Goal: Task Accomplishment & Management: Manage account settings

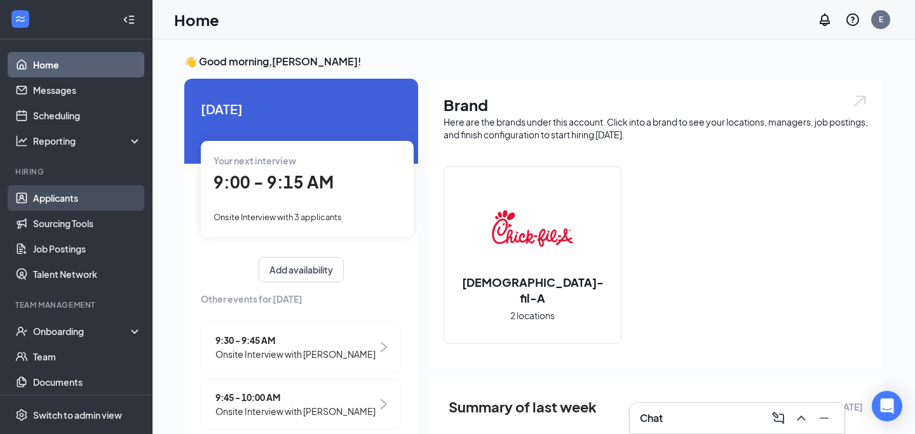
click at [77, 198] on link "Applicants" at bounding box center [87, 197] width 109 height 25
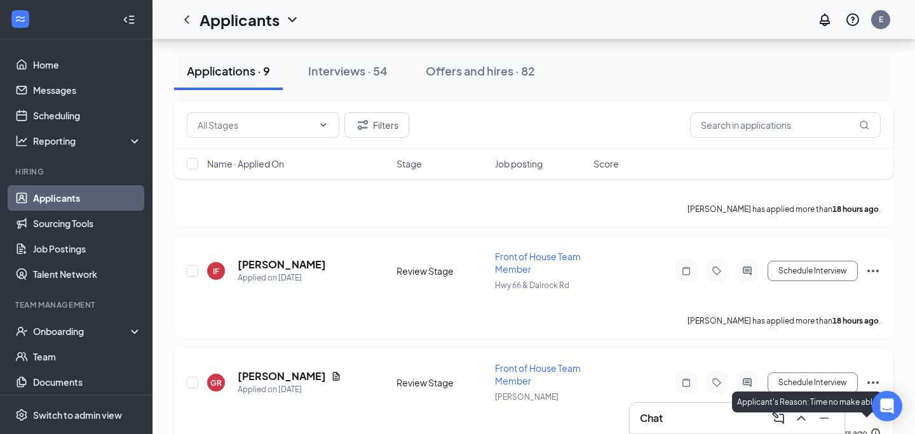
scroll to position [812, 0]
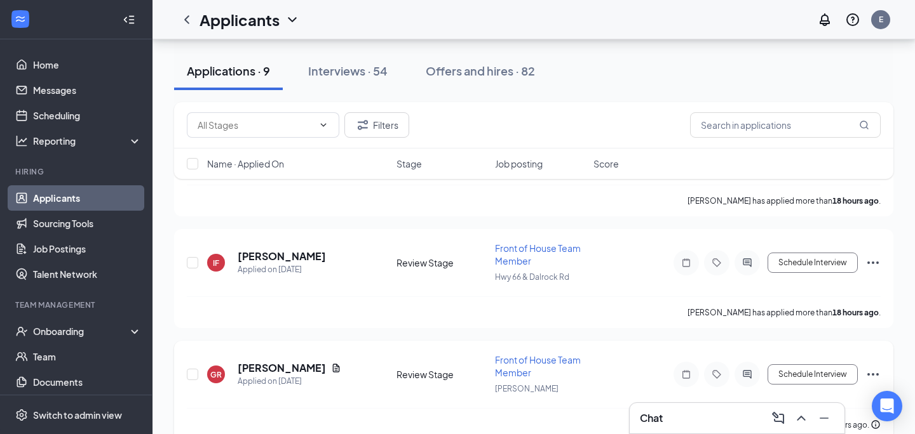
click at [874, 367] on icon "Ellipses" at bounding box center [872, 374] width 15 height 15
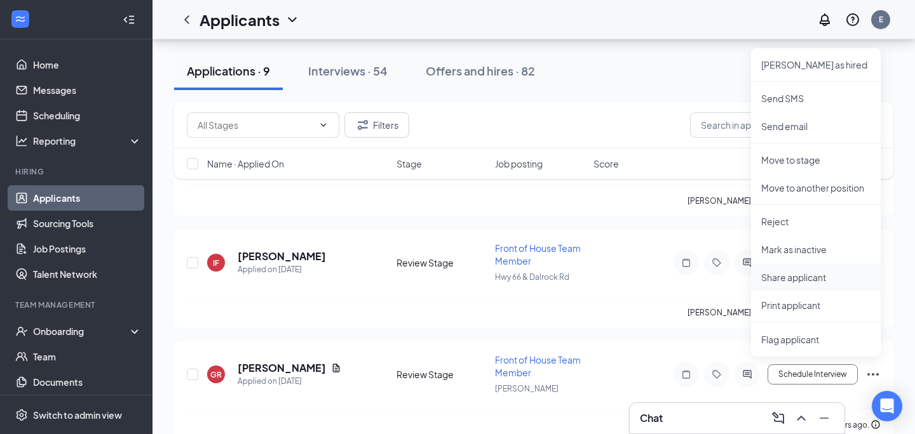
scroll to position [826, 0]
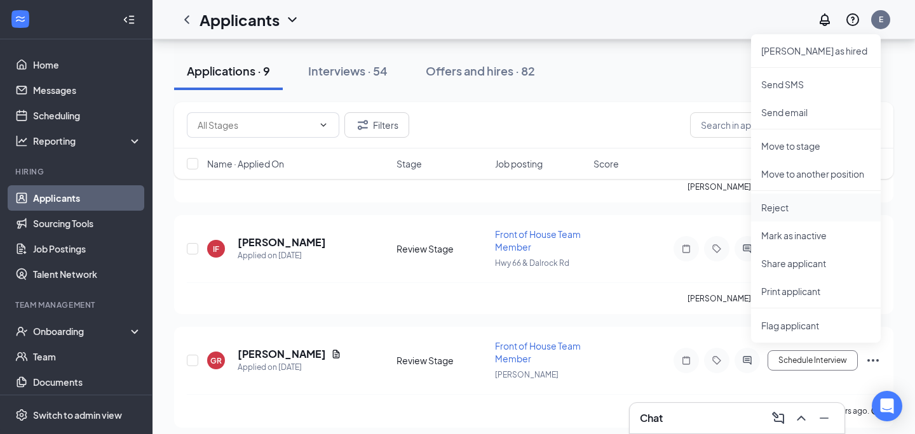
click at [793, 210] on p "Reject" at bounding box center [815, 207] width 109 height 13
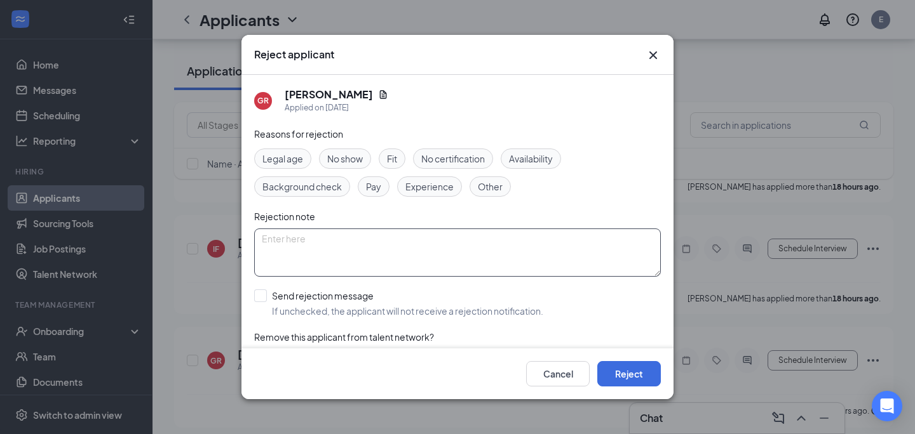
click at [424, 245] on textarea at bounding box center [457, 253] width 407 height 48
type textarea "He cancelled his interview"
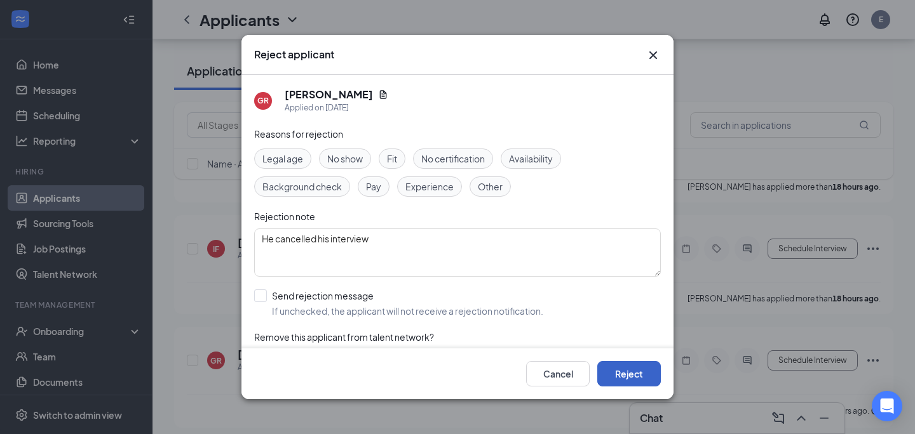
click at [616, 373] on button "Reject" at bounding box center [629, 373] width 64 height 25
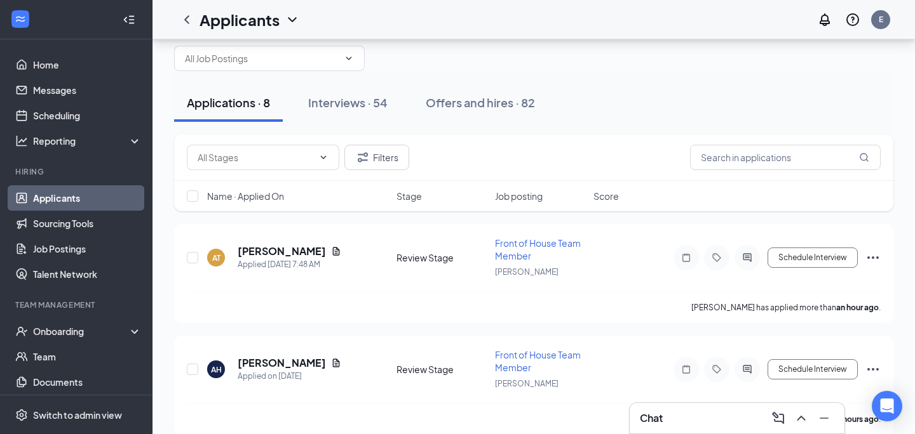
scroll to position [39, 0]
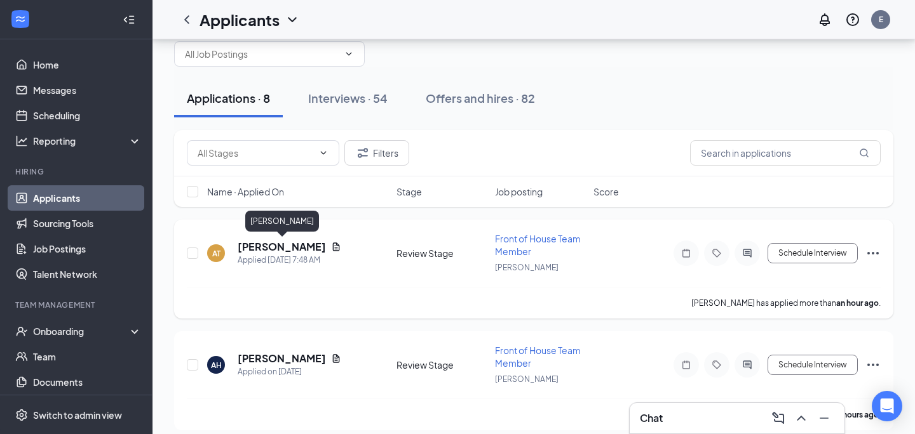
click at [248, 245] on h5 "[PERSON_NAME]" at bounding box center [282, 247] width 88 height 14
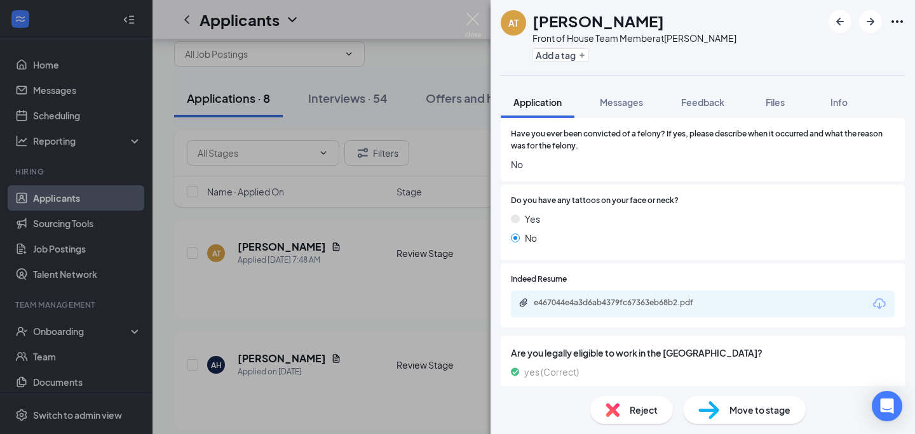
scroll to position [528, 0]
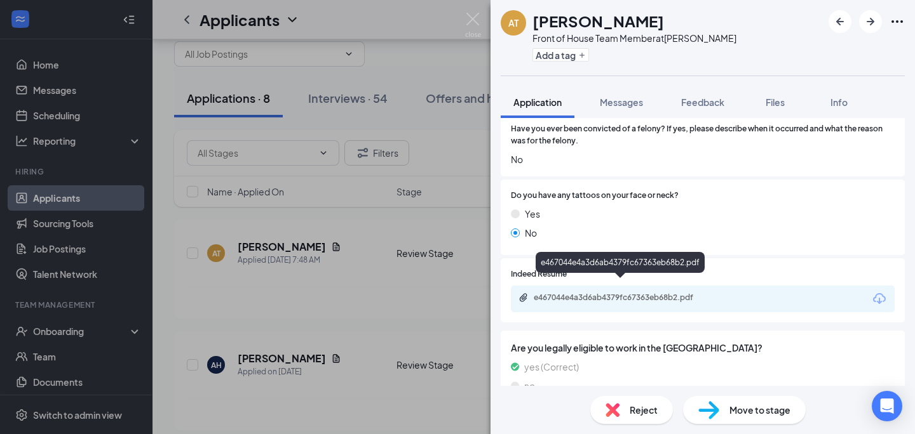
click at [614, 293] on div "e467044e4a3d6ab4379fc67363eb68b2.pdf" at bounding box center [623, 298] width 178 height 10
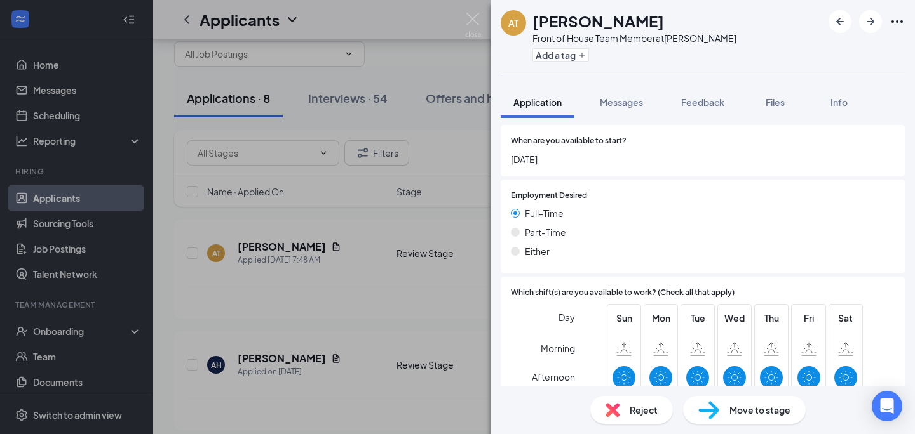
scroll to position [885, 0]
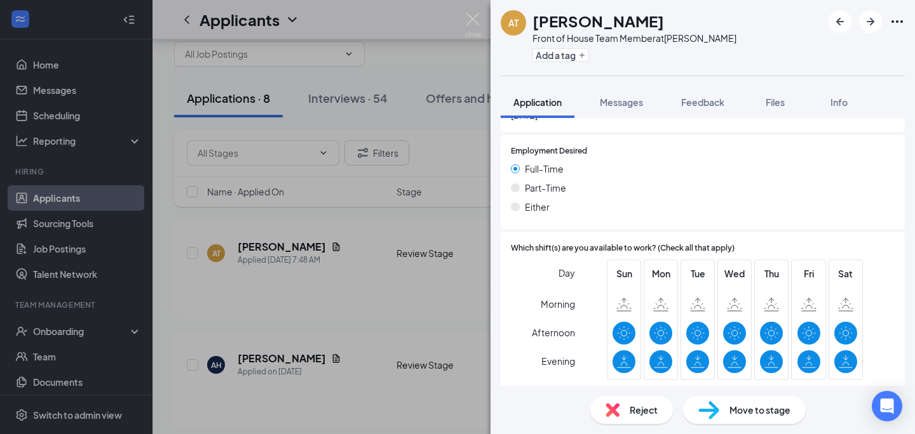
click at [720, 413] on div "Move to stage" at bounding box center [744, 410] width 123 height 28
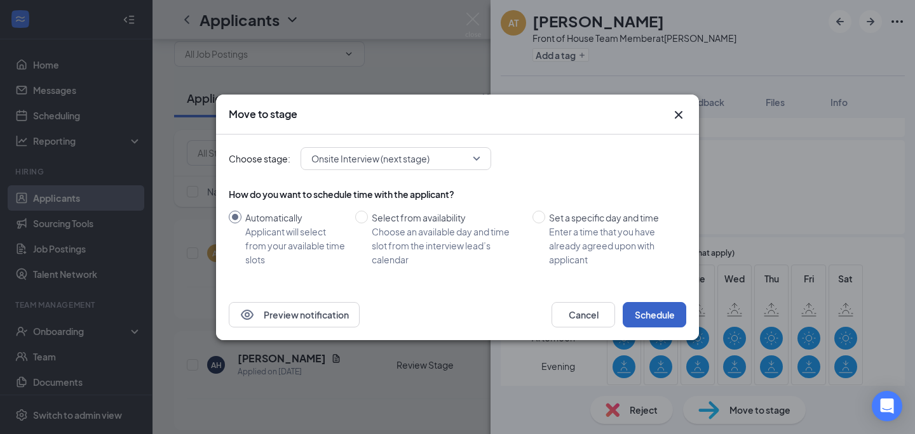
click at [642, 319] on button "Schedule" at bounding box center [654, 314] width 64 height 25
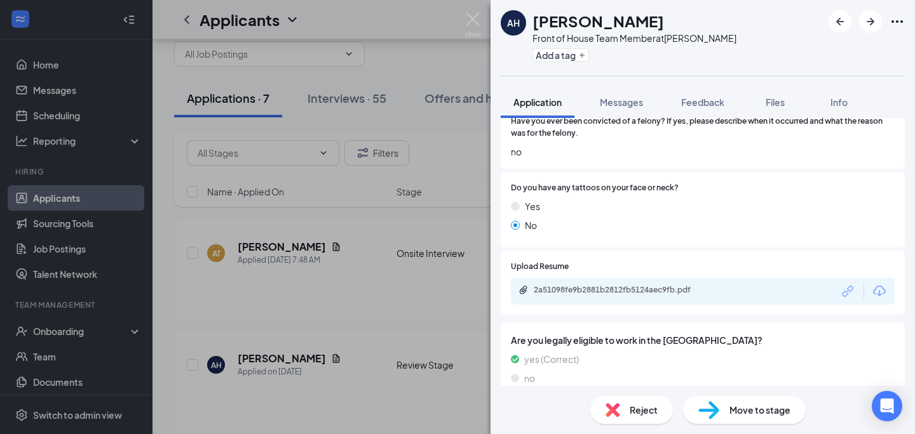
scroll to position [510, 0]
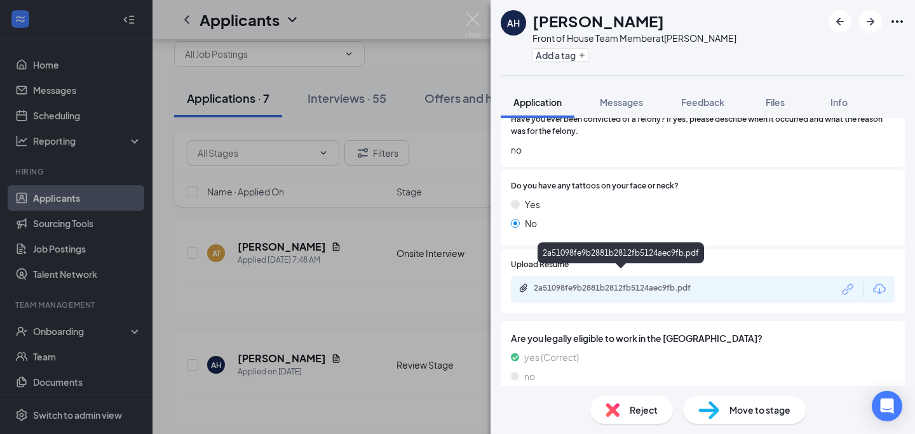
click at [582, 283] on div "2a51098fe9b2881b2812fb5124aec9fb.pdf" at bounding box center [623, 288] width 178 height 10
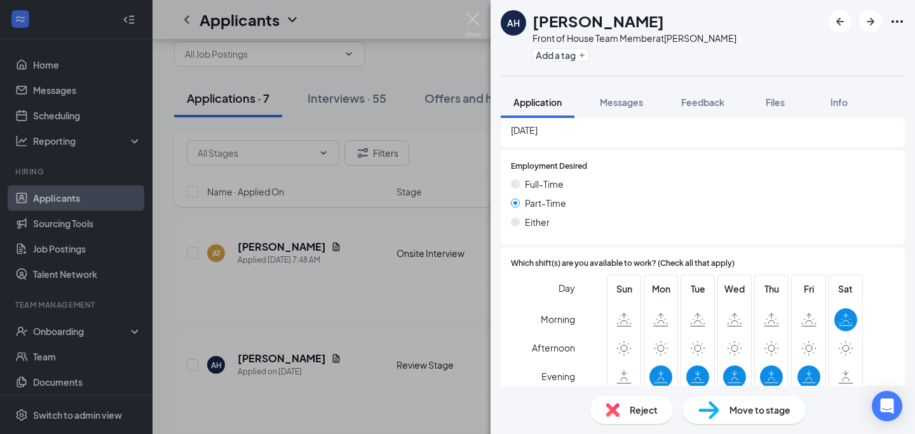
scroll to position [857, 0]
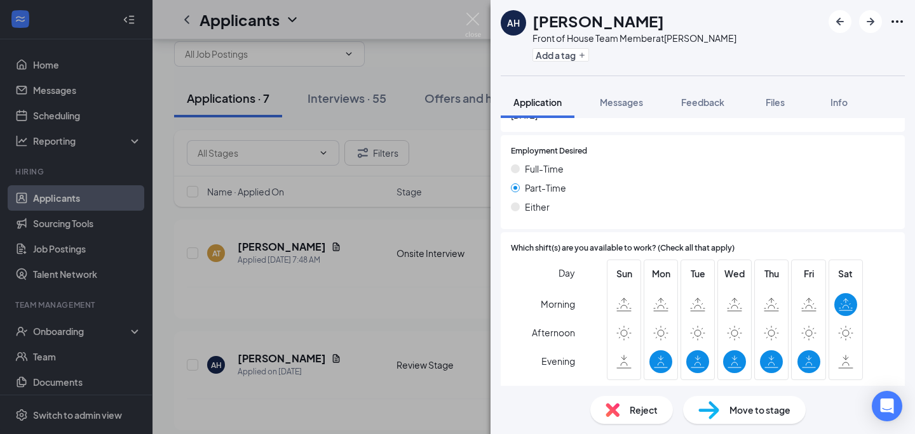
click at [629, 408] on span "Reject" at bounding box center [643, 410] width 28 height 14
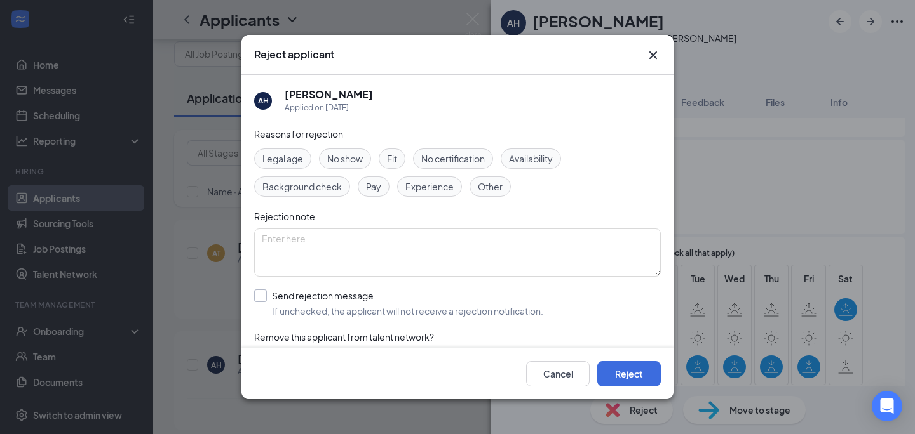
click at [344, 297] on input "Send rejection message If unchecked, the applicant will not receive a rejection…" at bounding box center [398, 304] width 289 height 28
checkbox input "true"
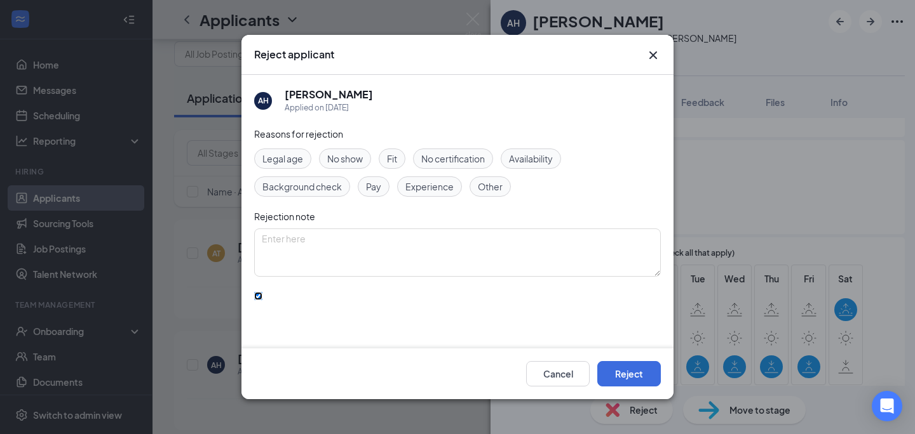
scroll to position [104, 0]
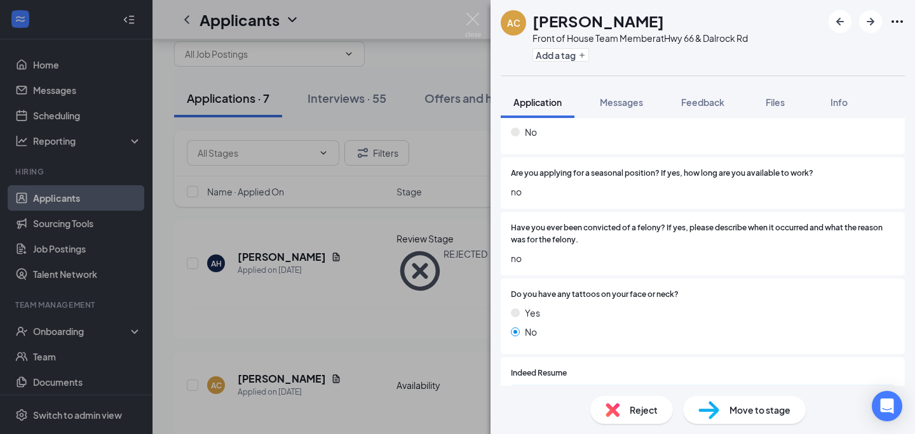
scroll to position [539, 0]
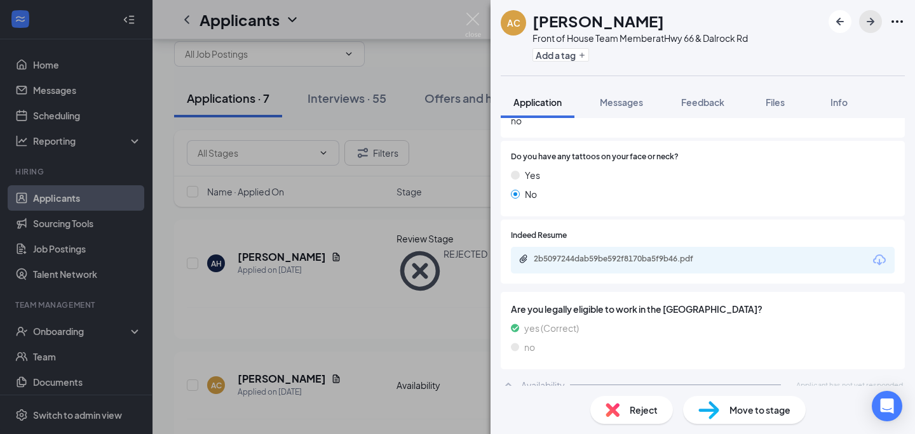
click at [873, 21] on icon "ArrowRight" at bounding box center [870, 22] width 8 height 8
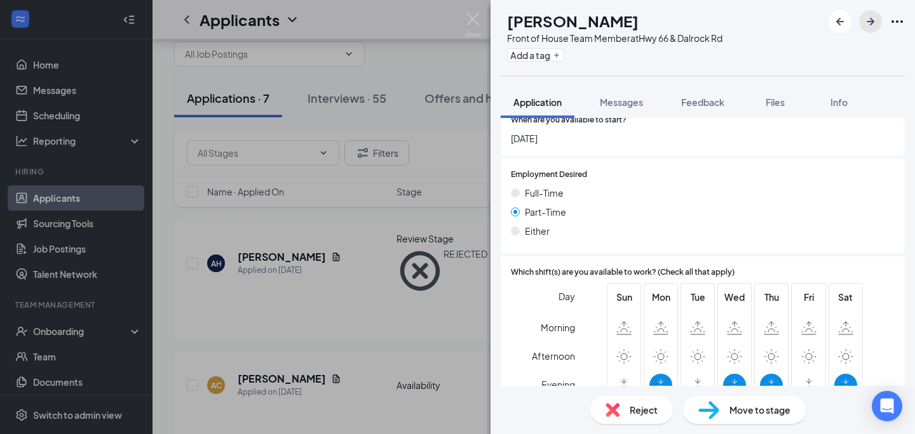
scroll to position [788, 0]
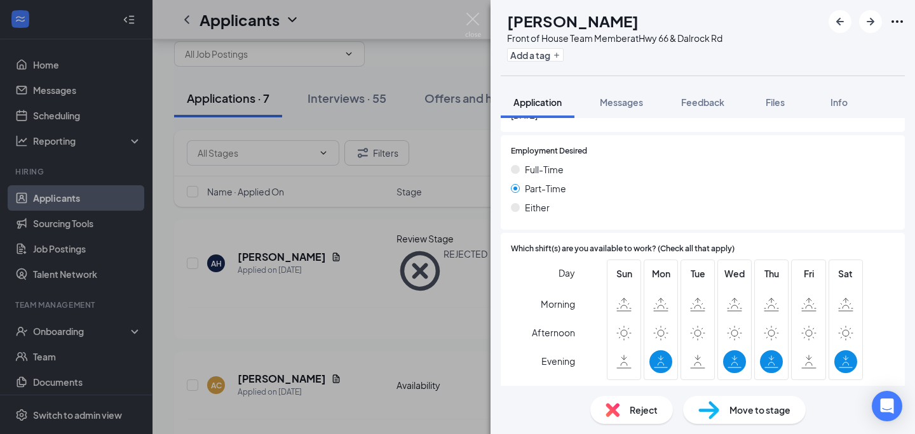
click at [753, 403] on div "Move to stage" at bounding box center [744, 410] width 123 height 28
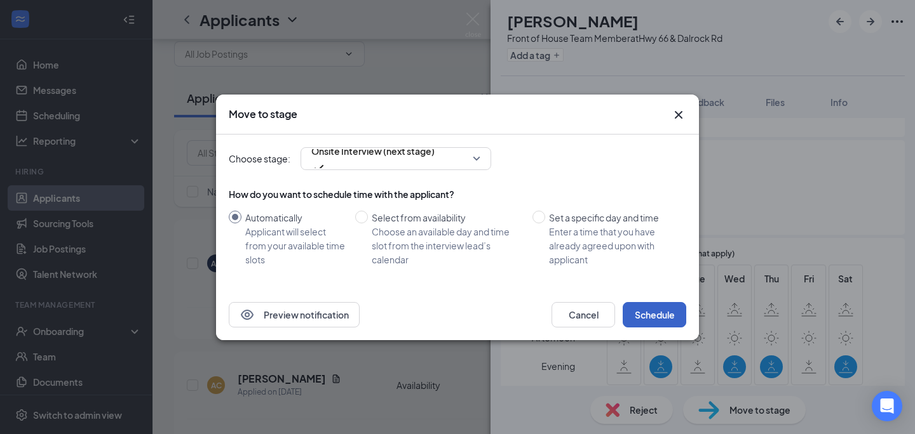
click at [661, 308] on button "Schedule" at bounding box center [654, 314] width 64 height 25
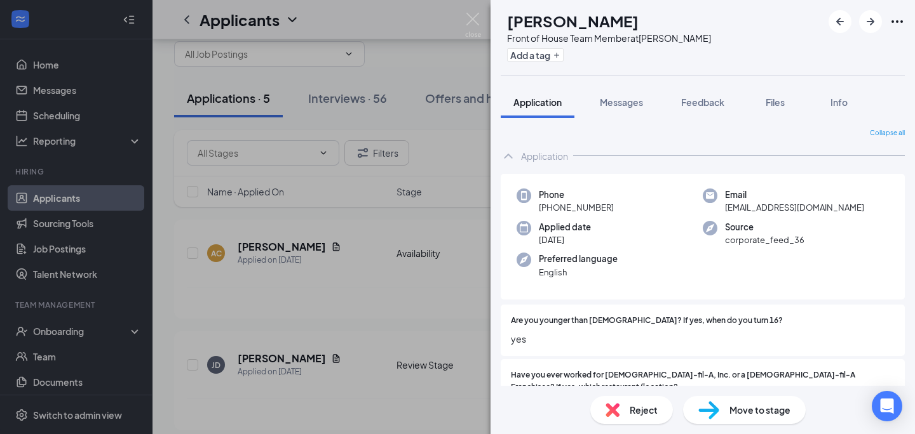
scroll to position [16, 0]
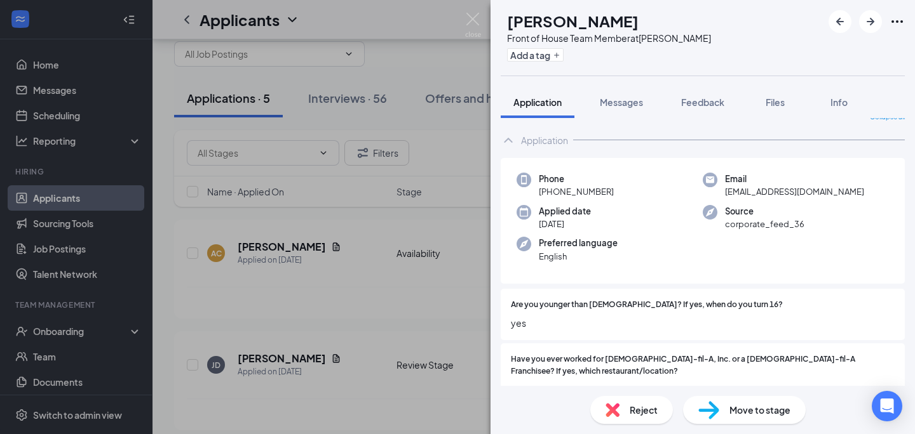
click at [633, 413] on span "Reject" at bounding box center [643, 410] width 28 height 14
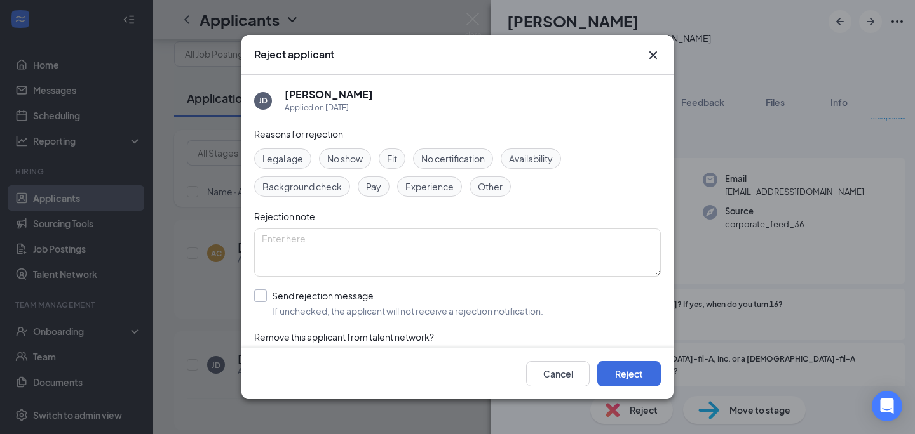
click at [300, 305] on input "Send rejection message If unchecked, the applicant will not receive a rejection…" at bounding box center [398, 304] width 289 height 28
checkbox input "true"
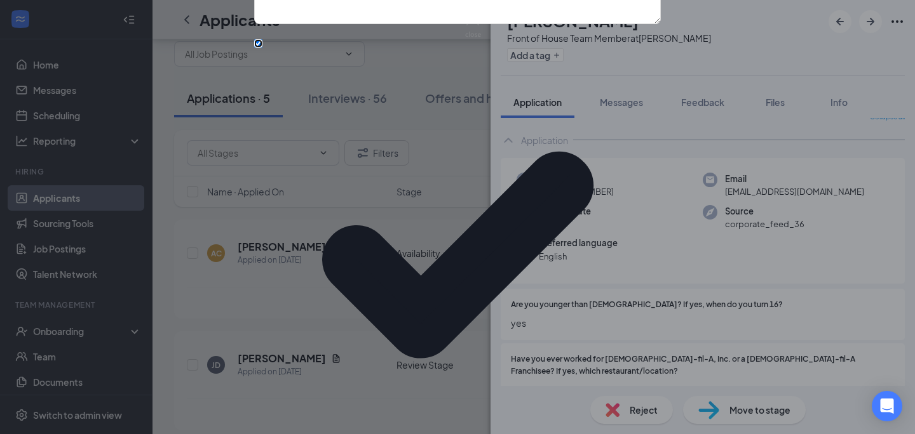
scroll to position [46, 0]
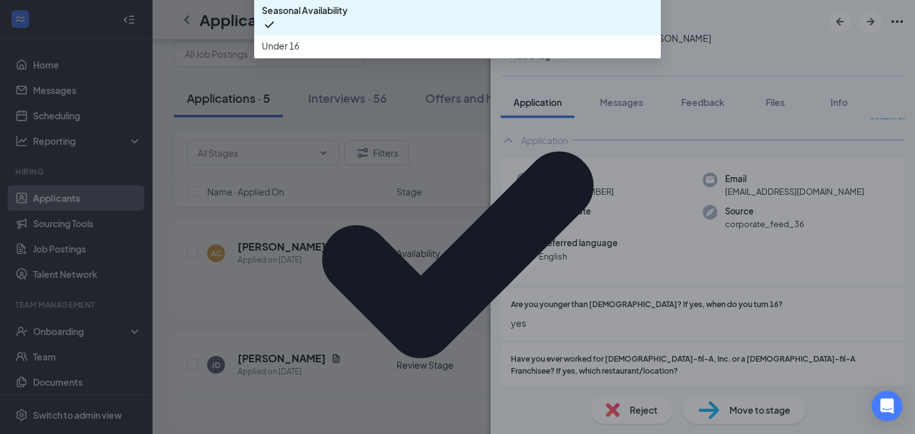
click at [307, 53] on span "Under 16" at bounding box center [457, 46] width 391 height 14
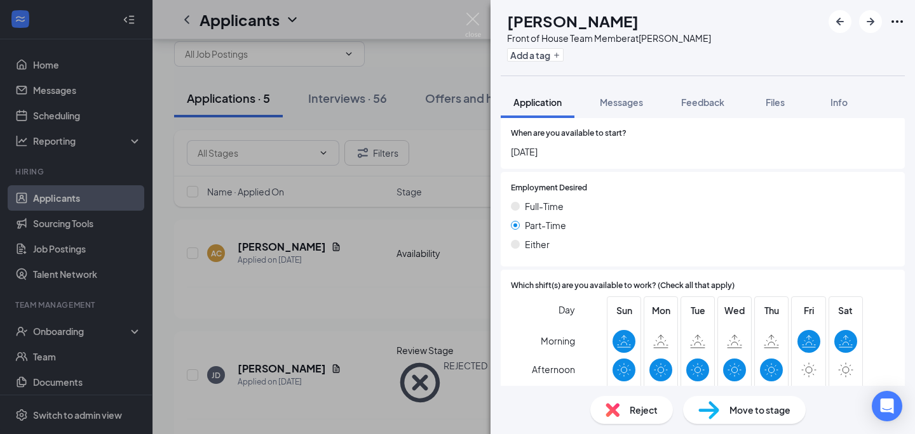
scroll to position [816, 0]
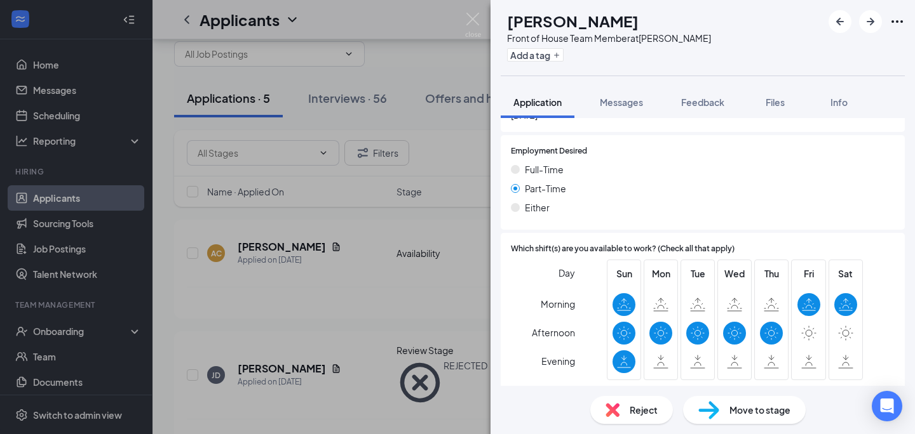
click at [754, 412] on span "Move to stage" at bounding box center [759, 410] width 61 height 14
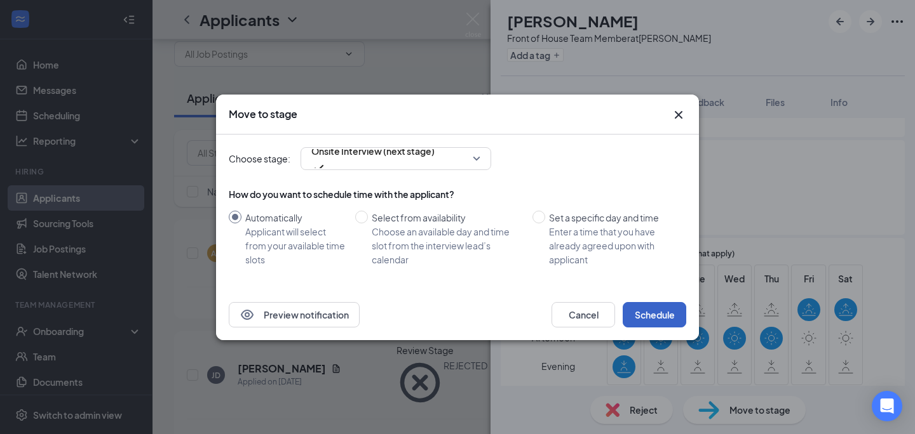
click at [669, 302] on button "Schedule" at bounding box center [654, 314] width 64 height 25
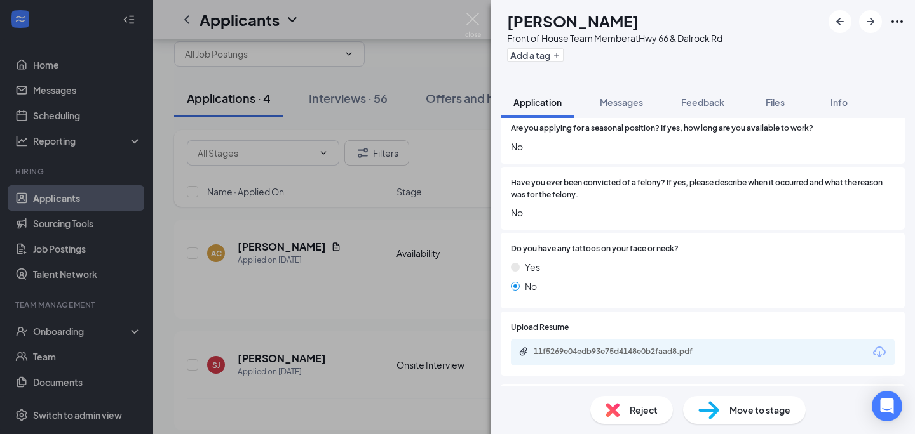
scroll to position [489, 0]
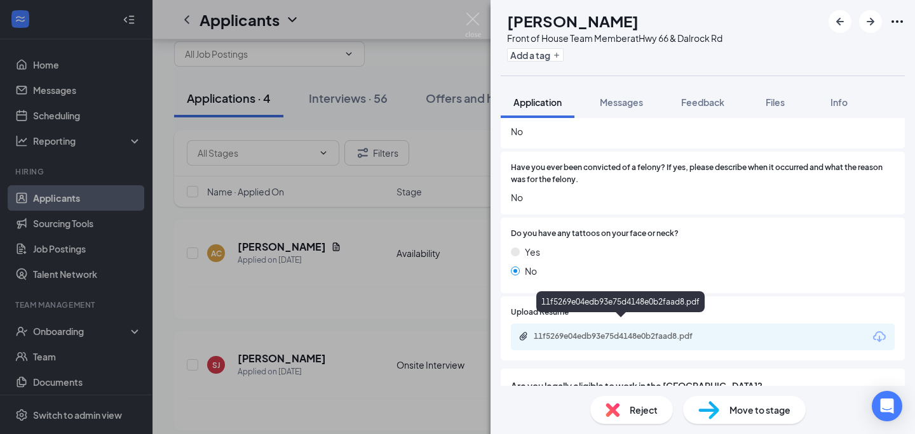
click at [635, 332] on div "11f5269e04edb93e75d4148e0b2faad8.pdf" at bounding box center [623, 337] width 178 height 10
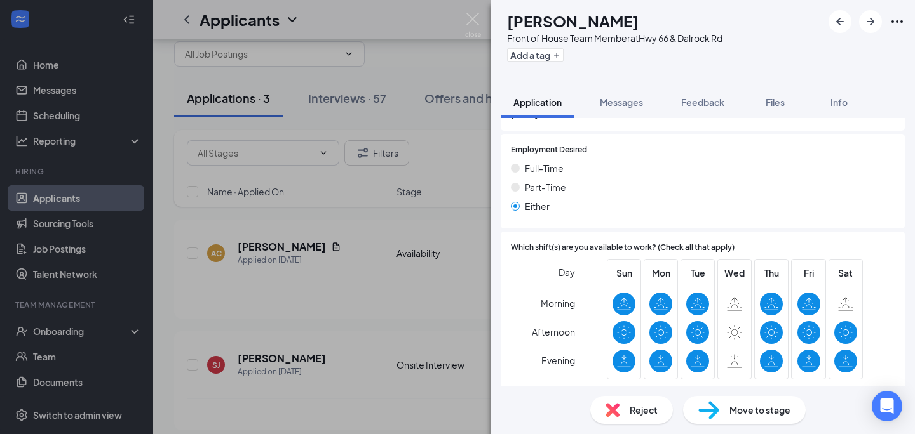
scroll to position [880, 0]
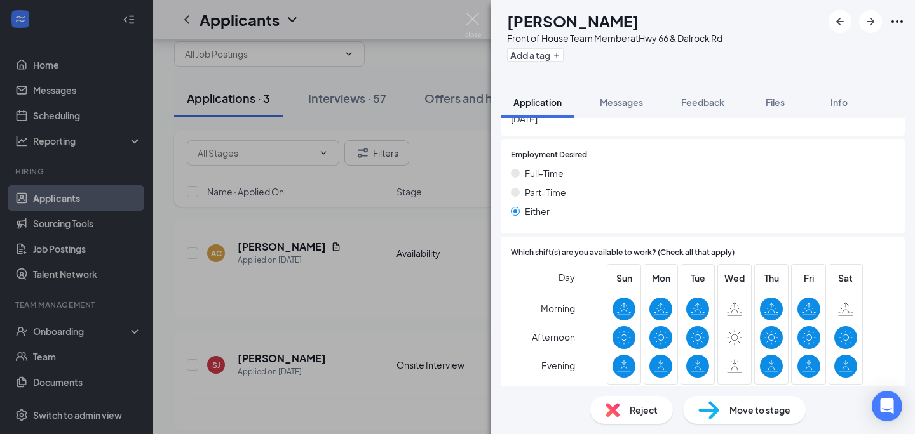
click at [737, 403] on div "Move to stage" at bounding box center [744, 410] width 123 height 28
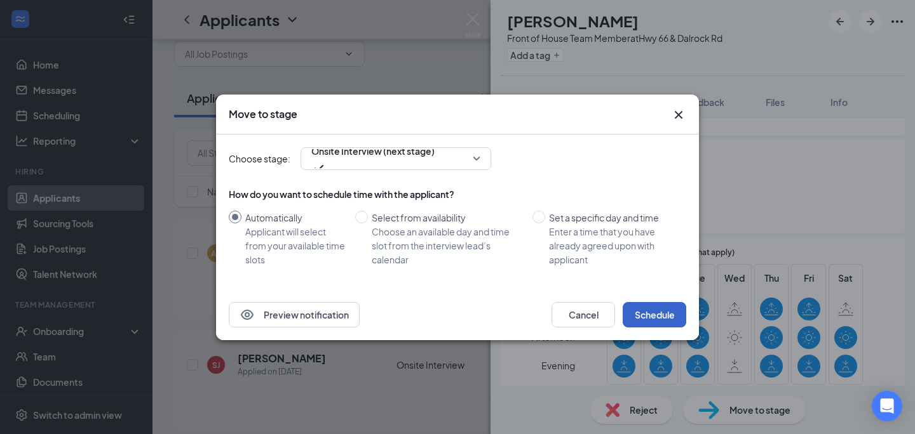
click at [648, 310] on button "Schedule" at bounding box center [654, 314] width 64 height 25
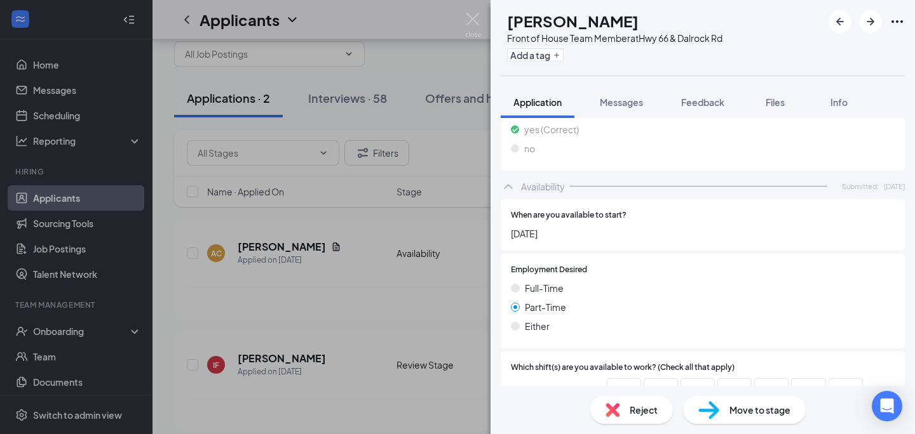
scroll to position [788, 0]
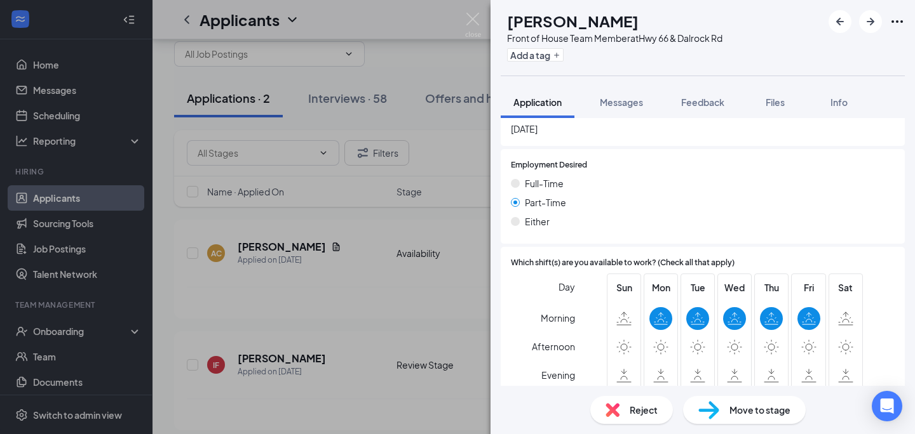
click at [628, 415] on div "Reject" at bounding box center [631, 410] width 83 height 28
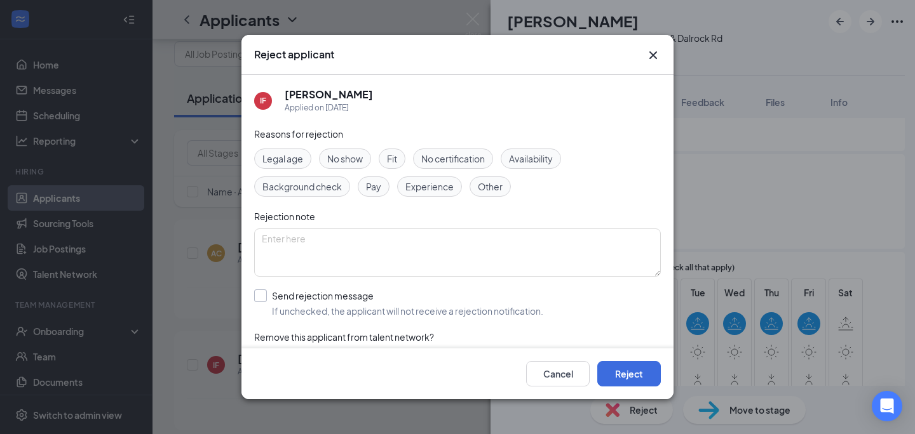
click at [457, 291] on input "Send rejection message If unchecked, the applicant will not receive a rejection…" at bounding box center [398, 304] width 289 height 28
checkbox input "true"
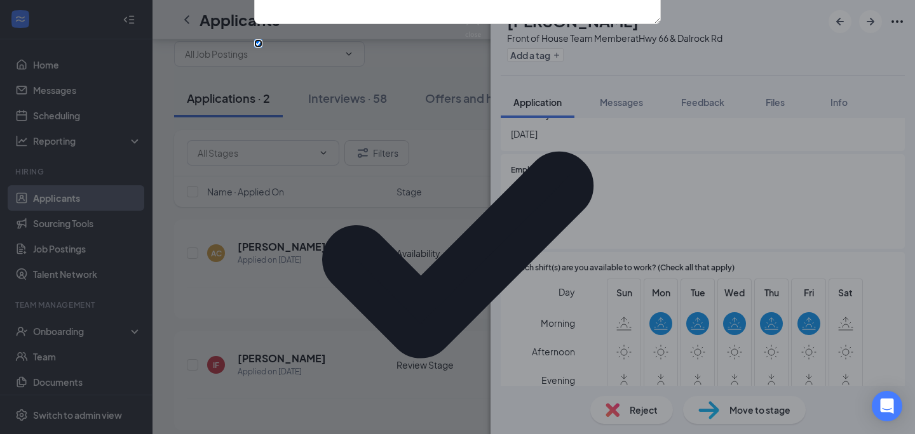
scroll to position [36, 0]
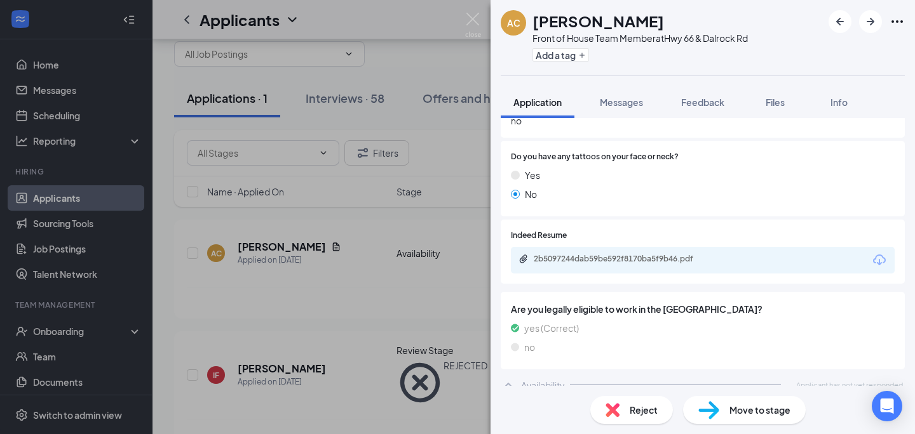
scroll to position [539, 0]
click at [871, 20] on icon "ArrowRight" at bounding box center [870, 22] width 8 height 8
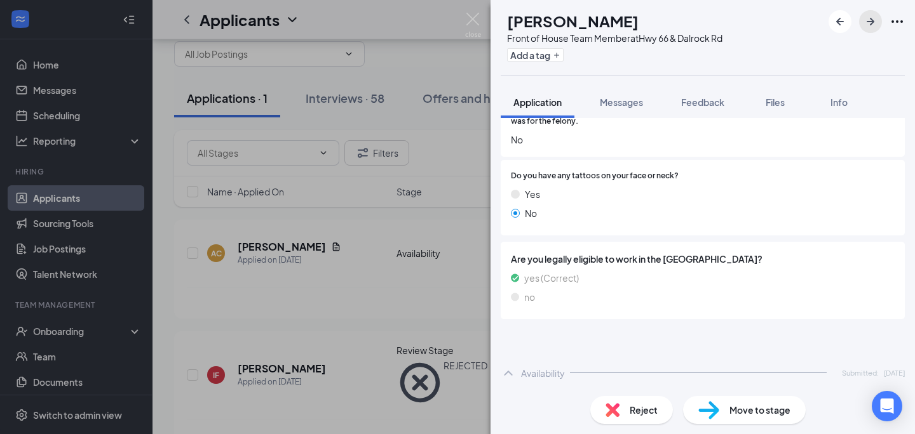
scroll to position [533, 0]
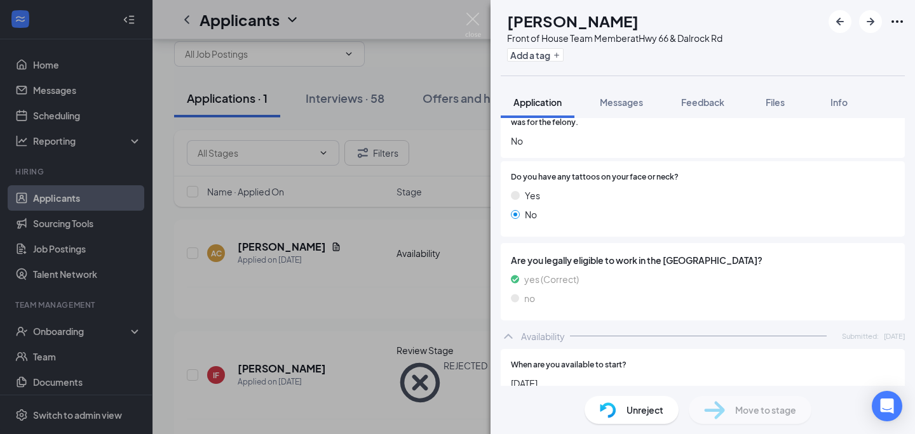
click at [485, 29] on div "IF [PERSON_NAME] Front of House Team Member at [GEOGRAPHIC_DATA] Add a tag Appl…" at bounding box center [457, 217] width 915 height 434
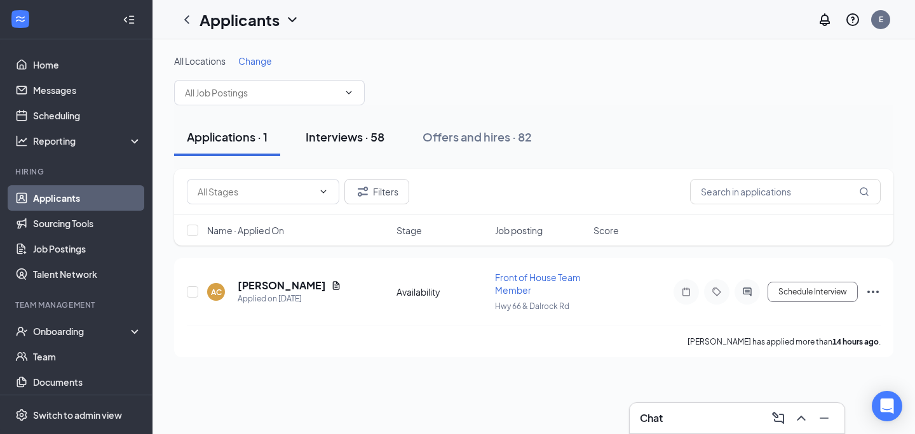
click at [323, 118] on button "Interviews · 58" at bounding box center [345, 137] width 104 height 38
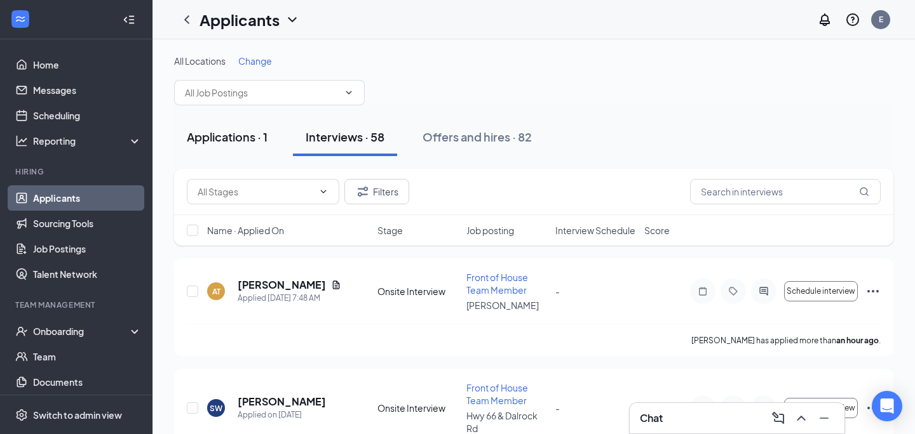
click at [245, 143] on div "Applications · 1" at bounding box center [227, 137] width 81 height 16
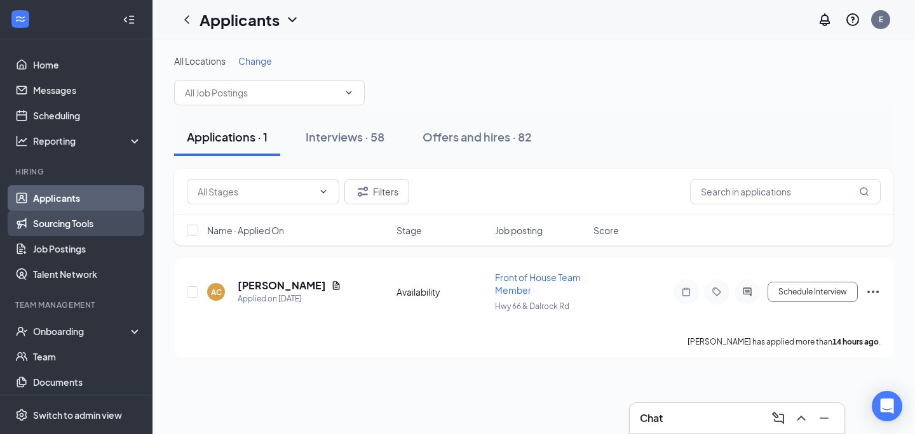
click at [83, 229] on link "Sourcing Tools" at bounding box center [87, 223] width 109 height 25
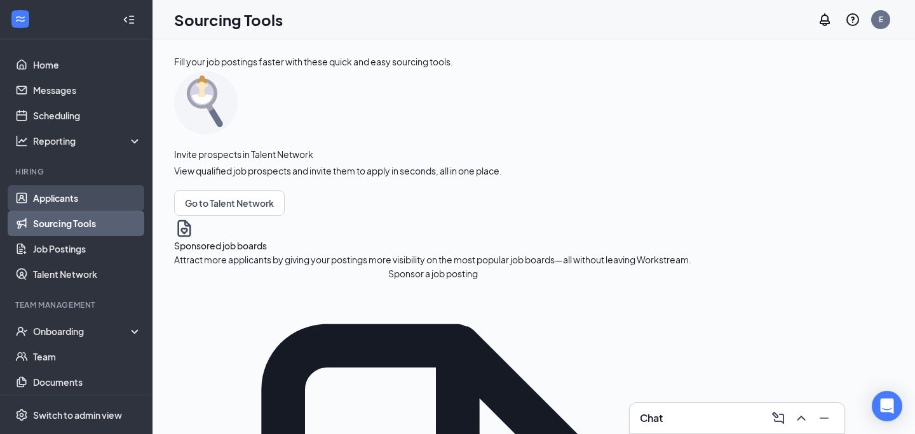
click at [77, 203] on link "Applicants" at bounding box center [87, 197] width 109 height 25
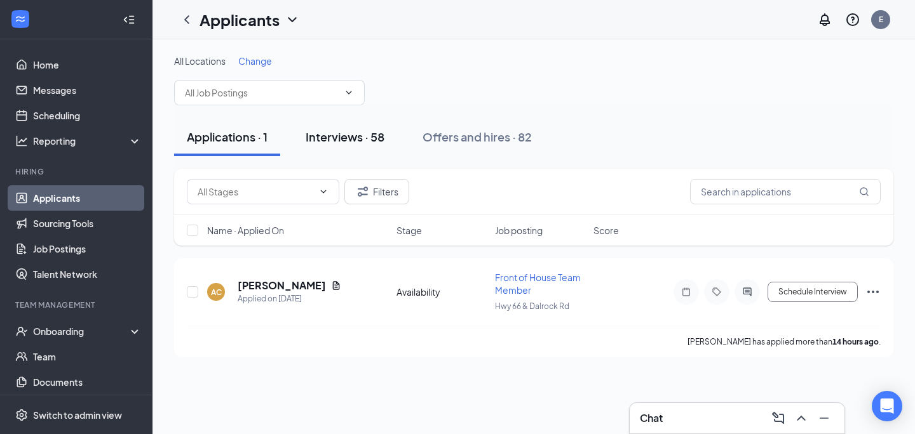
click at [366, 137] on div "Interviews · 58" at bounding box center [345, 137] width 79 height 16
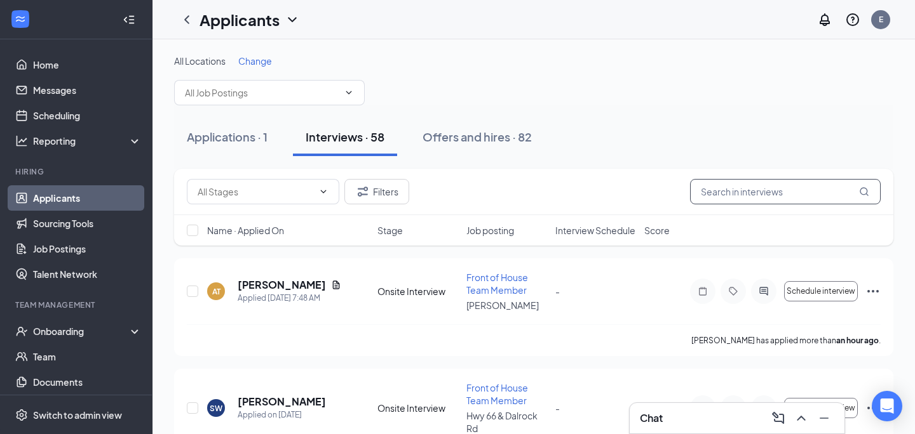
click at [742, 189] on input "text" at bounding box center [785, 191] width 191 height 25
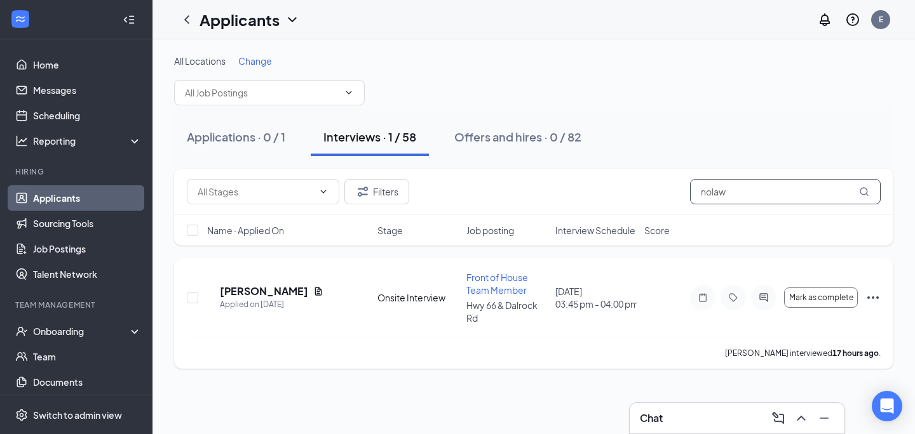
type input "nolaw"
click at [868, 290] on icon "Ellipses" at bounding box center [872, 297] width 15 height 15
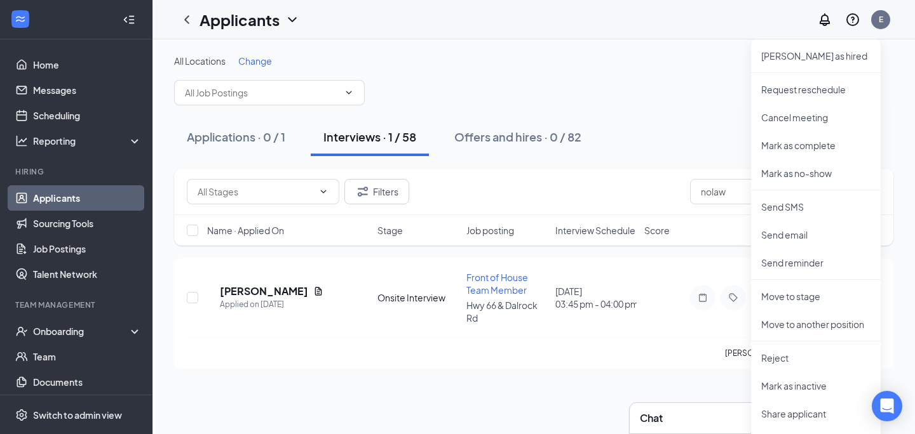
click at [523, 377] on div "All Locations Change Applications · 0 / 1 Interviews · 1 / 58 Offers and hires …" at bounding box center [533, 236] width 762 height 395
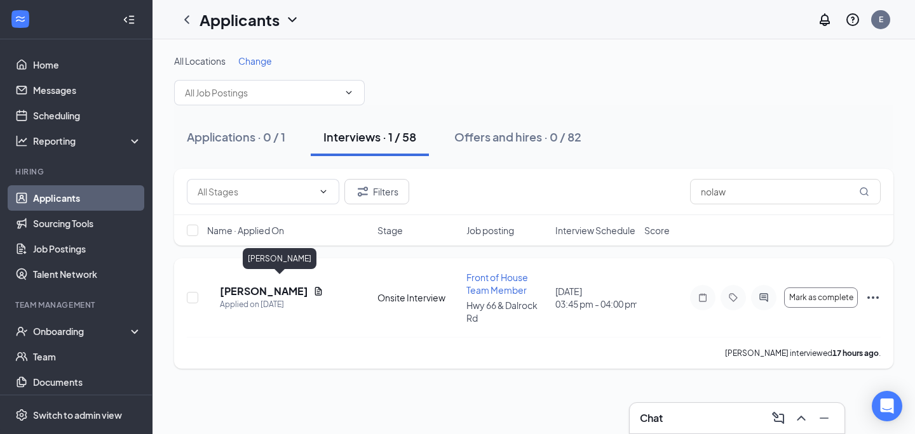
click at [276, 285] on h5 "[PERSON_NAME]" at bounding box center [264, 292] width 88 height 14
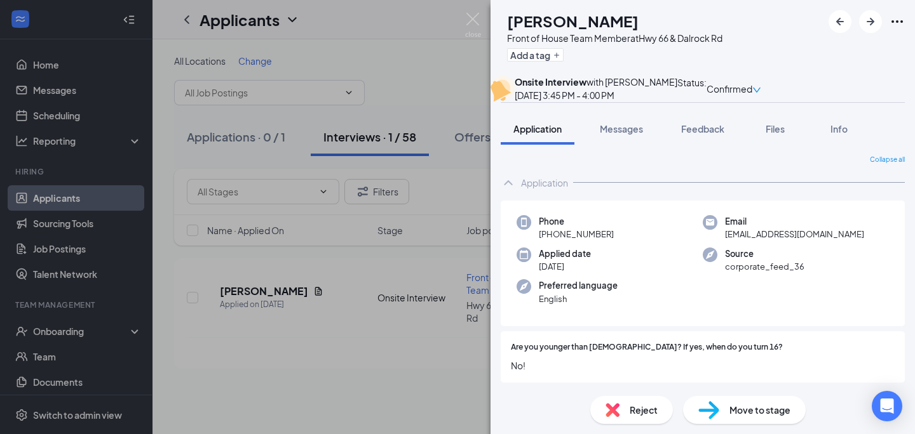
click at [752, 413] on span "Move to stage" at bounding box center [759, 410] width 61 height 14
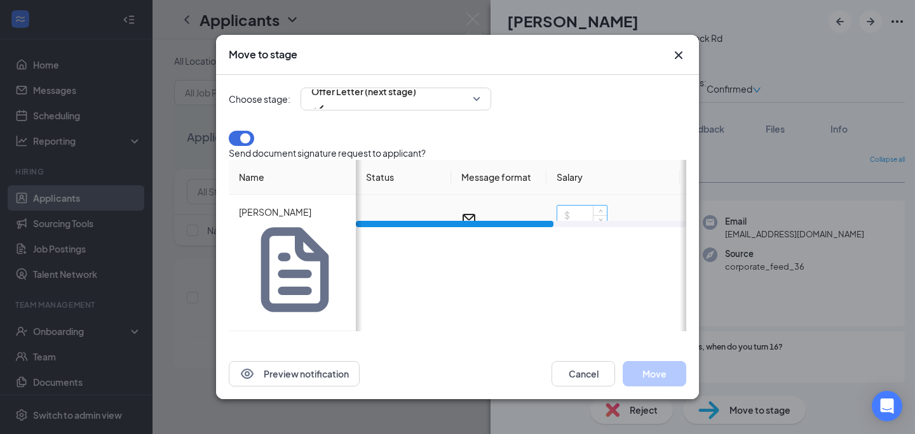
click at [573, 225] on input at bounding box center [582, 215] width 50 height 19
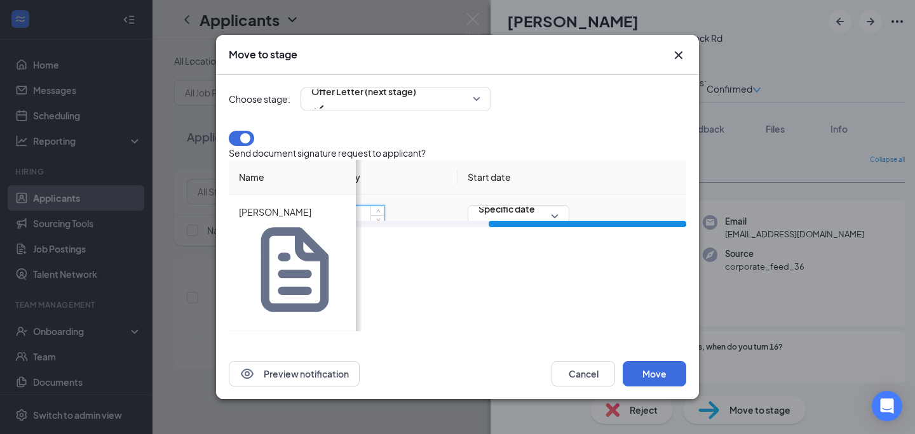
type input "12"
click at [561, 243] on div "[DATE]" at bounding box center [518, 238] width 85 height 14
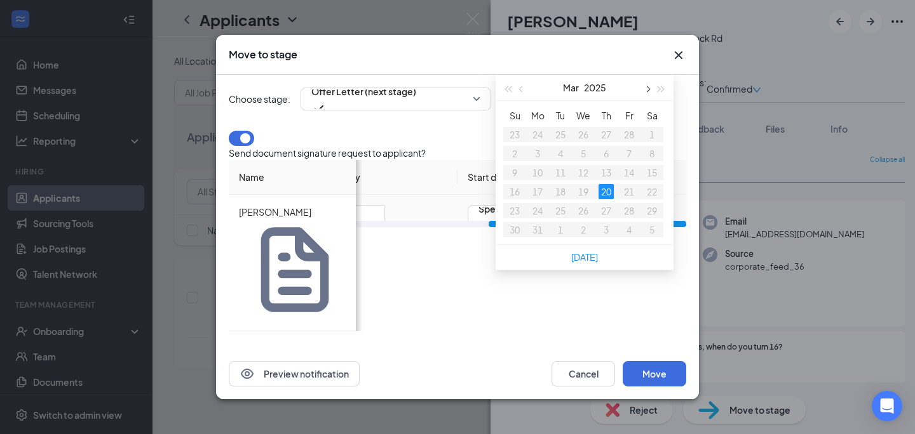
click at [643, 100] on button "button" at bounding box center [647, 87] width 14 height 25
click at [649, 92] on span "button" at bounding box center [646, 89] width 6 height 6
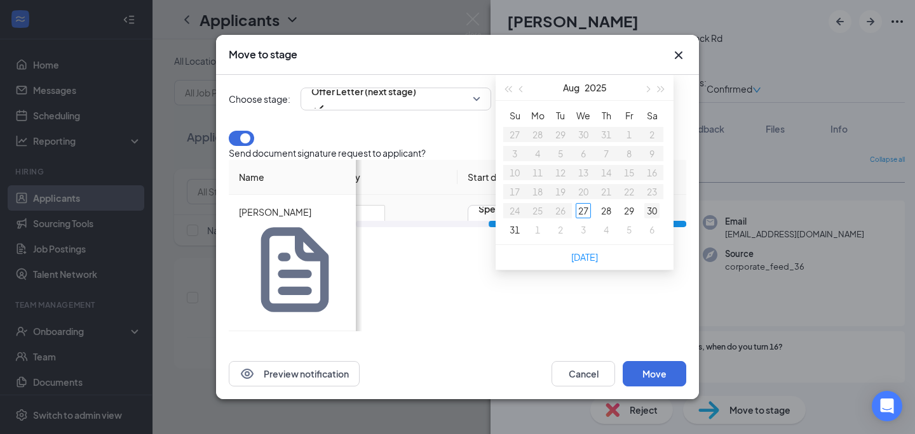
type input "[DATE]"
click at [650, 219] on div "30" at bounding box center [651, 210] width 15 height 15
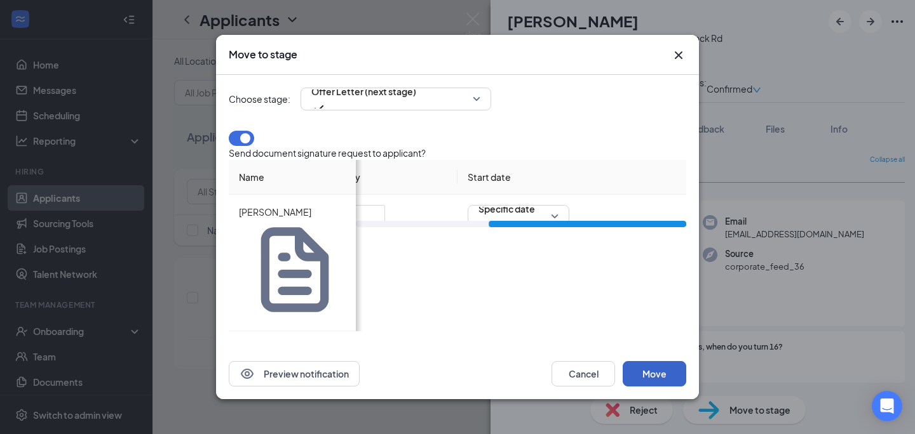
click at [653, 361] on button "Move" at bounding box center [654, 373] width 64 height 25
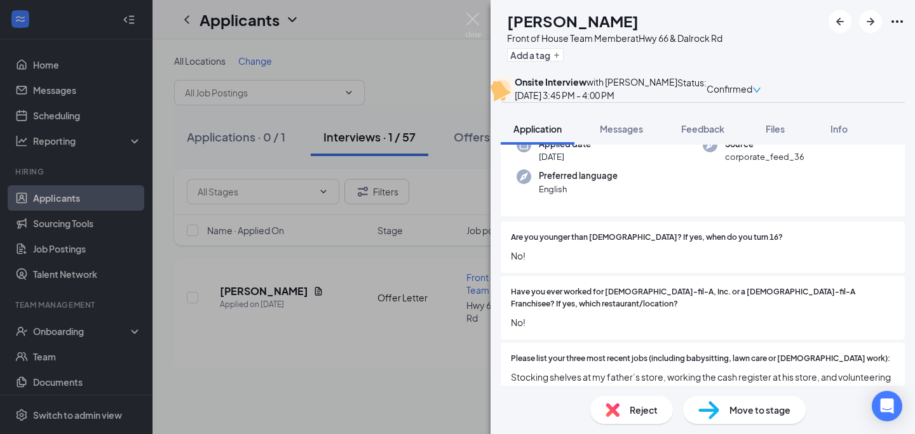
scroll to position [116, 0]
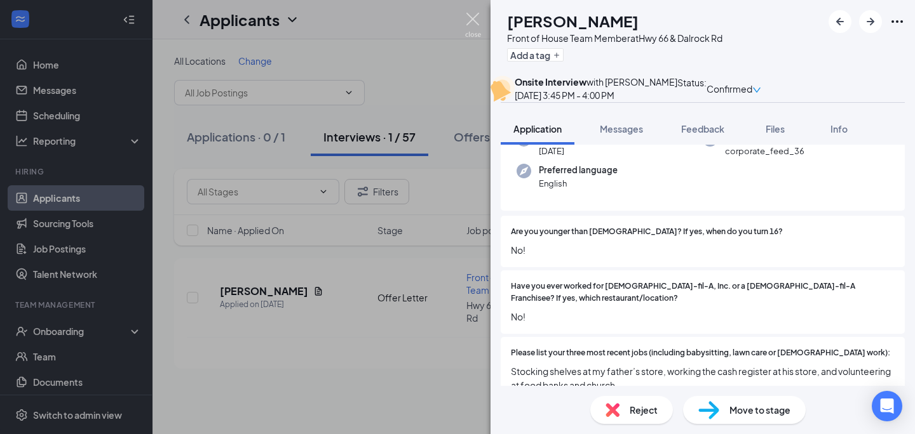
click at [469, 18] on img at bounding box center [473, 25] width 16 height 25
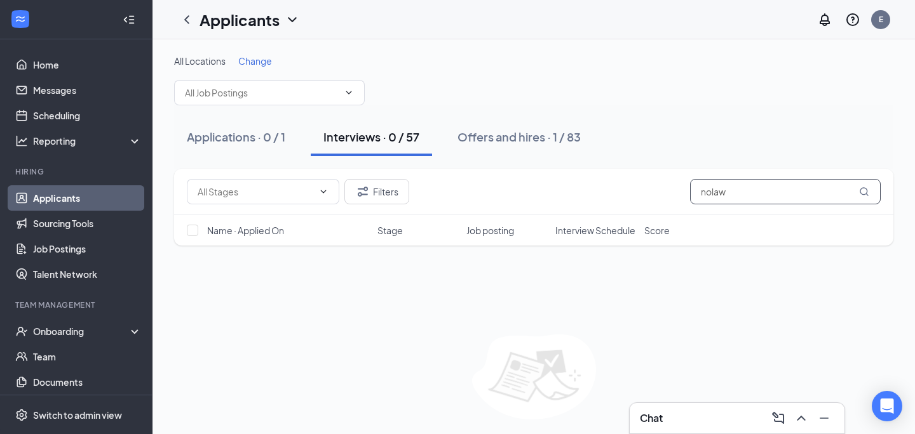
click at [742, 185] on input "nolaw" at bounding box center [785, 191] width 191 height 25
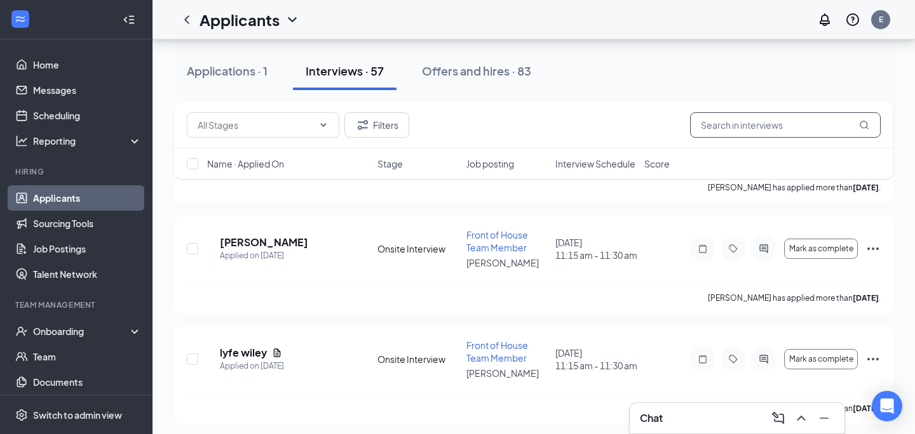
scroll to position [6018, 0]
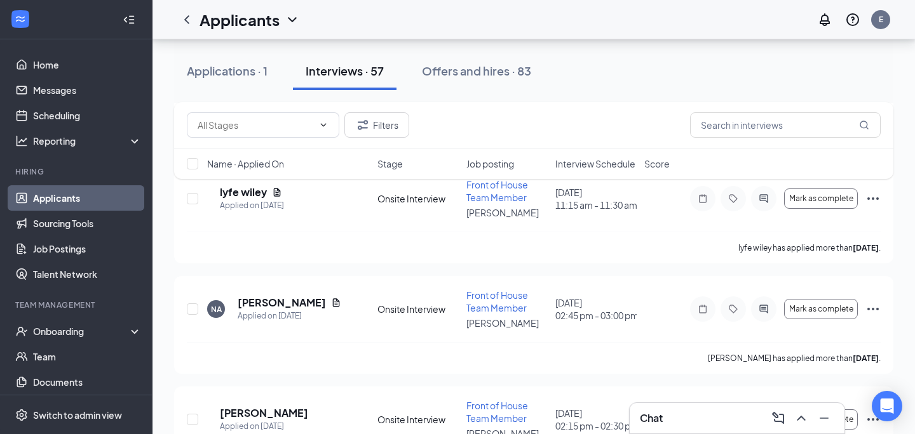
click at [581, 163] on span "Interview Schedule" at bounding box center [595, 164] width 80 height 13
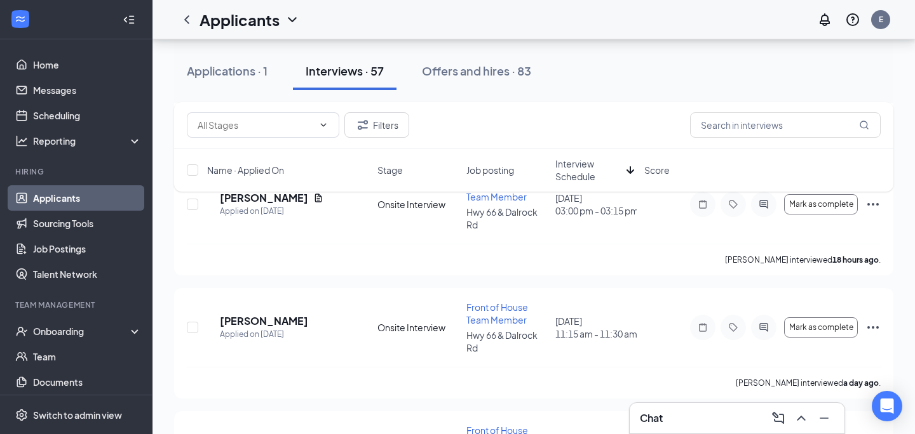
scroll to position [5075, 0]
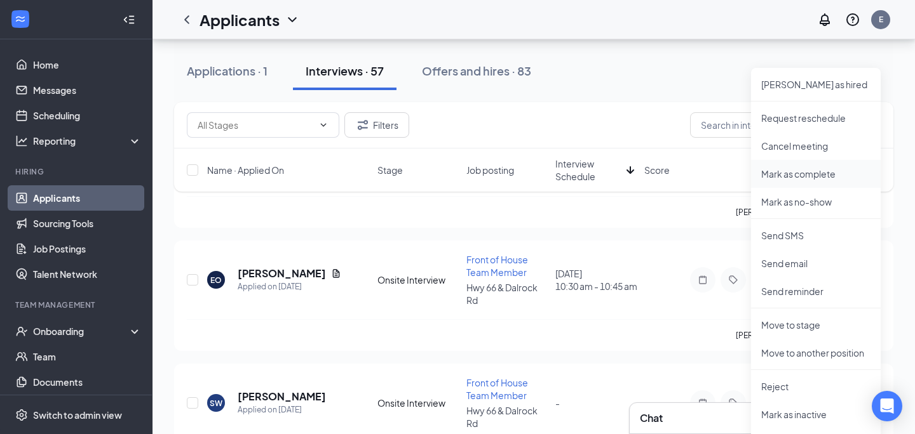
scroll to position [5243, 0]
click at [778, 387] on p "Reject" at bounding box center [815, 385] width 109 height 13
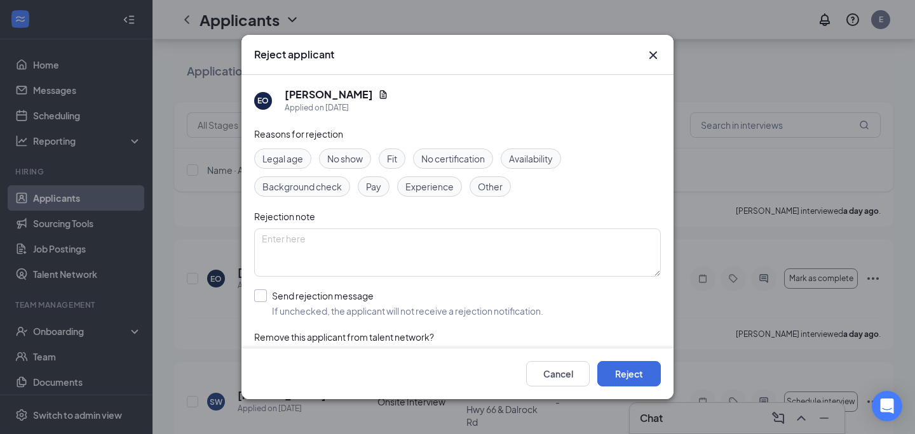
click at [293, 292] on input "Send rejection message If unchecked, the applicant will not receive a rejection…" at bounding box center [398, 304] width 289 height 28
checkbox input "true"
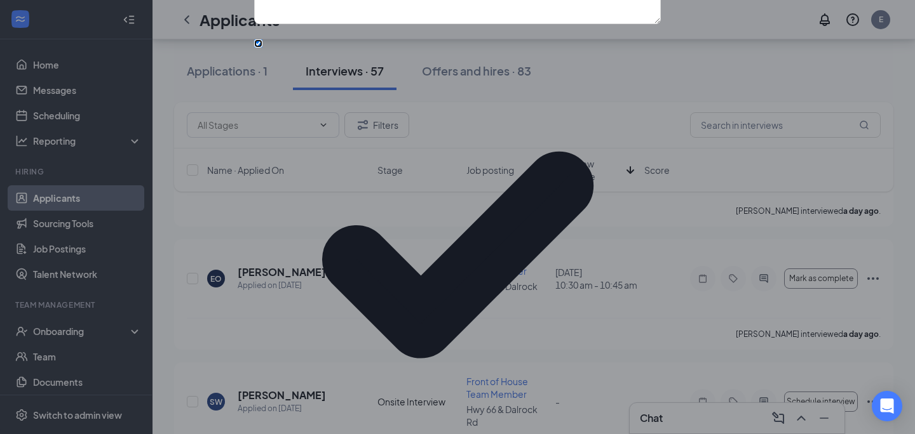
scroll to position [38, 0]
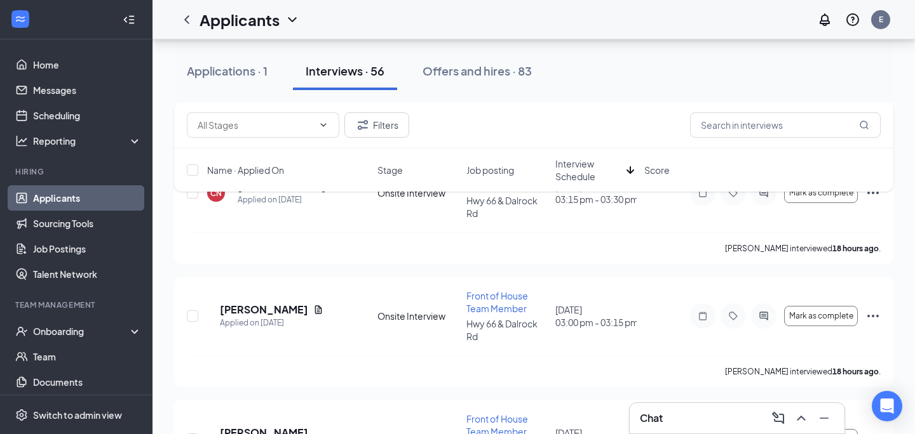
scroll to position [4975, 0]
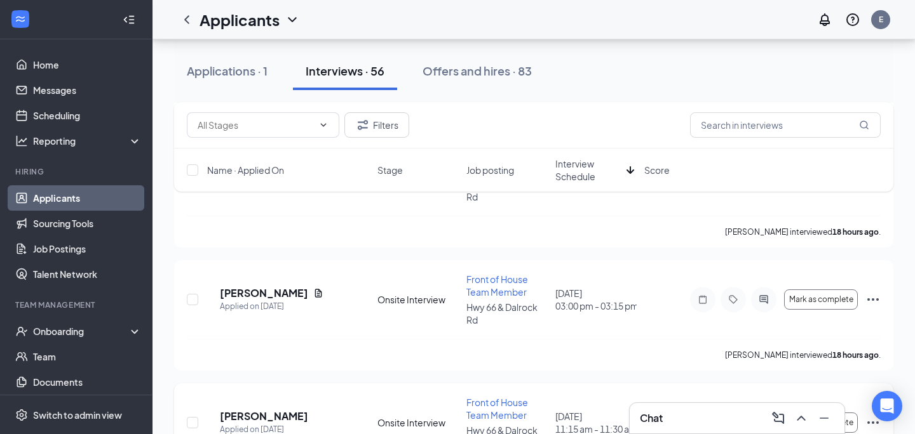
click at [869, 422] on icon "Ellipses" at bounding box center [872, 423] width 11 height 3
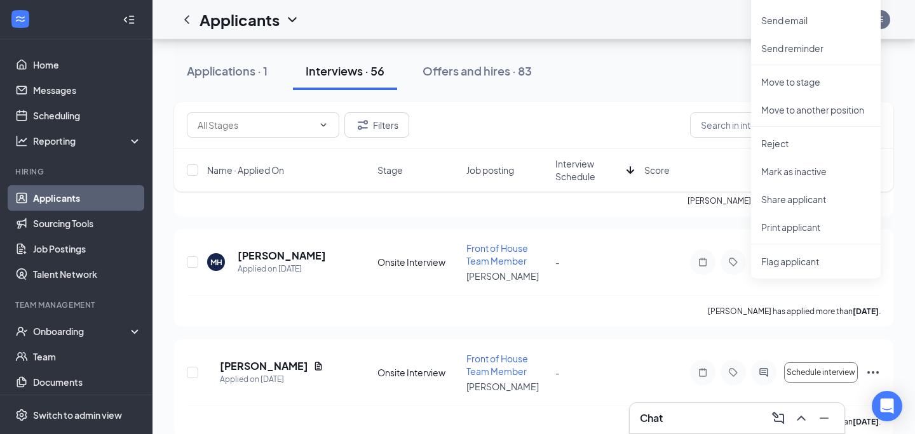
scroll to position [5374, 0]
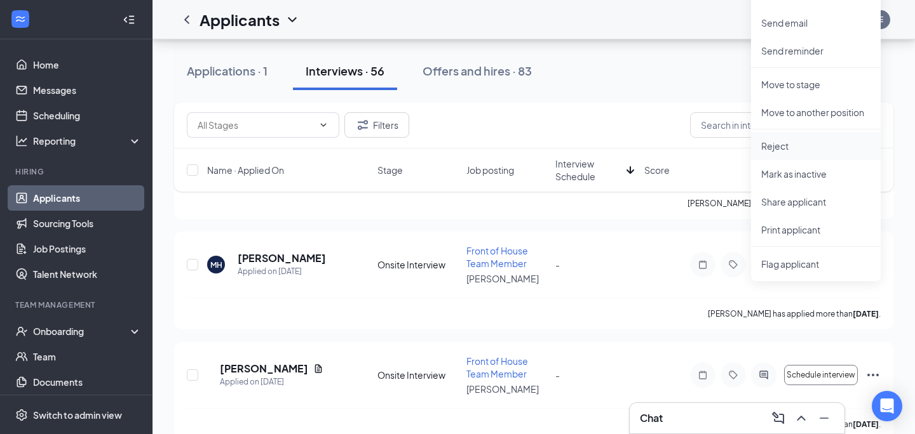
click at [776, 142] on p "Reject" at bounding box center [815, 146] width 109 height 13
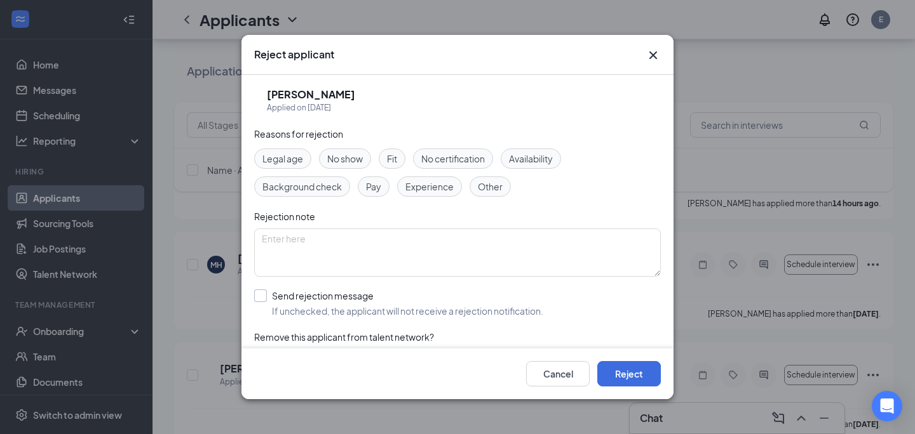
click at [304, 297] on input "Send rejection message If unchecked, the applicant will not receive a rejection…" at bounding box center [398, 304] width 289 height 28
checkbox input "true"
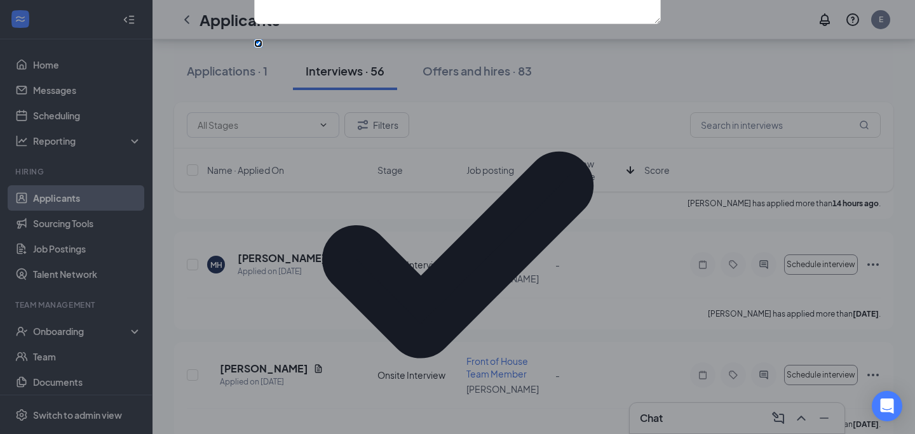
scroll to position [58, 0]
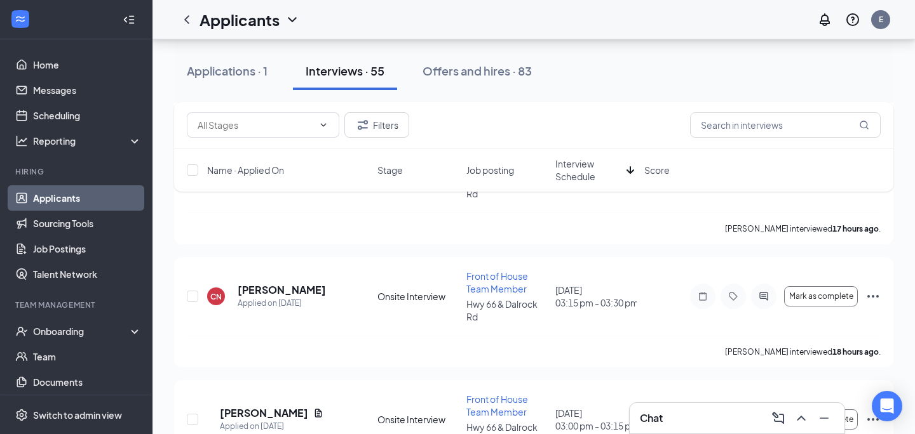
scroll to position [4857, 0]
click at [868, 411] on icon "Ellipses" at bounding box center [872, 418] width 15 height 15
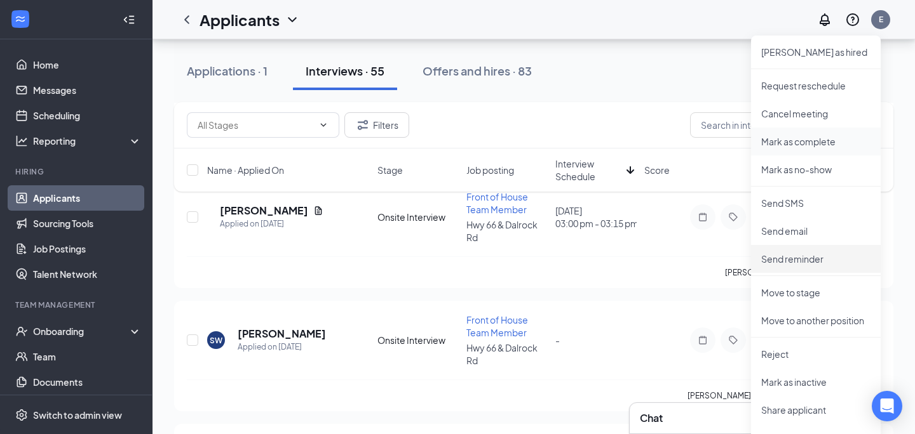
scroll to position [5062, 0]
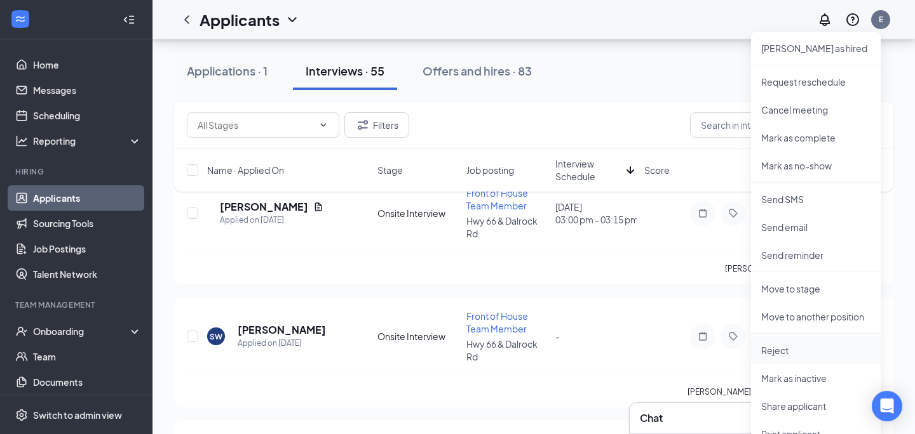
click at [783, 356] on p "Reject" at bounding box center [815, 350] width 109 height 13
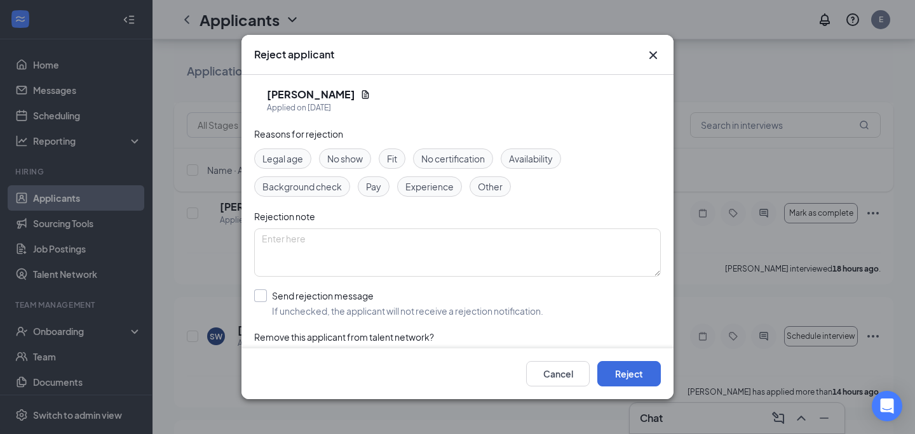
click at [305, 309] on input "Send rejection message If unchecked, the applicant will not receive a rejection…" at bounding box center [398, 304] width 289 height 28
checkbox input "true"
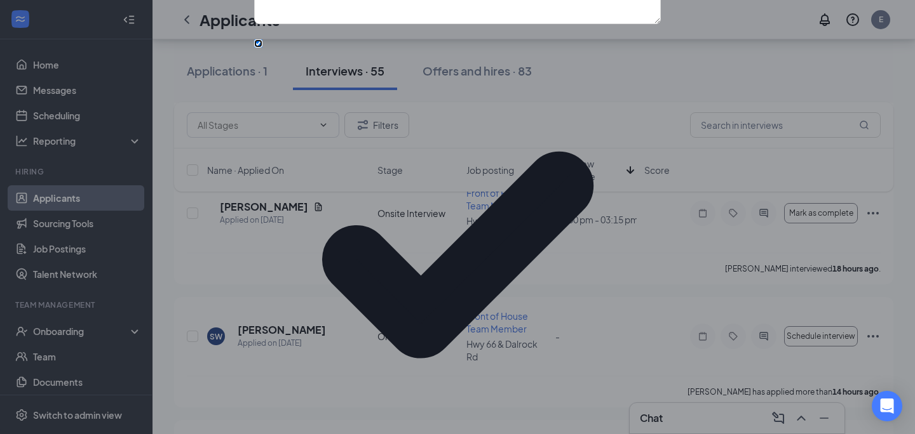
scroll to position [71, 0]
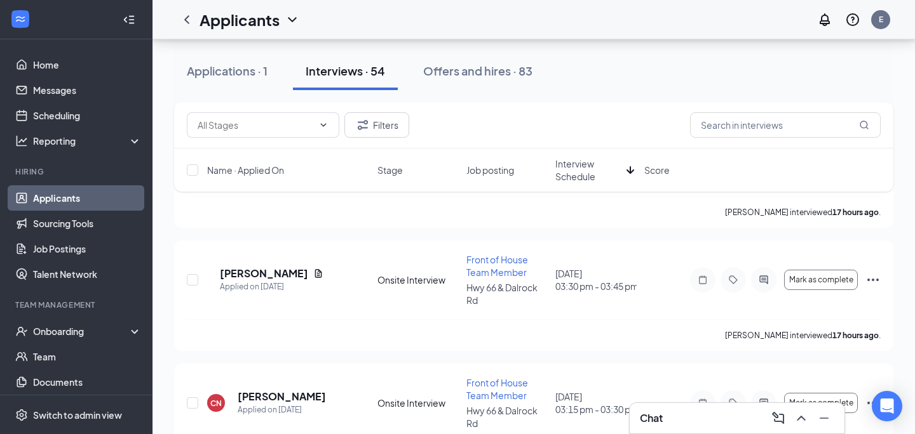
scroll to position [4749, 0]
click at [869, 395] on icon "Ellipses" at bounding box center [872, 402] width 15 height 15
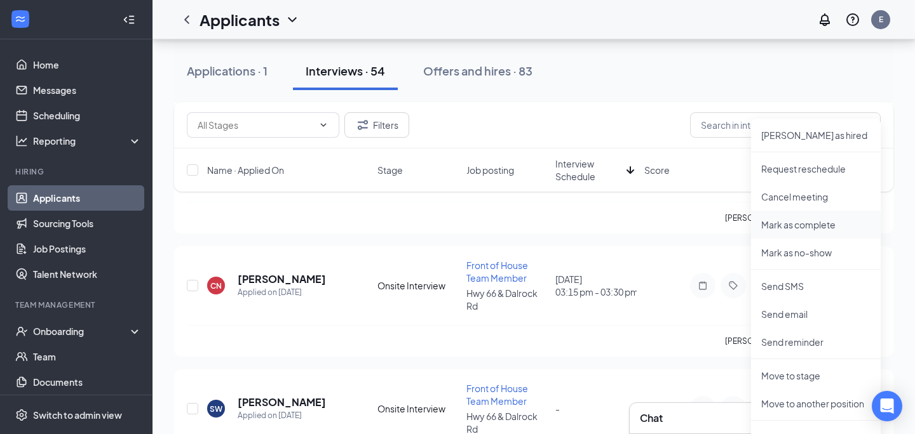
scroll to position [4904, 0]
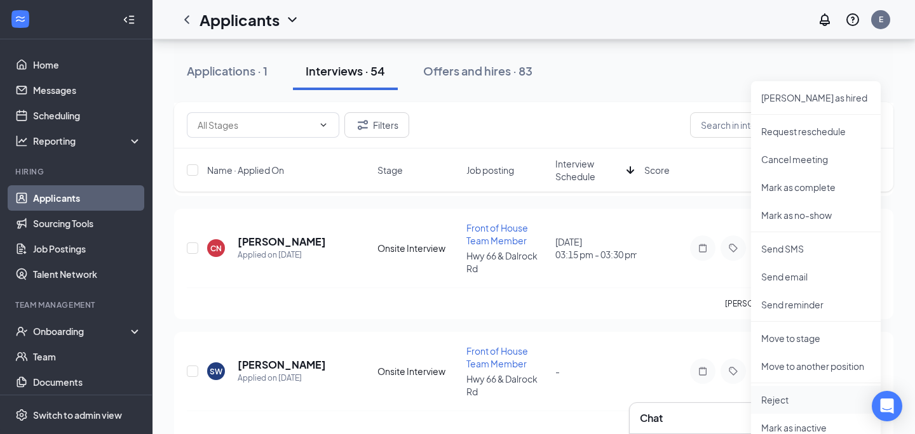
click at [789, 405] on p "Reject" at bounding box center [815, 400] width 109 height 13
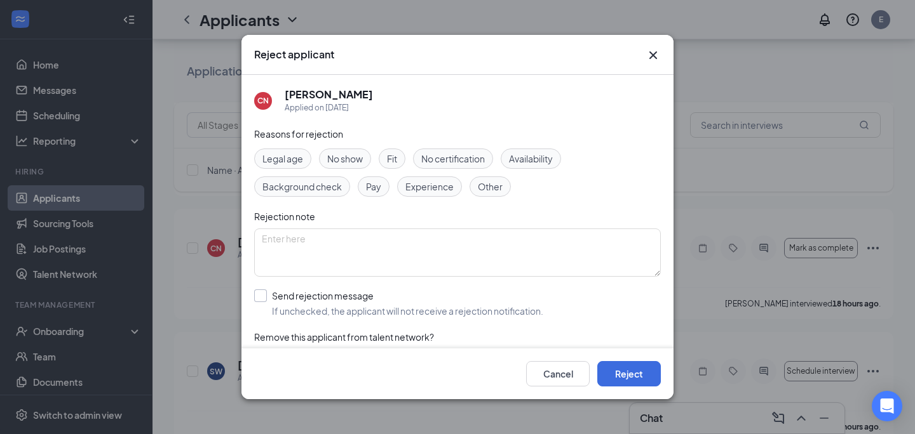
click at [386, 307] on input "Send rejection message If unchecked, the applicant will not receive a rejection…" at bounding box center [398, 304] width 289 height 28
checkbox input "true"
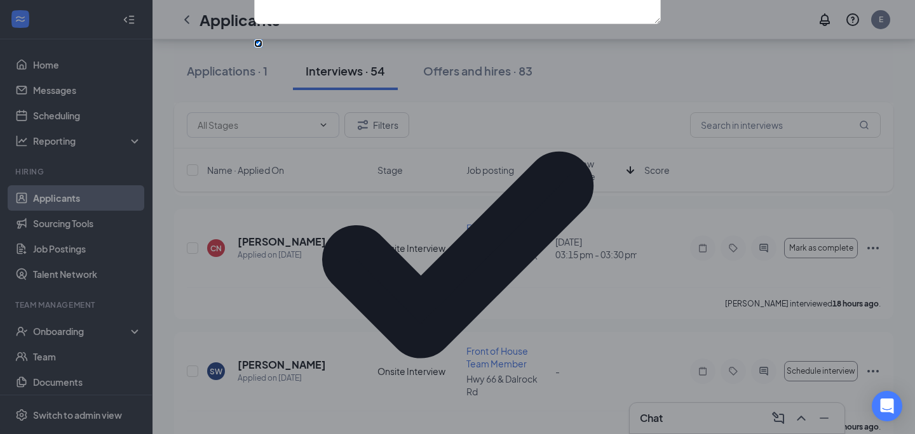
scroll to position [64, 0]
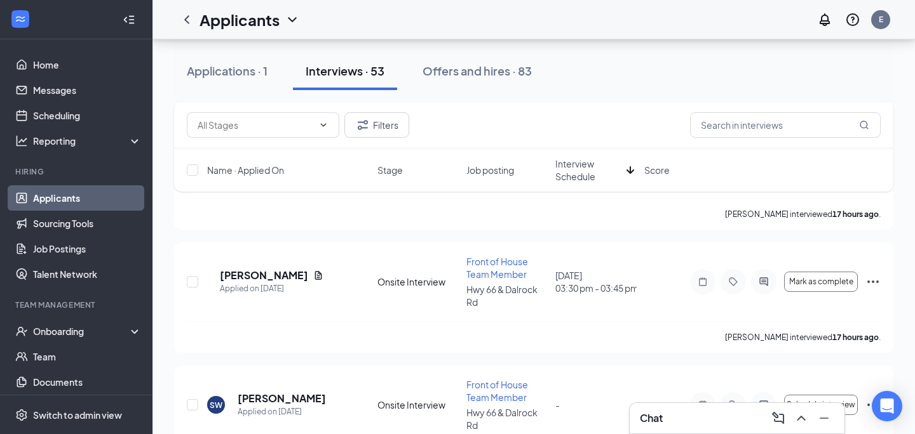
scroll to position [4634, 0]
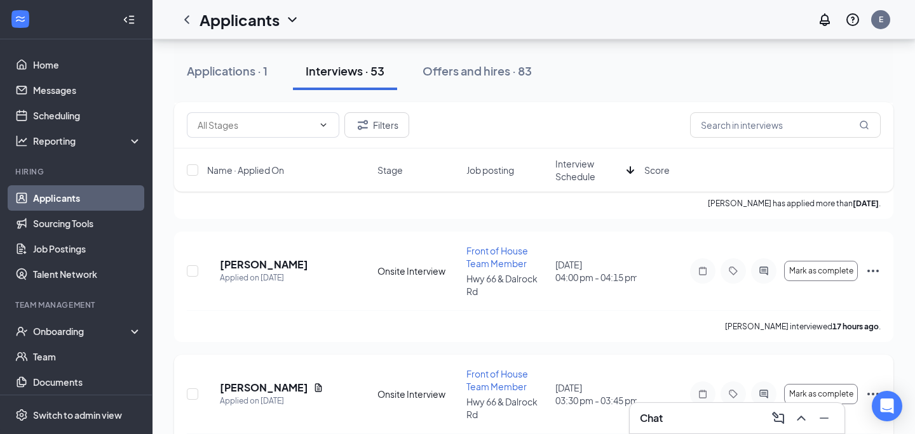
click at [877, 387] on icon "Ellipses" at bounding box center [872, 394] width 15 height 15
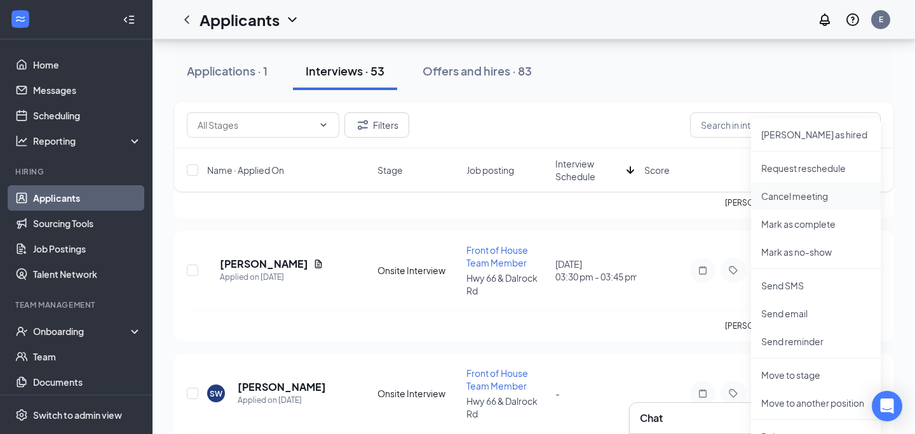
scroll to position [4759, 0]
click at [803, 252] on p "Mark as no-show" at bounding box center [815, 251] width 109 height 13
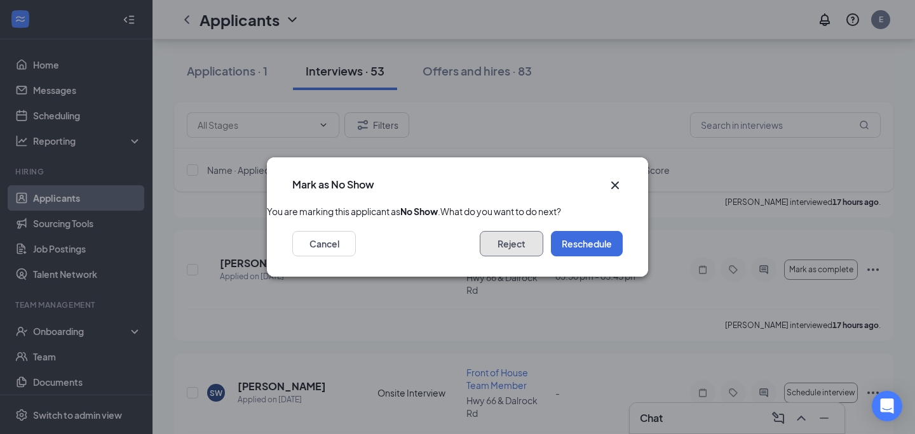
click at [523, 255] on button "Reject" at bounding box center [512, 243] width 64 height 25
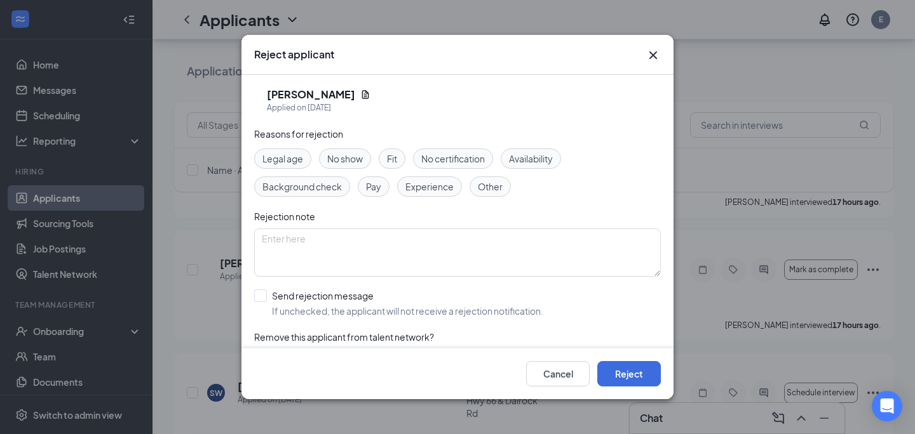
click at [344, 159] on span "No show" at bounding box center [345, 159] width 36 height 14
click at [271, 295] on input "Send rejection message If unchecked, the applicant will not receive a rejection…" at bounding box center [398, 304] width 289 height 28
checkbox input "true"
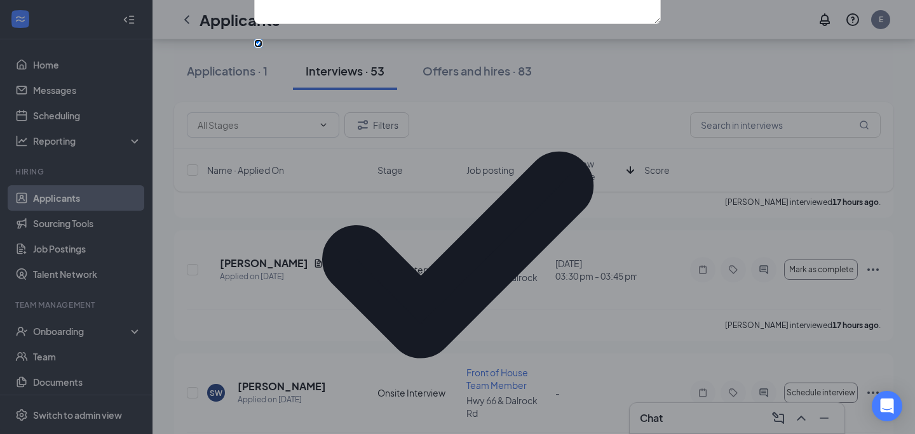
scroll to position [62, 0]
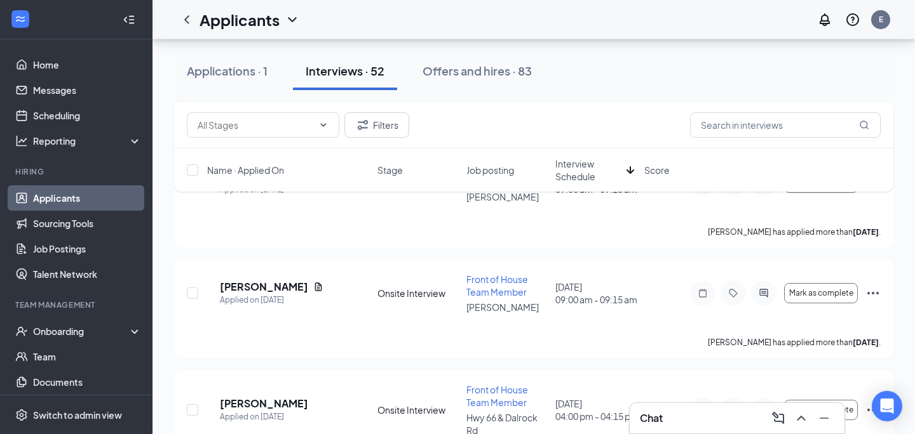
scroll to position [4504, 0]
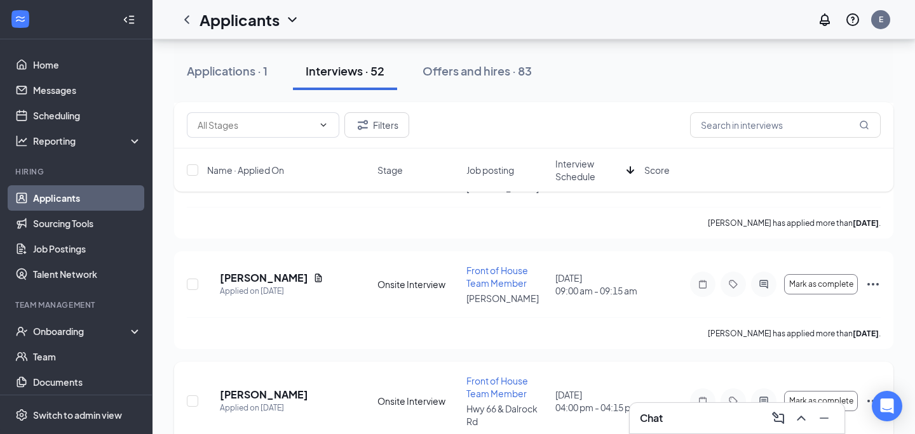
click at [874, 394] on icon "Ellipses" at bounding box center [872, 401] width 15 height 15
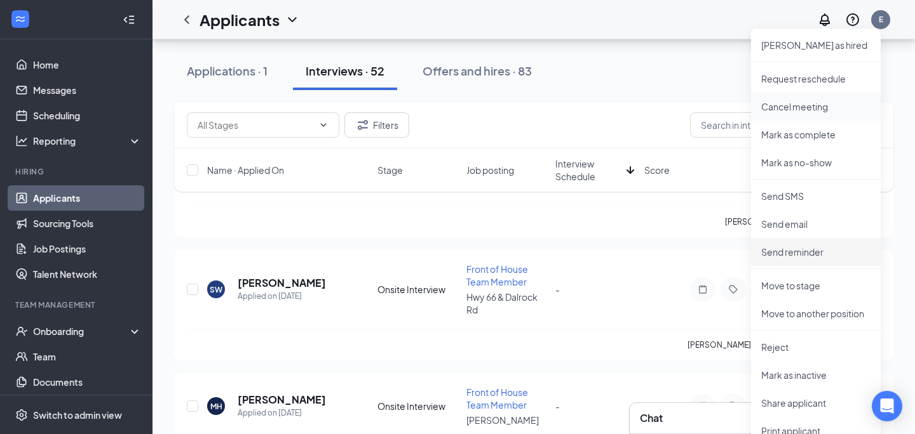
scroll to position [4757, 0]
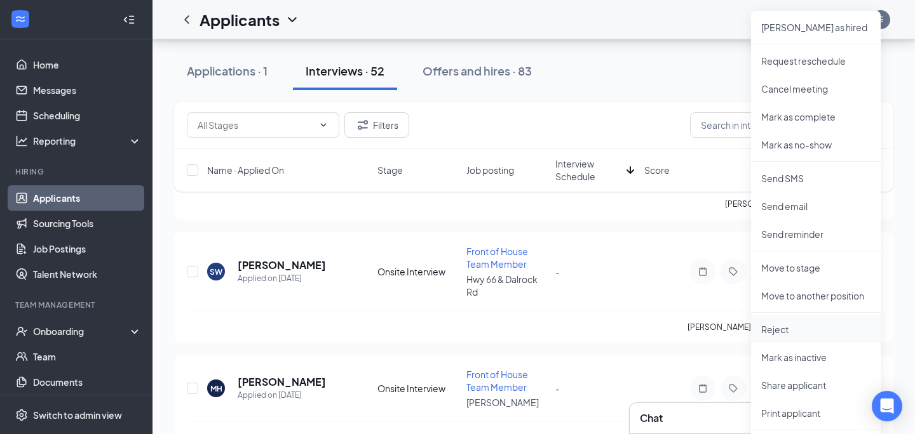
click at [809, 330] on p "Reject" at bounding box center [815, 329] width 109 height 13
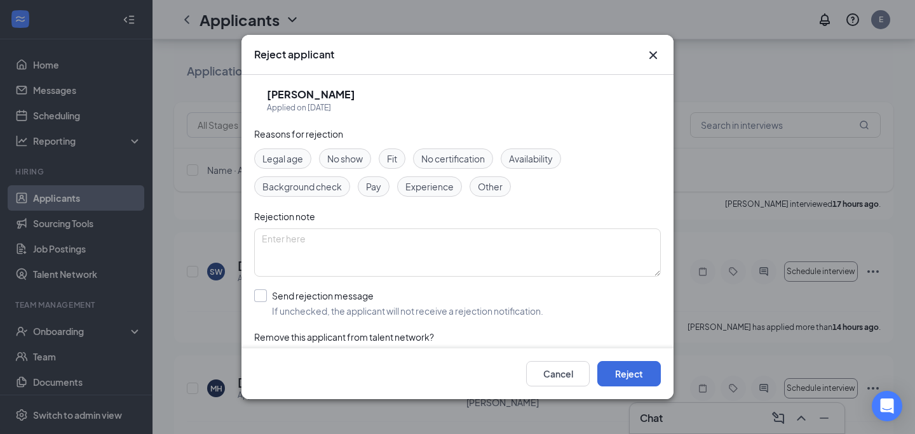
click at [441, 307] on input "Send rejection message If unchecked, the applicant will not receive a rejection…" at bounding box center [398, 304] width 289 height 28
checkbox input "true"
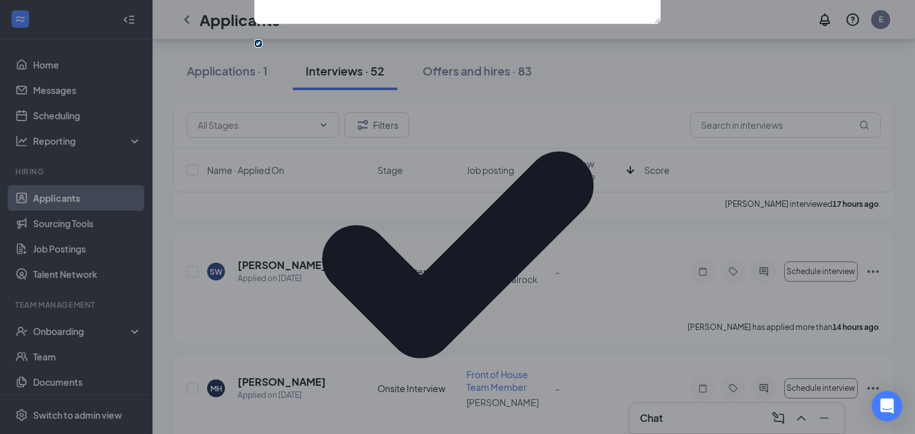
scroll to position [93, 0]
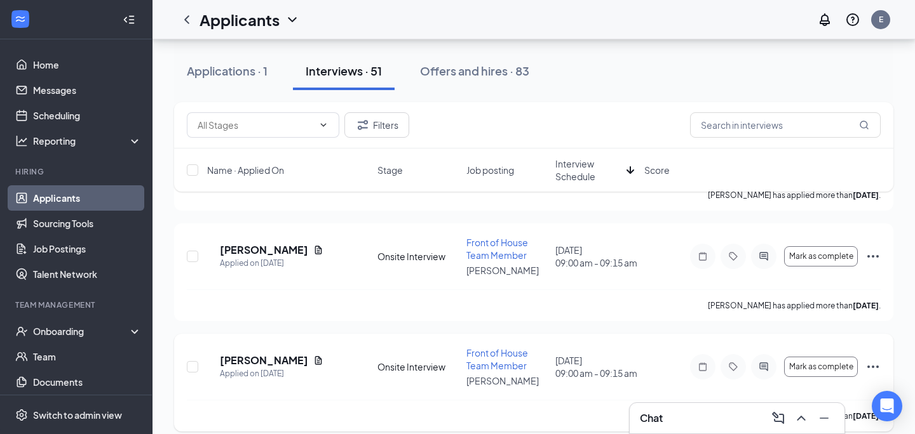
scroll to position [4402, 0]
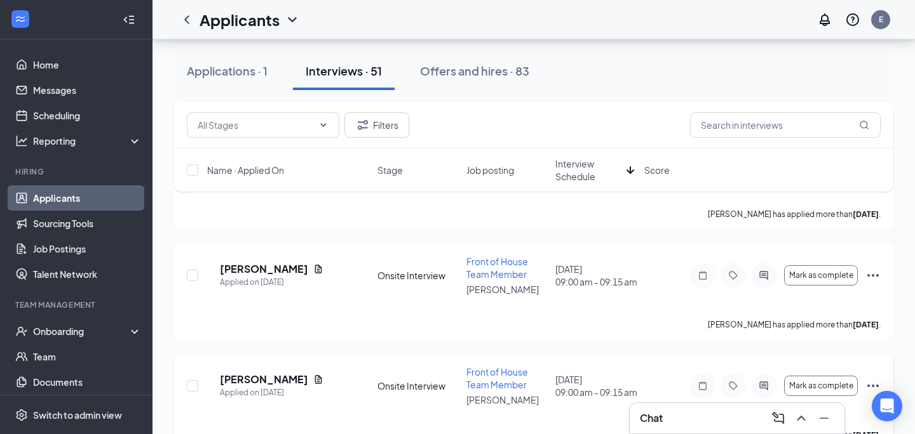
click at [877, 379] on icon "Ellipses" at bounding box center [872, 386] width 15 height 15
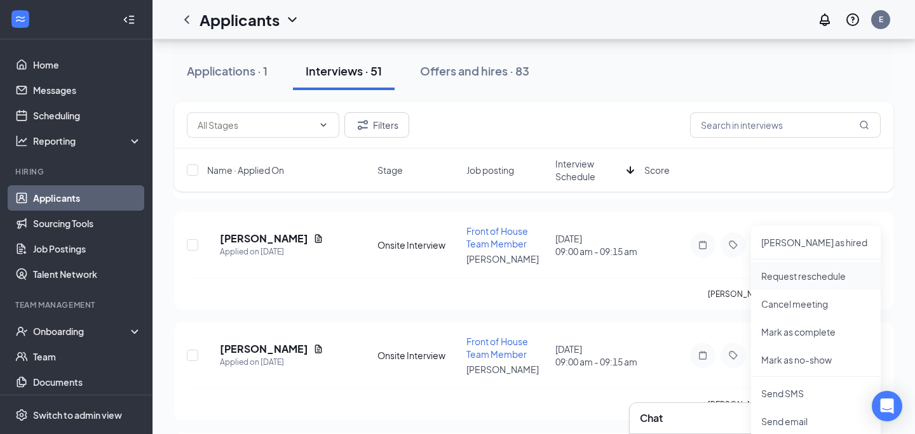
scroll to position [4434, 0]
click at [810, 360] on p "Mark as no-show" at bounding box center [815, 359] width 109 height 13
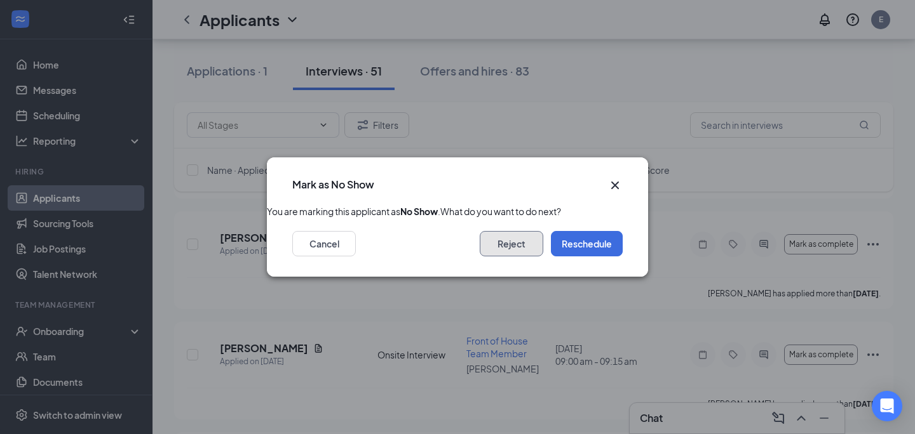
click at [502, 255] on button "Reject" at bounding box center [512, 243] width 64 height 25
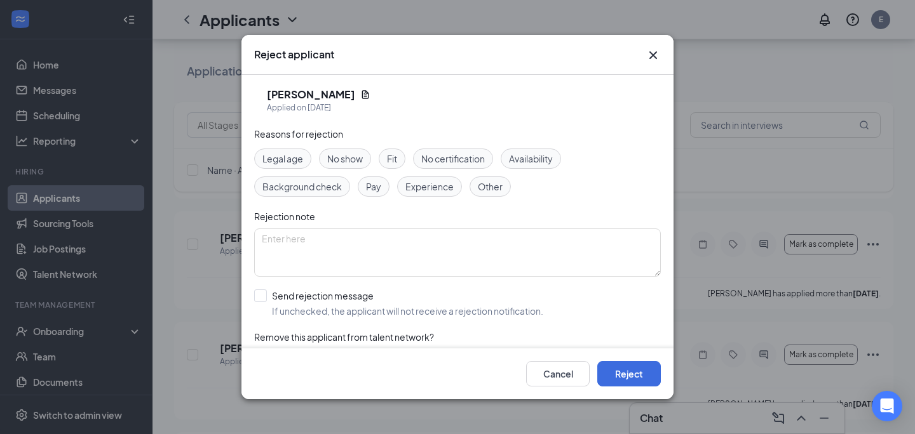
click at [337, 142] on div "Reasons for rejection Legal age No show Fit No certification Availability Backg…" at bounding box center [457, 254] width 407 height 255
click at [337, 163] on span "No show" at bounding box center [345, 159] width 36 height 14
click at [262, 297] on input "Send rejection message If unchecked, the applicant will not receive a rejection…" at bounding box center [398, 304] width 289 height 28
checkbox input "true"
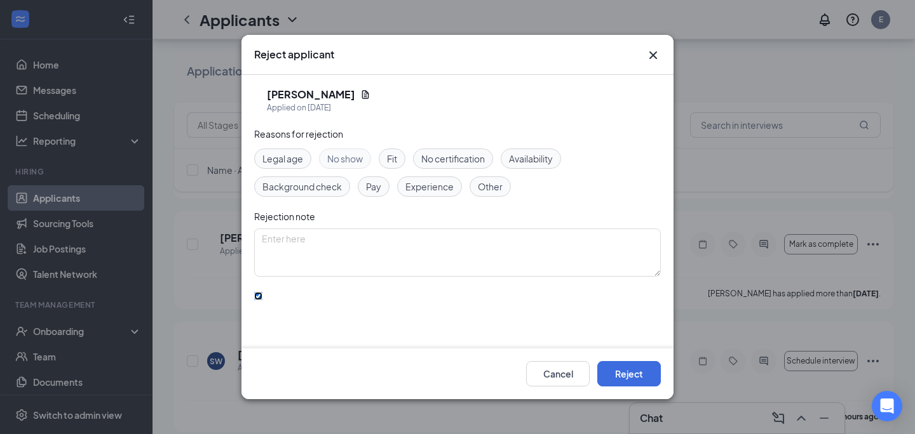
scroll to position [79, 0]
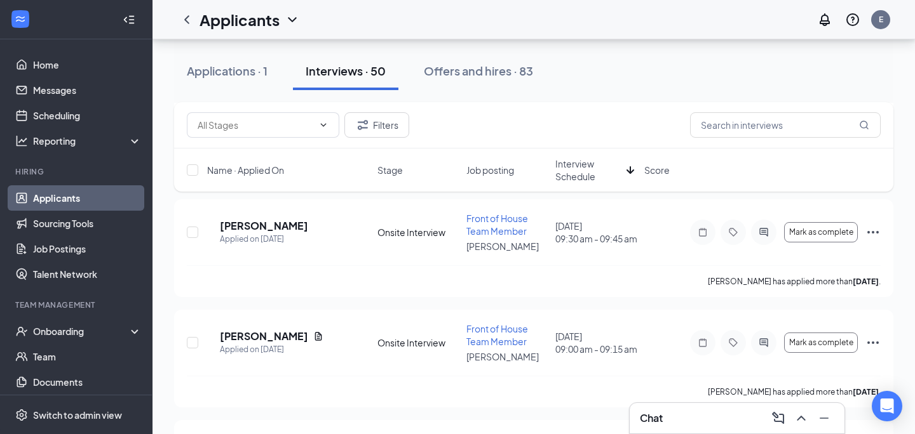
scroll to position [4250, 0]
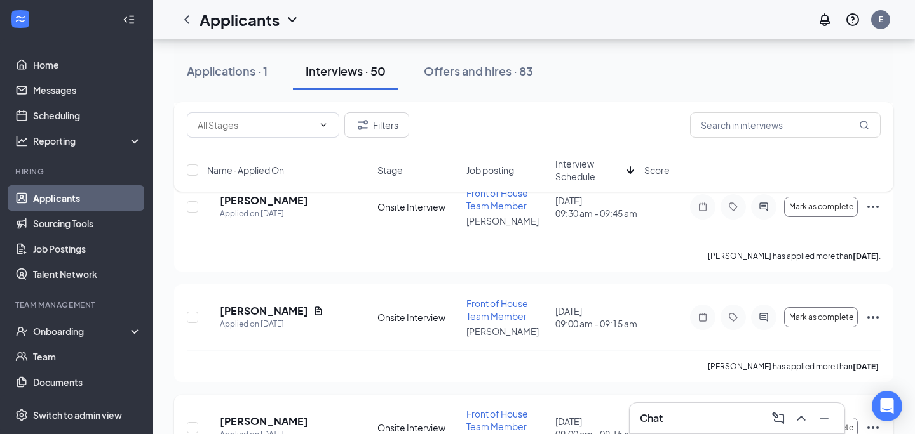
click at [870, 420] on icon "Ellipses" at bounding box center [872, 427] width 15 height 15
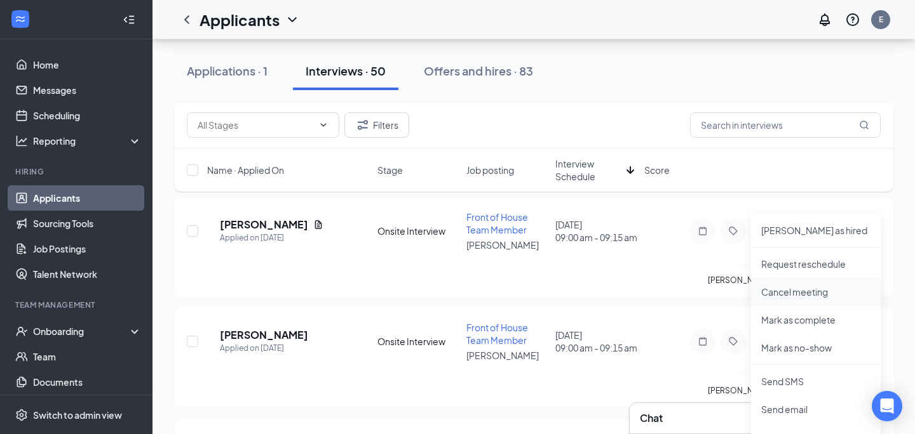
scroll to position [4343, 0]
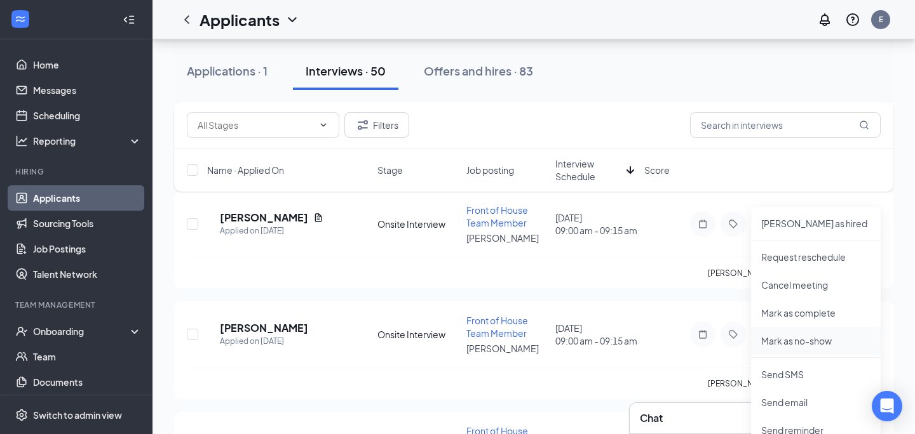
click at [795, 330] on li "Mark as no-show" at bounding box center [816, 341] width 130 height 28
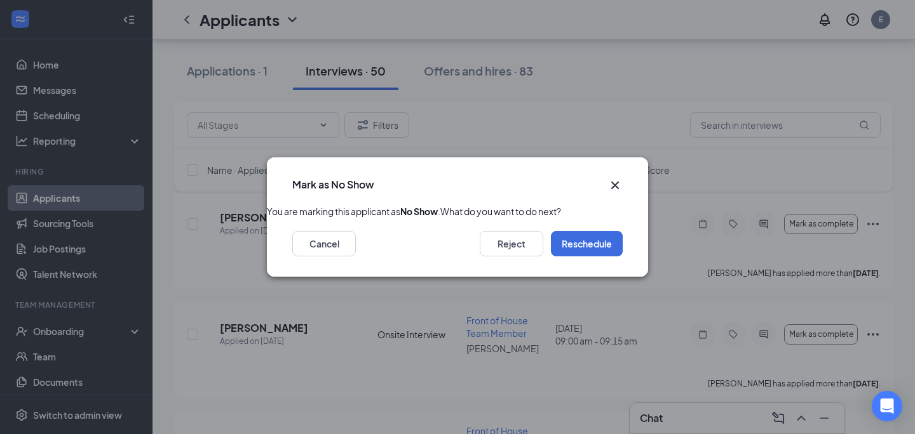
click at [508, 269] on div "Cancel Reject Reschedule" at bounding box center [457, 248] width 381 height 58
click at [507, 257] on button "Reject" at bounding box center [512, 243] width 64 height 25
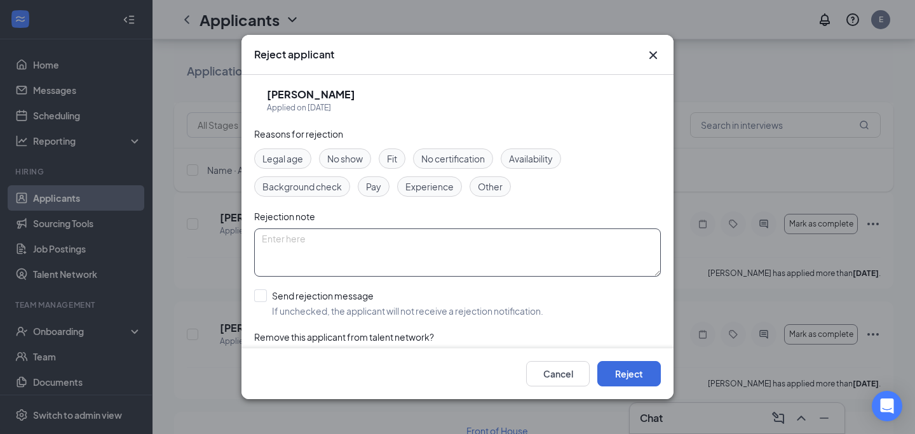
click at [399, 257] on textarea at bounding box center [457, 253] width 407 height 48
click at [339, 154] on span "No show" at bounding box center [345, 159] width 36 height 14
click at [277, 299] on input "Send rejection message If unchecked, the applicant will not receive a rejection…" at bounding box center [398, 304] width 289 height 28
checkbox input "true"
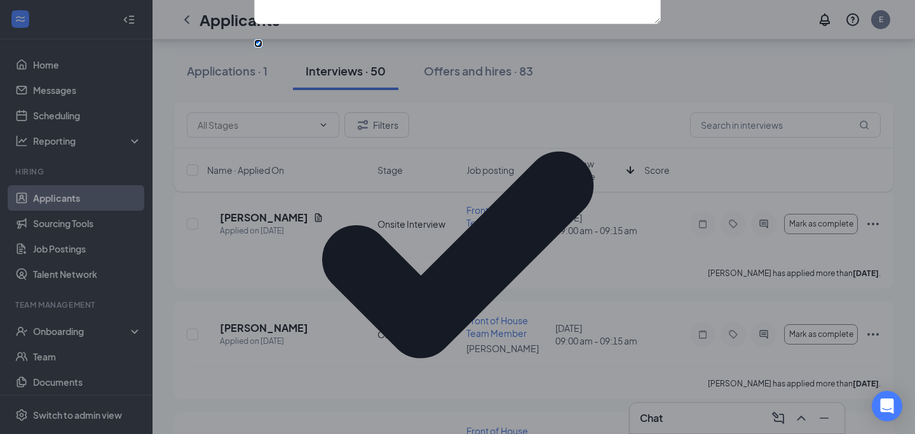
scroll to position [69, 0]
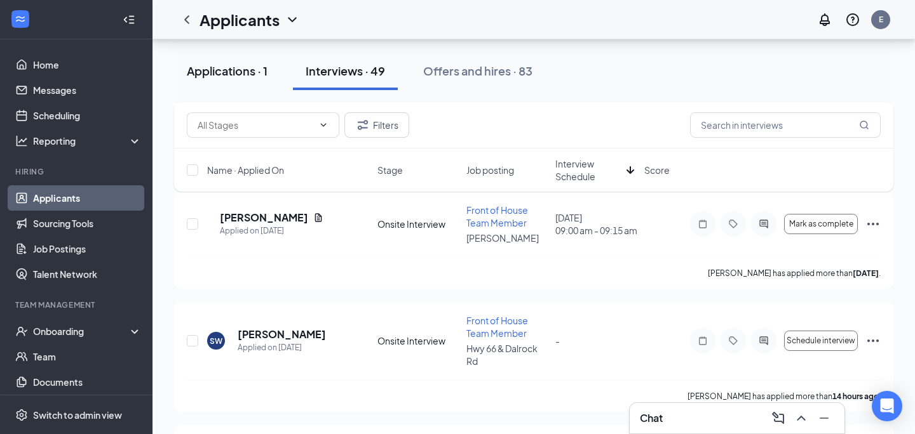
click at [226, 72] on div "Applications · 1" at bounding box center [227, 71] width 81 height 16
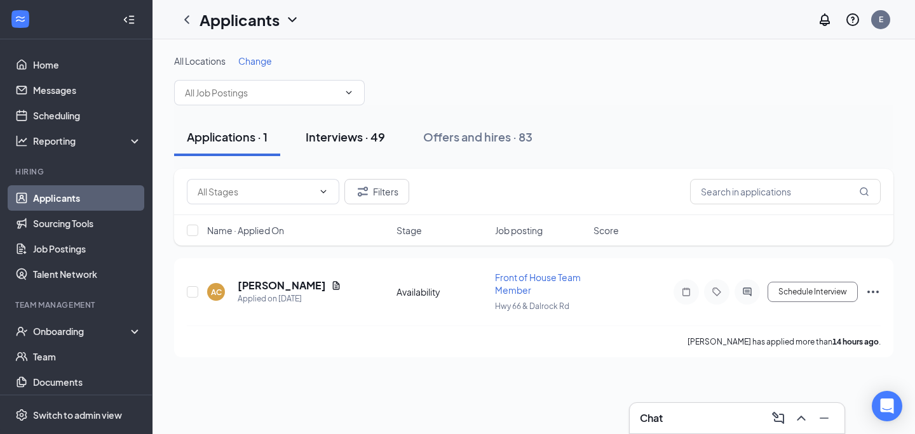
click at [356, 134] on div "Interviews · 49" at bounding box center [345, 137] width 79 height 16
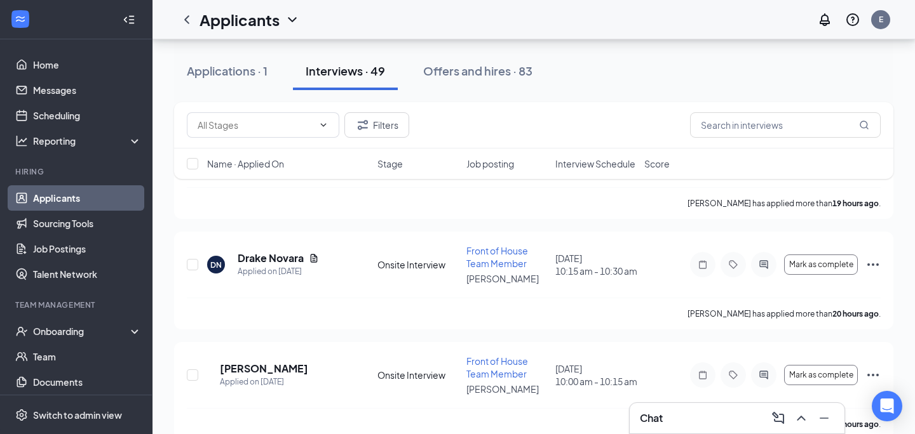
scroll to position [508, 0]
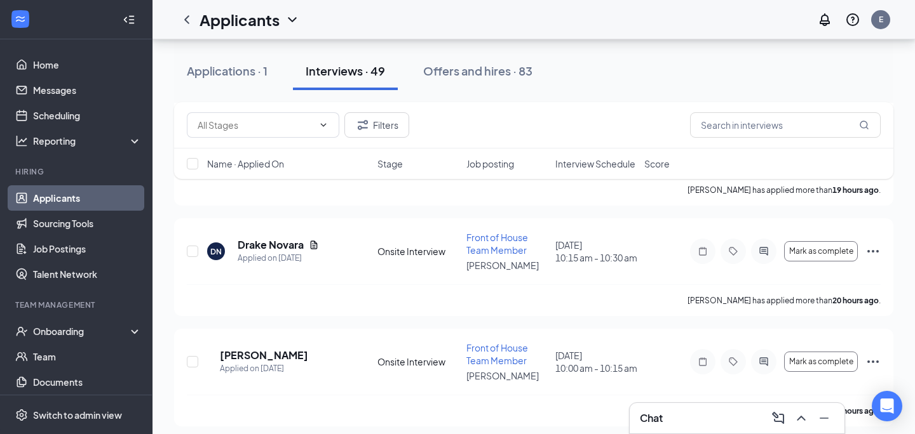
click at [584, 165] on span "Interview Schedule" at bounding box center [595, 164] width 80 height 13
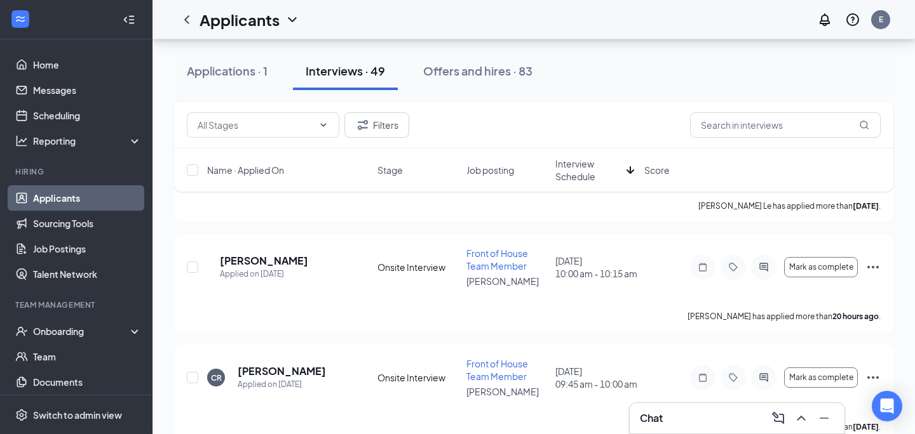
scroll to position [3970, 0]
click at [243, 62] on button "Applications · 1" at bounding box center [227, 71] width 106 height 38
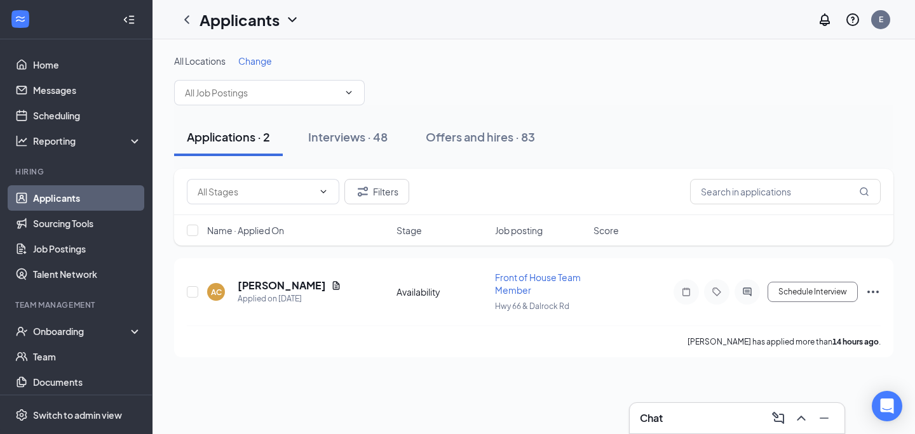
click at [532, 95] on div "All Locations Change" at bounding box center [533, 80] width 719 height 51
click at [372, 146] on button "Interviews · 48" at bounding box center [347, 137] width 105 height 38
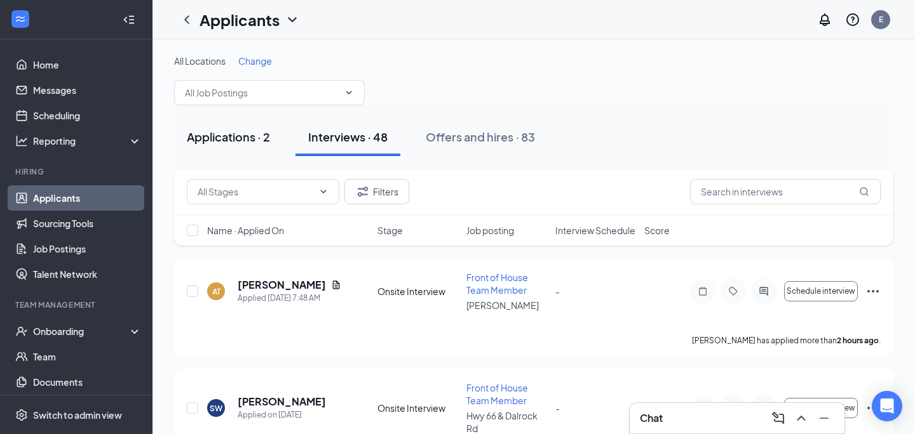
click at [255, 145] on button "Applications · 2" at bounding box center [228, 137] width 109 height 38
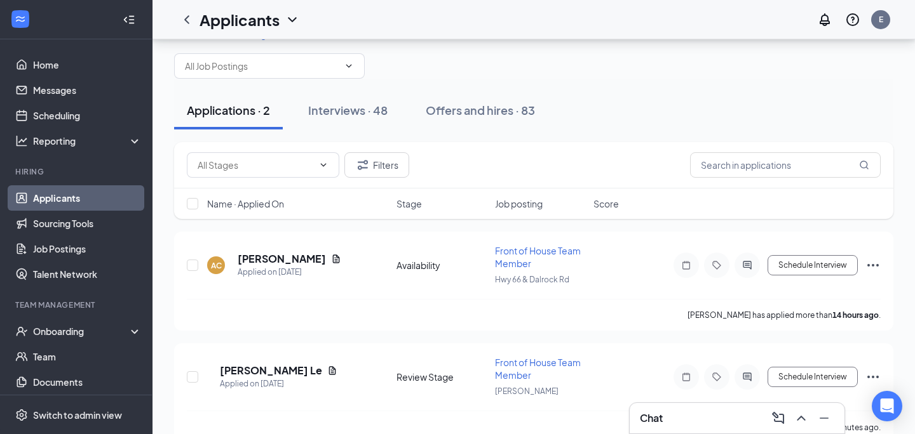
scroll to position [50, 0]
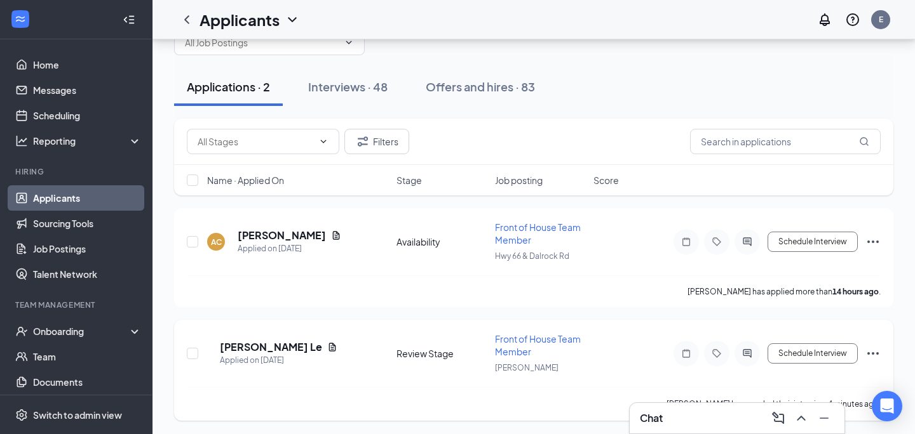
click at [874, 349] on icon "Ellipses" at bounding box center [872, 353] width 15 height 15
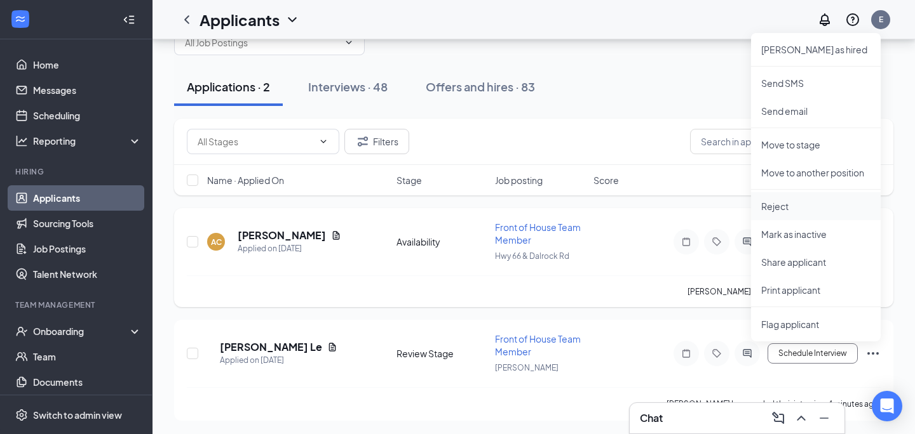
click at [793, 211] on p "Reject" at bounding box center [815, 206] width 109 height 13
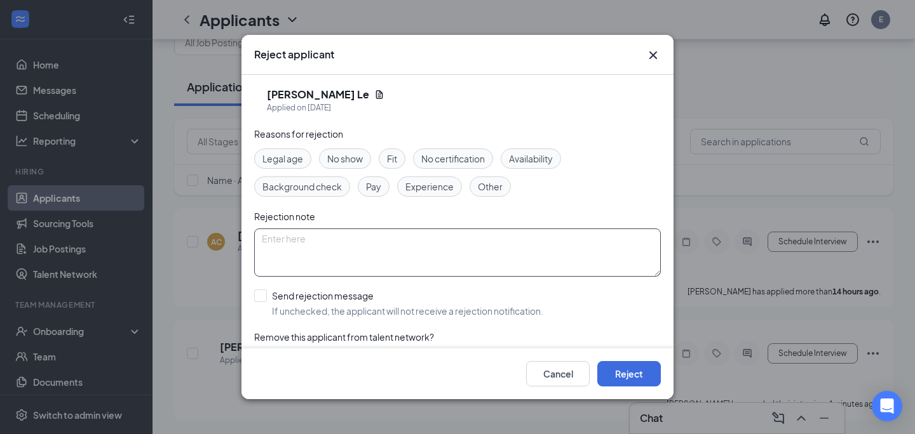
click at [407, 251] on textarea at bounding box center [457, 253] width 407 height 48
type textarea "They cancelled their interview"
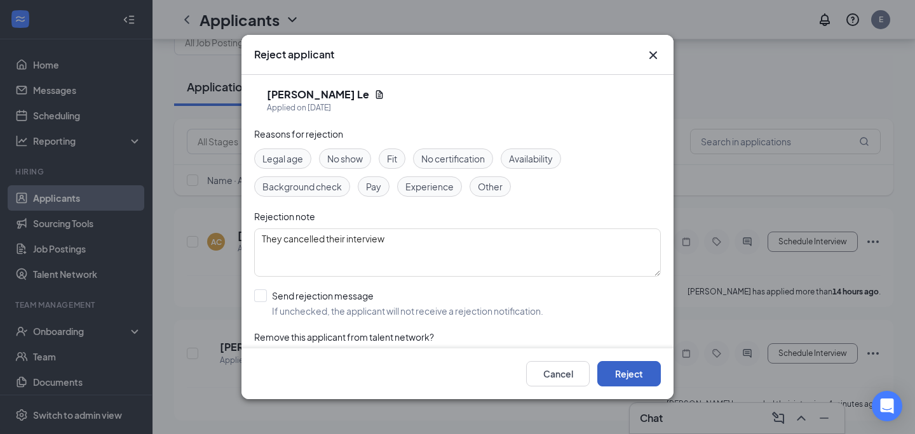
click at [629, 377] on button "Reject" at bounding box center [629, 373] width 64 height 25
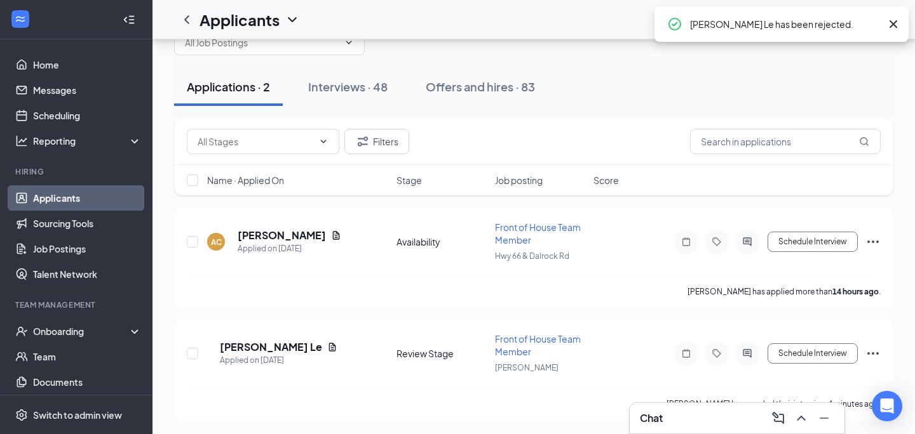
scroll to position [0, 0]
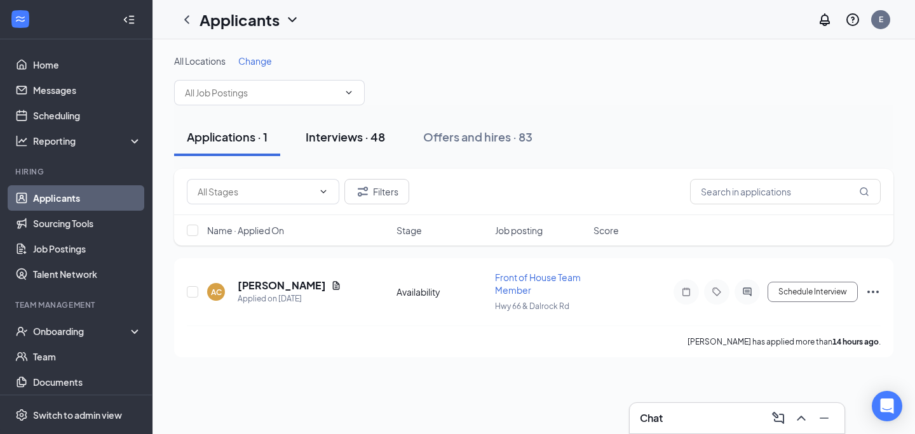
click at [376, 143] on div "Interviews · 48" at bounding box center [345, 137] width 79 height 16
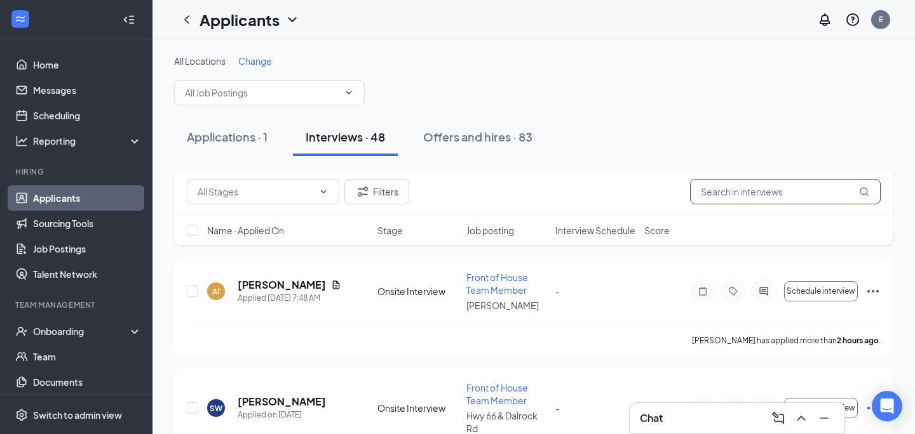
click at [750, 193] on input "text" at bounding box center [785, 191] width 191 height 25
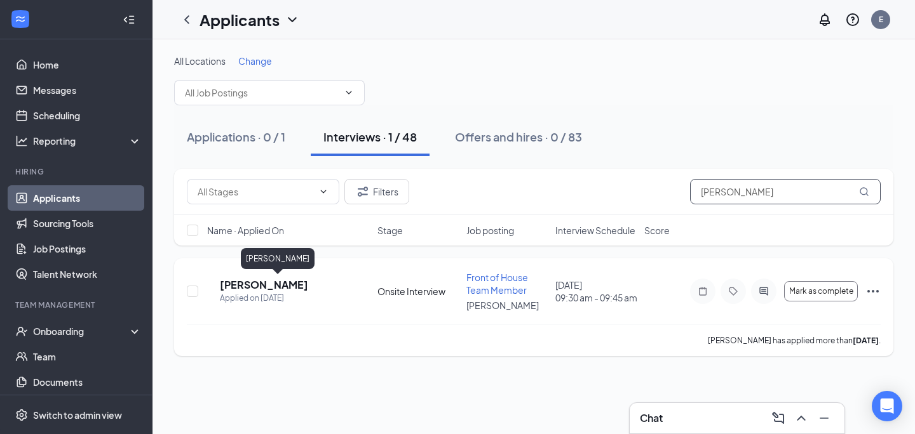
type input "[PERSON_NAME]"
click at [262, 286] on h5 "[PERSON_NAME]" at bounding box center [264, 285] width 88 height 14
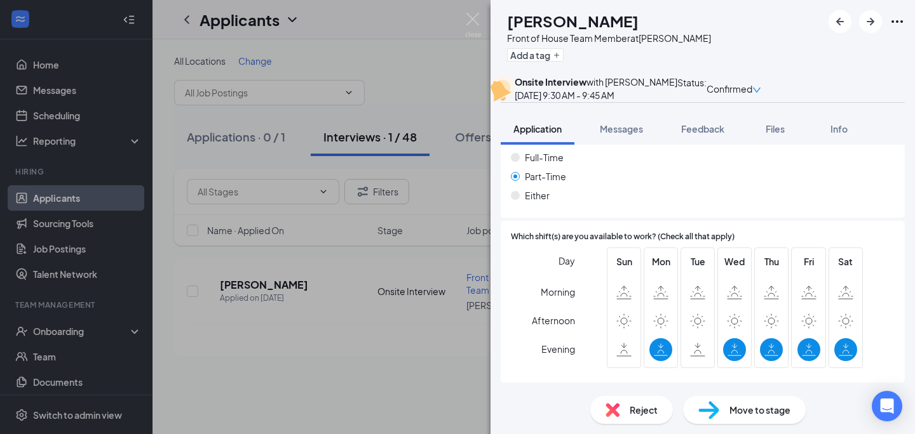
scroll to position [837, 0]
click at [476, 24] on img at bounding box center [473, 25] width 16 height 25
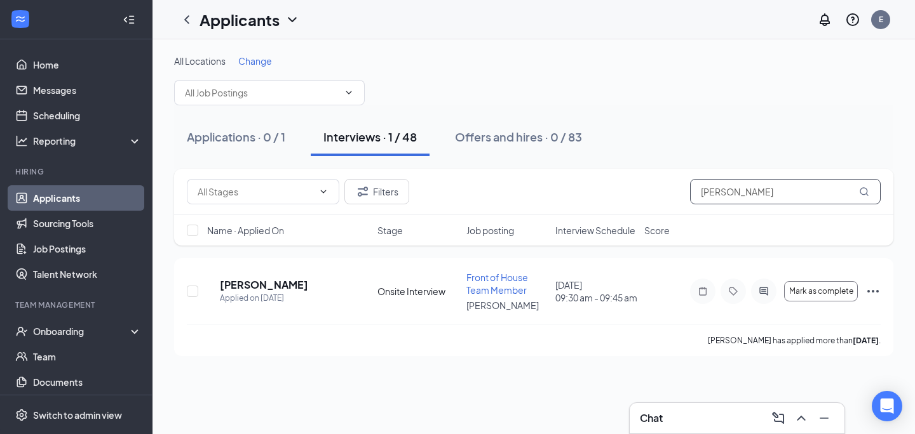
click at [730, 189] on input "[PERSON_NAME]" at bounding box center [785, 191] width 191 height 25
click at [537, 126] on button "Offers and hires · 0 / 83" at bounding box center [518, 137] width 152 height 38
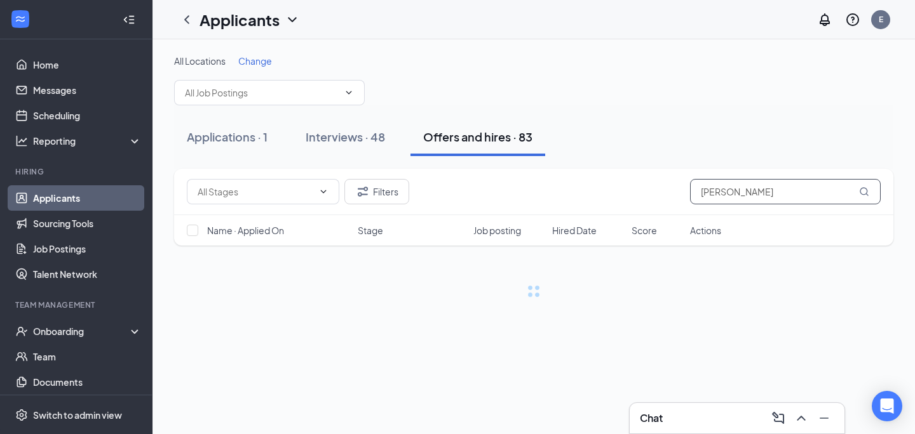
click at [733, 198] on input "[PERSON_NAME]" at bounding box center [785, 191] width 191 height 25
type input "[PERSON_NAME]"
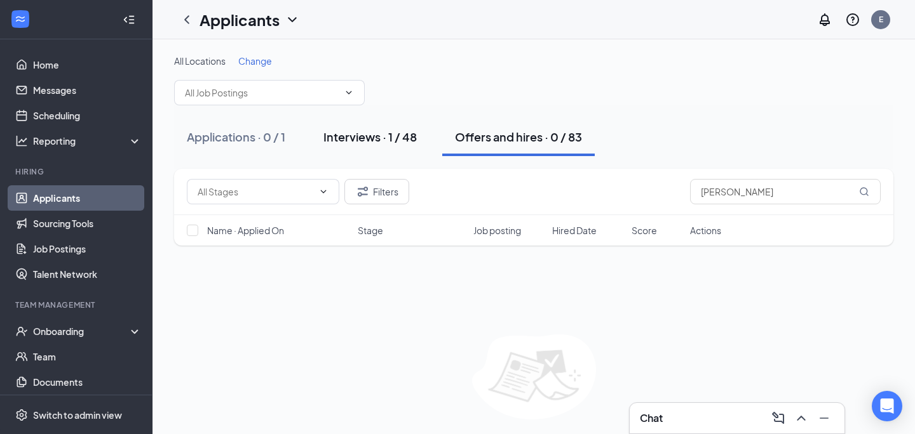
click at [389, 135] on div "Interviews · 1 / 48" at bounding box center [369, 137] width 93 height 16
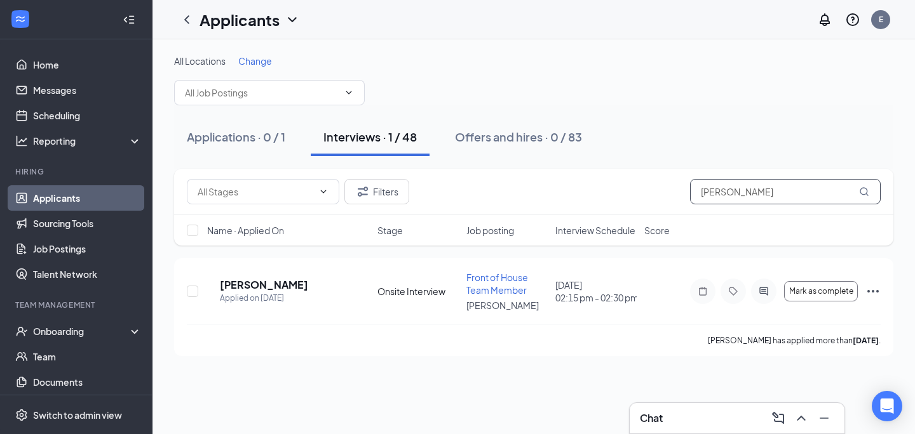
click at [728, 196] on input "[PERSON_NAME]" at bounding box center [785, 191] width 191 height 25
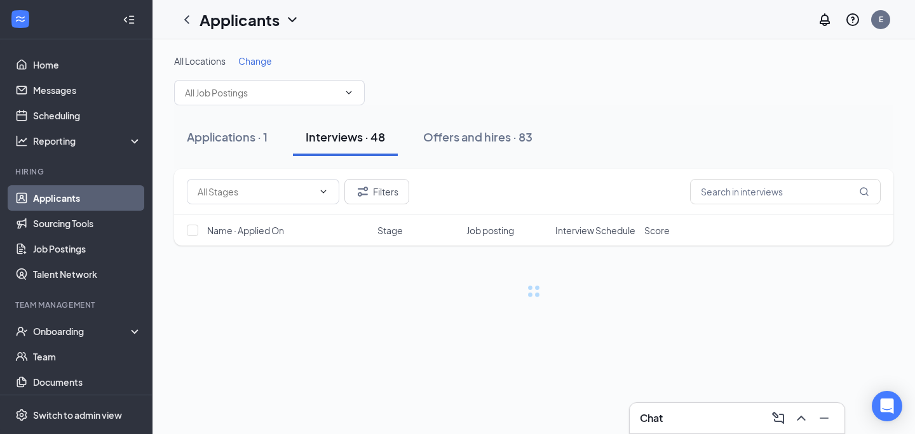
click at [431, 97] on div "All Locations Change" at bounding box center [533, 80] width 719 height 51
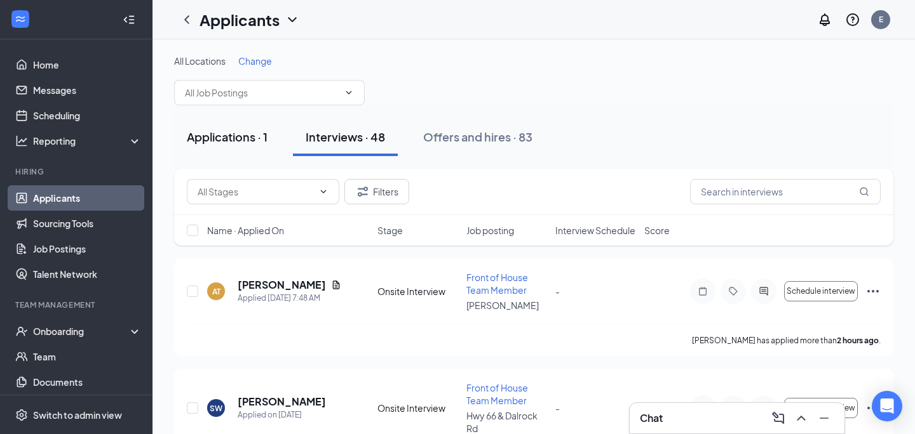
click at [248, 126] on button "Applications · 1" at bounding box center [227, 137] width 106 height 38
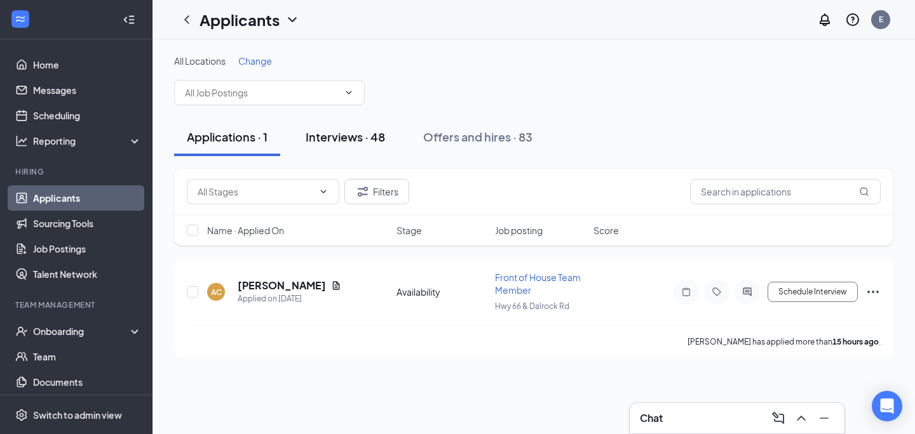
click at [366, 143] on div "Interviews · 48" at bounding box center [345, 137] width 79 height 16
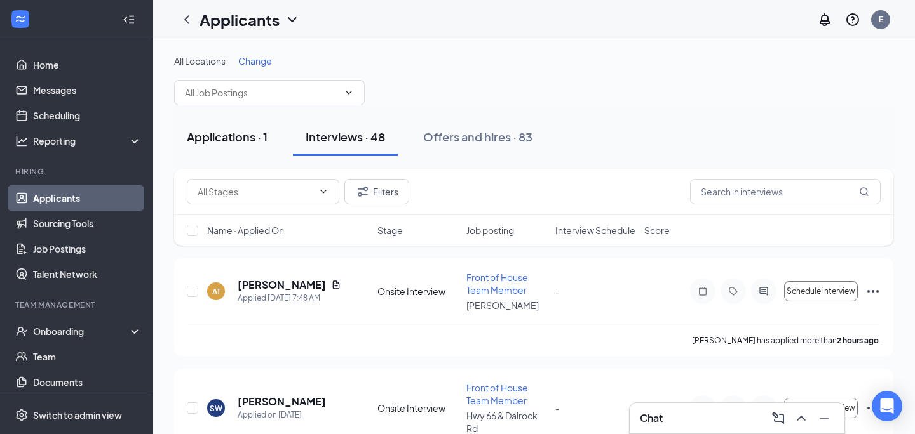
click at [267, 137] on div "Applications · 1" at bounding box center [227, 137] width 81 height 16
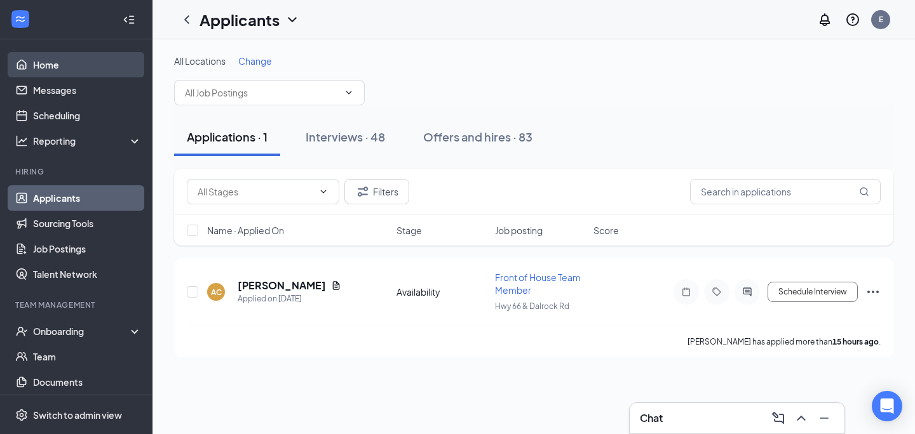
click at [95, 69] on link "Home" at bounding box center [87, 64] width 109 height 25
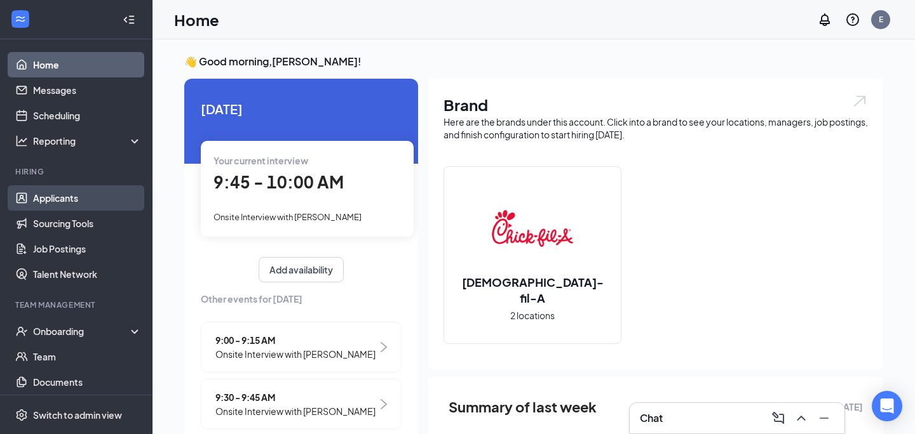
click at [48, 200] on link "Applicants" at bounding box center [87, 197] width 109 height 25
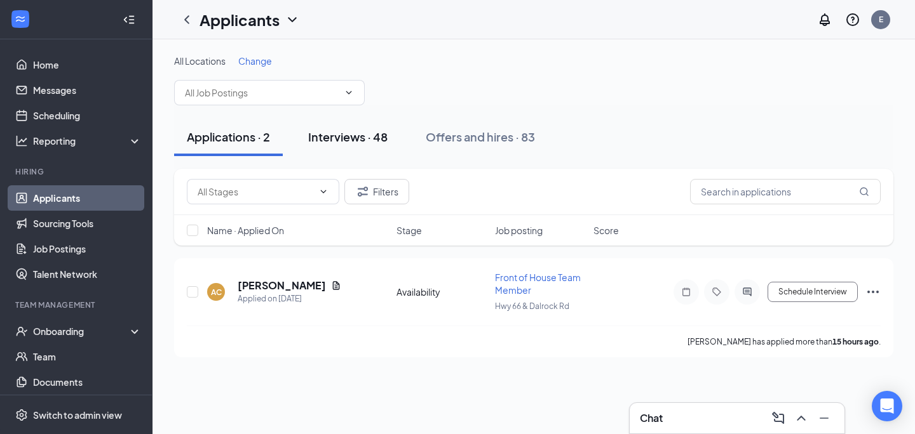
click at [332, 136] on div "Interviews · 48" at bounding box center [347, 137] width 79 height 16
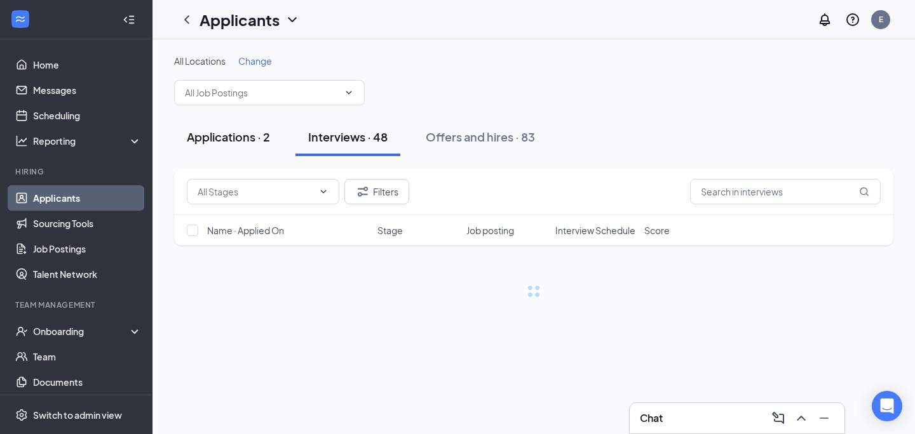
click at [265, 133] on div "Applications · 2" at bounding box center [228, 137] width 83 height 16
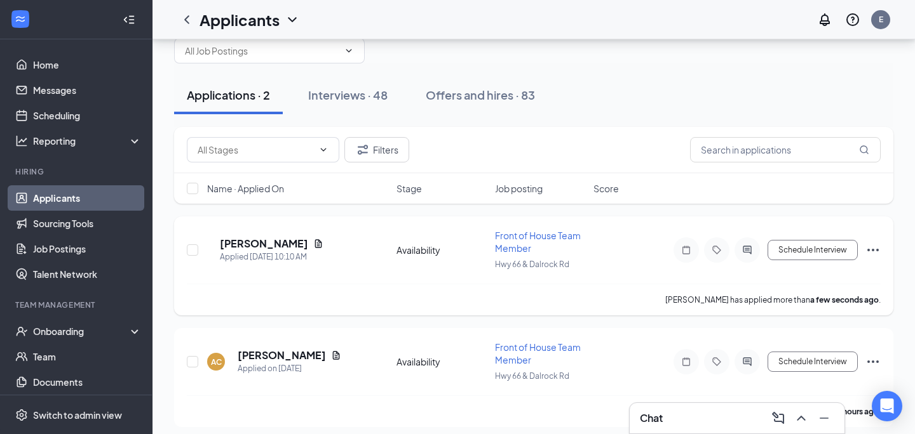
scroll to position [48, 0]
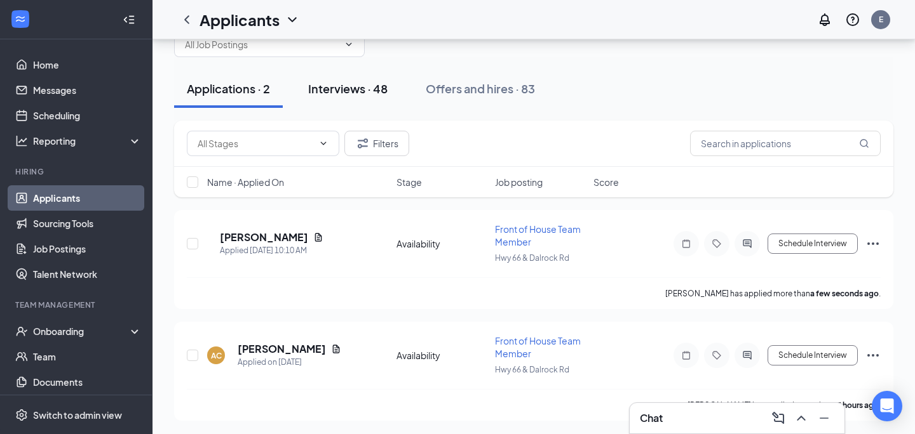
click at [360, 89] on div "Interviews · 48" at bounding box center [347, 89] width 79 height 16
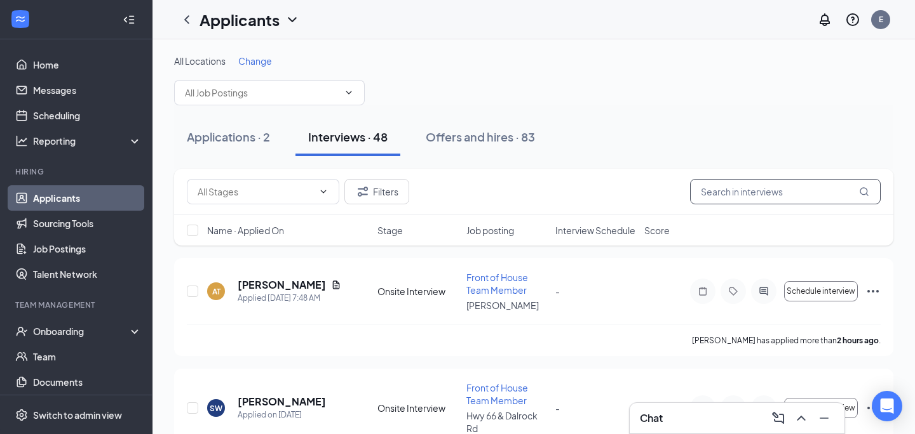
click at [729, 192] on input "text" at bounding box center [785, 191] width 191 height 25
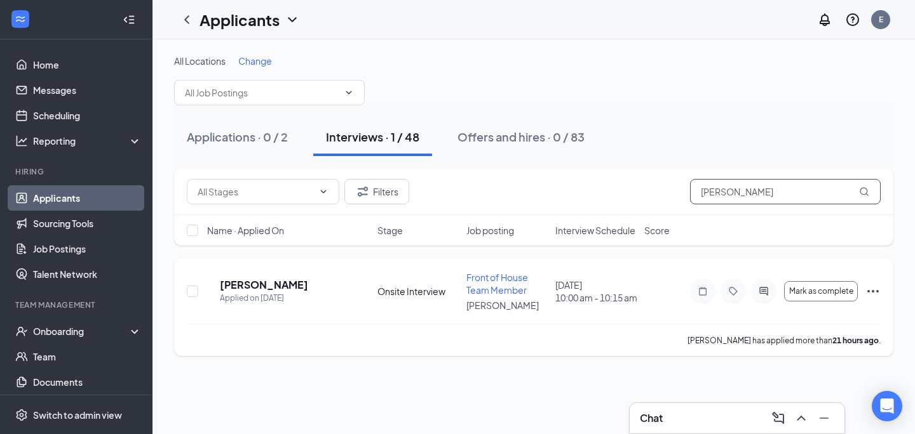
type input "[PERSON_NAME]"
click at [881, 288] on div "NV [PERSON_NAME] Applied on [DATE] Onsite Interview Front of House Team Member …" at bounding box center [533, 308] width 719 height 98
click at [872, 290] on icon "Ellipses" at bounding box center [872, 291] width 11 height 3
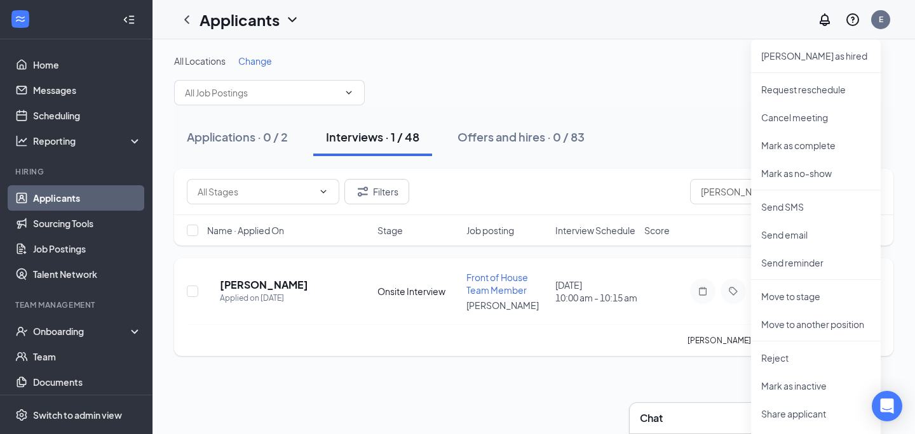
click at [687, 345] on div "[PERSON_NAME] has applied more than 21 hours ago ." at bounding box center [534, 341] width 694 height 32
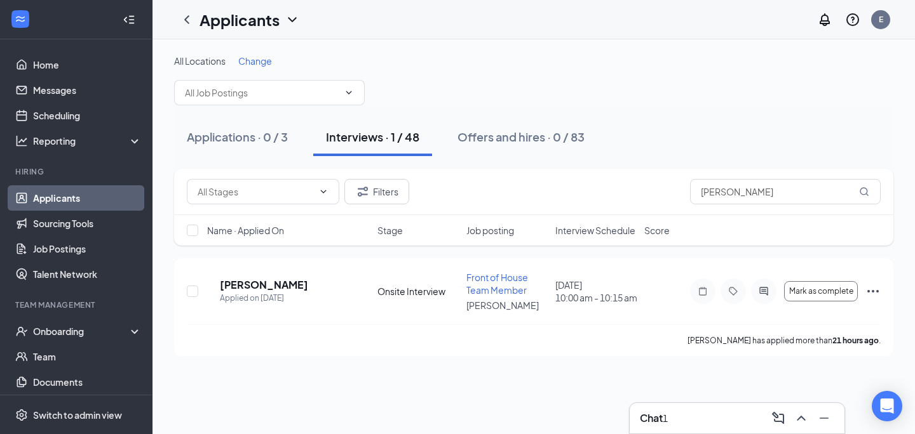
click at [701, 410] on div "Chat 1" at bounding box center [737, 418] width 194 height 20
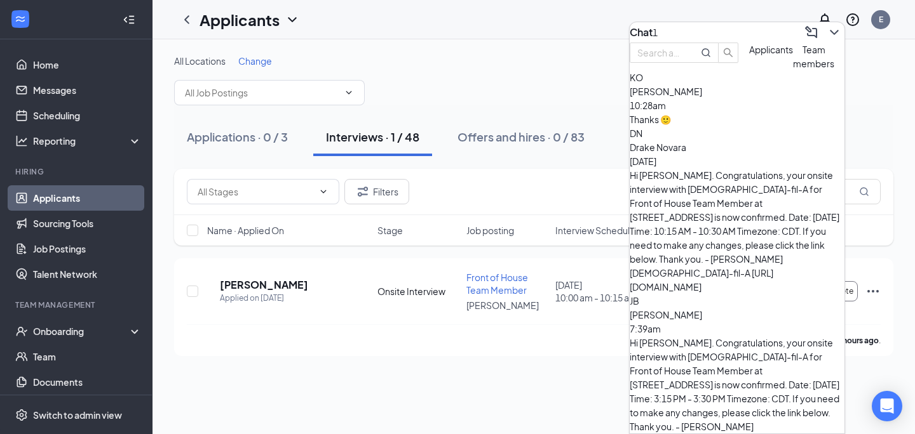
click at [712, 126] on div "[PERSON_NAME] 10:28am Thanks 🙂" at bounding box center [736, 105] width 215 height 42
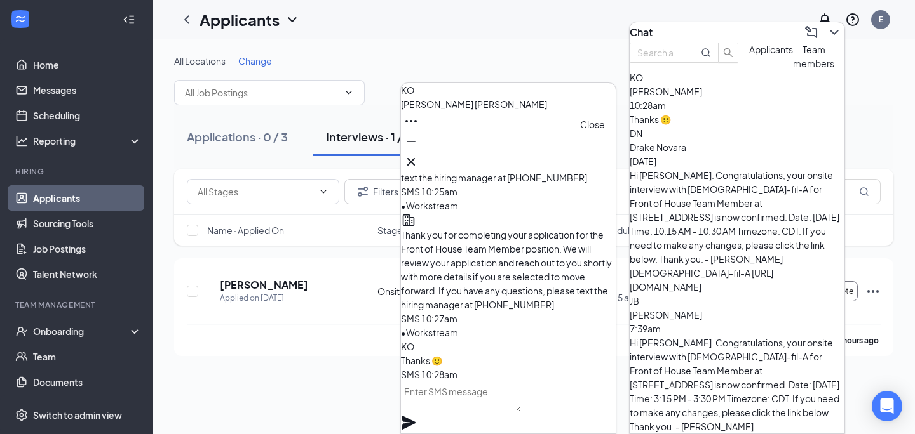
click at [421, 154] on button at bounding box center [411, 162] width 20 height 20
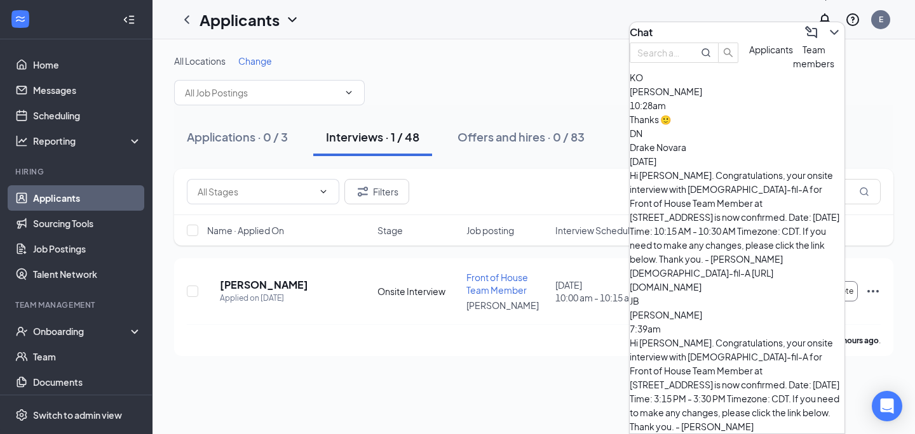
click at [826, 25] on icon "ChevronDown" at bounding box center [833, 32] width 15 height 15
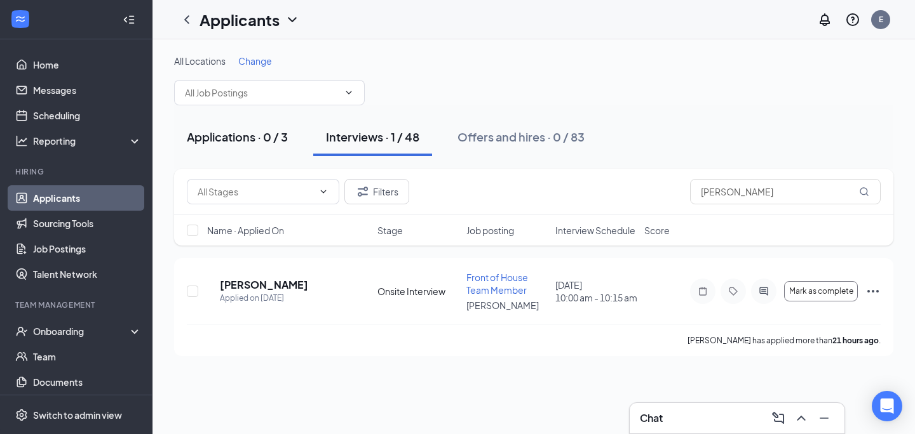
click at [243, 134] on div "Applications · 0 / 3" at bounding box center [237, 137] width 101 height 16
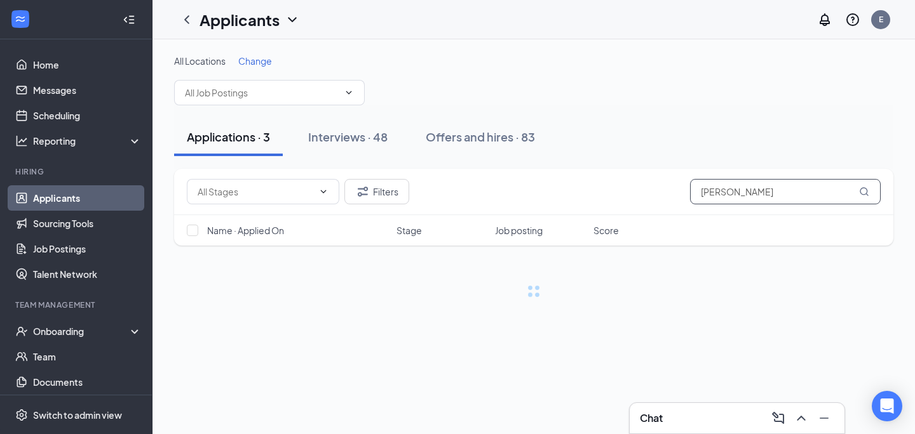
click at [716, 188] on input "[PERSON_NAME]" at bounding box center [785, 191] width 191 height 25
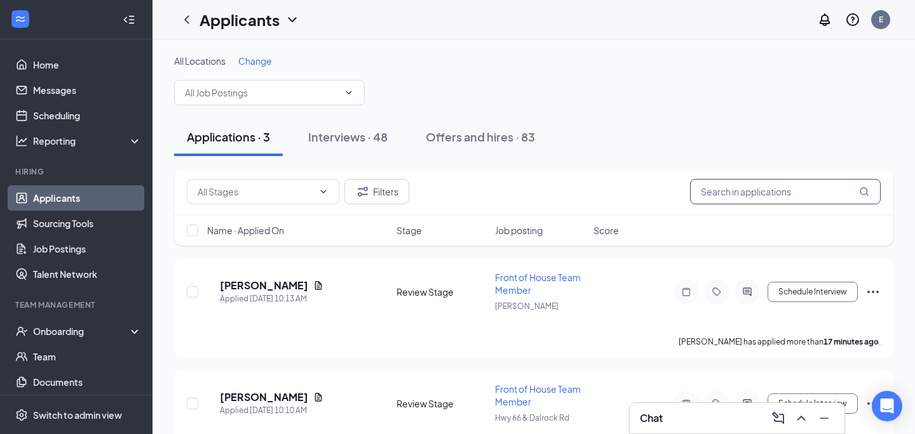
scroll to position [159, 0]
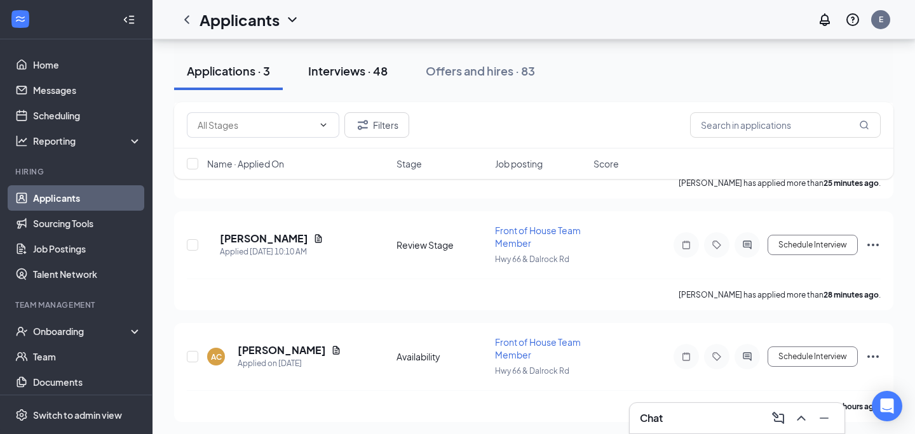
click at [344, 68] on div "Interviews · 48" at bounding box center [347, 71] width 79 height 16
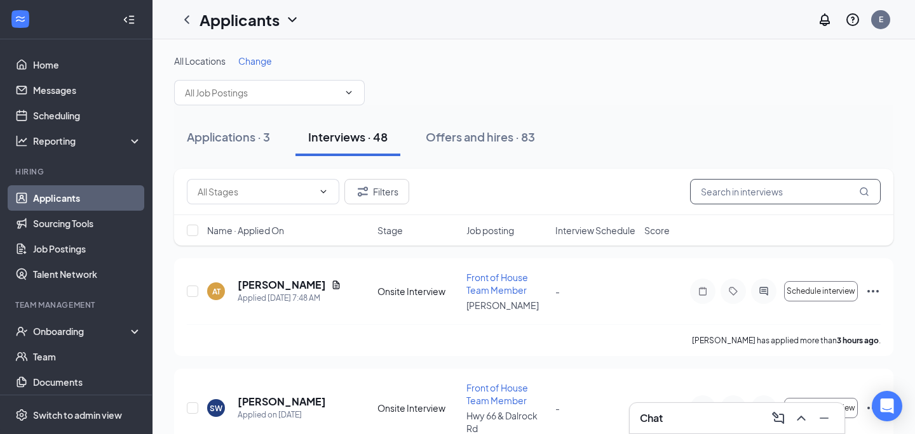
click at [741, 198] on input "text" at bounding box center [785, 191] width 191 height 25
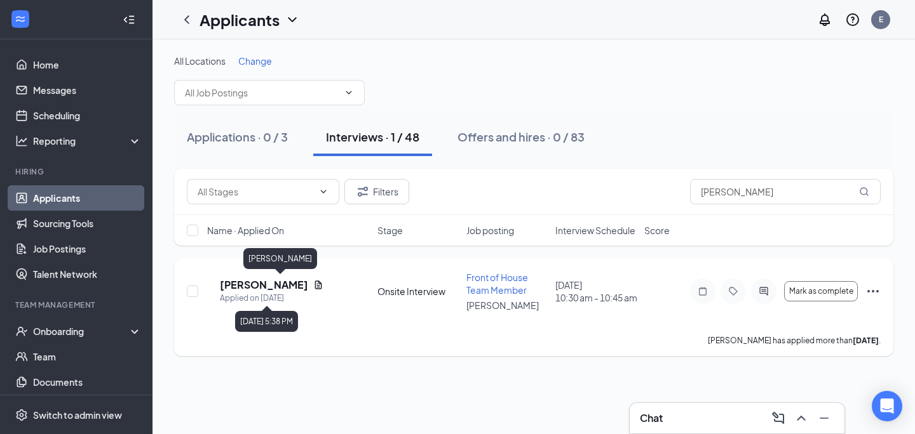
click at [291, 281] on h5 "[PERSON_NAME]" at bounding box center [264, 285] width 88 height 14
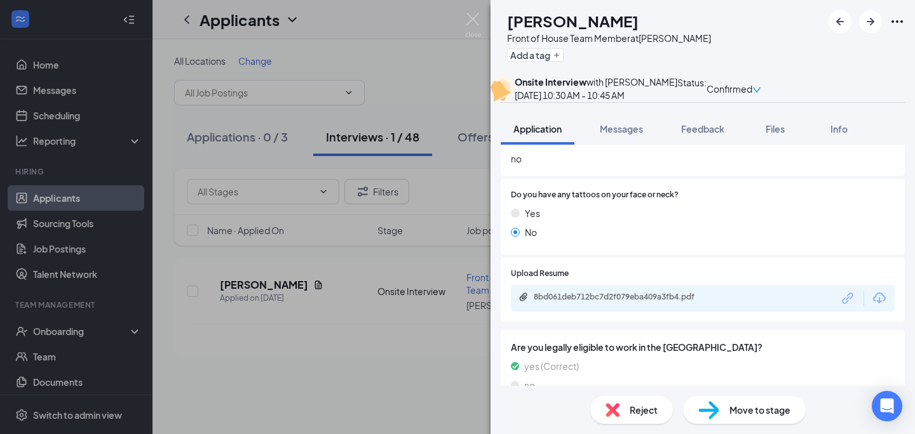
scroll to position [541, 0]
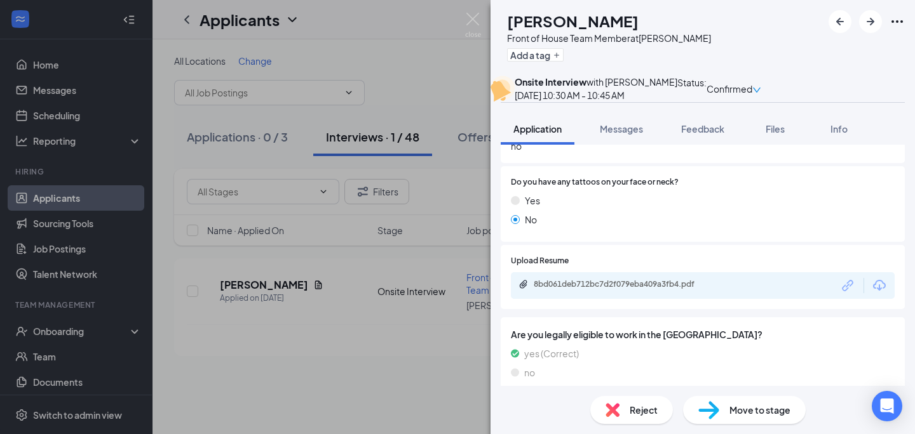
click at [625, 292] on div "8bd061deb712bc7d2f079eba409a3fb4.pdf" at bounding box center [703, 285] width 384 height 27
click at [624, 290] on div "8bd061deb712bc7d2f079eba409a3fb4.pdf" at bounding box center [623, 284] width 178 height 10
click at [469, 22] on img at bounding box center [473, 25] width 16 height 25
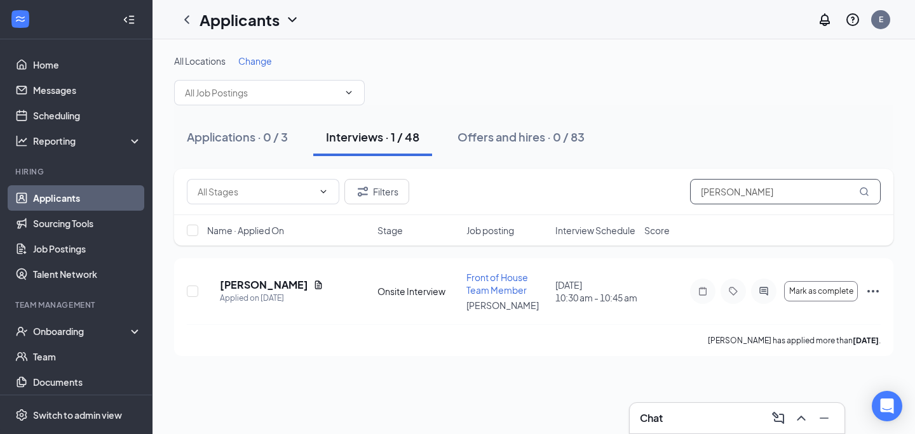
click at [730, 196] on input "[PERSON_NAME]" at bounding box center [785, 191] width 191 height 25
type input "[PERSON_NAME]"
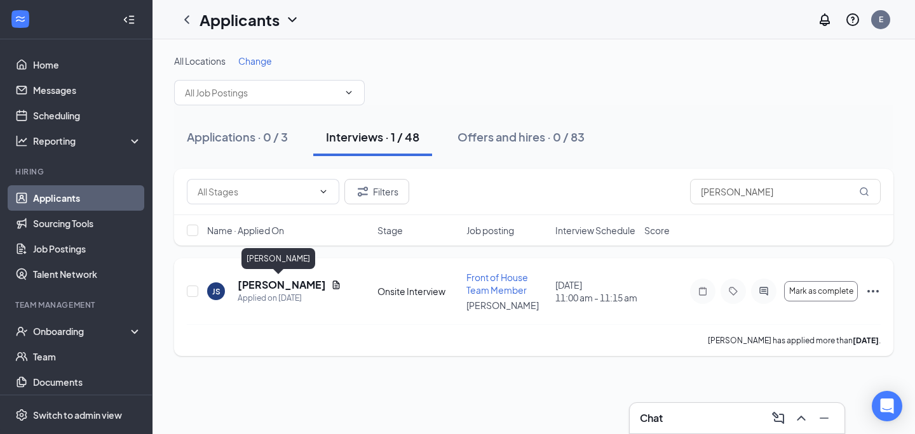
click at [279, 283] on h5 "[PERSON_NAME]" at bounding box center [282, 285] width 88 height 14
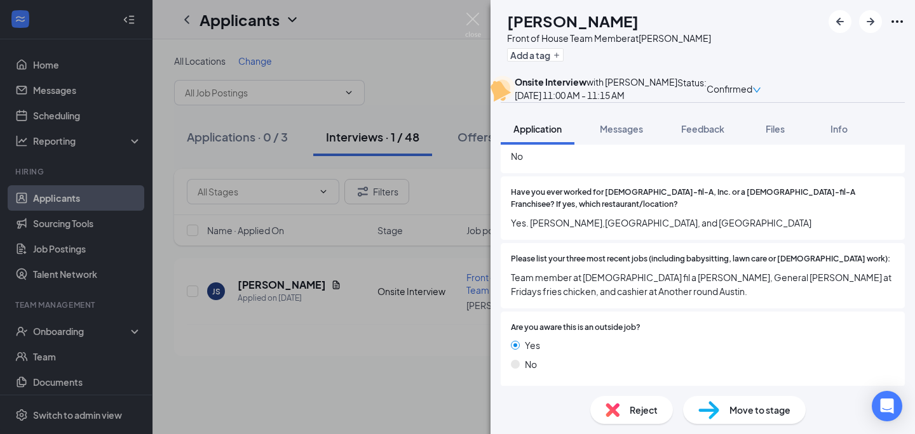
scroll to position [211, 0]
click at [485, 20] on div "JS [PERSON_NAME] Front of House Team Member at [PERSON_NAME] Add a tag Onsite I…" at bounding box center [457, 217] width 915 height 434
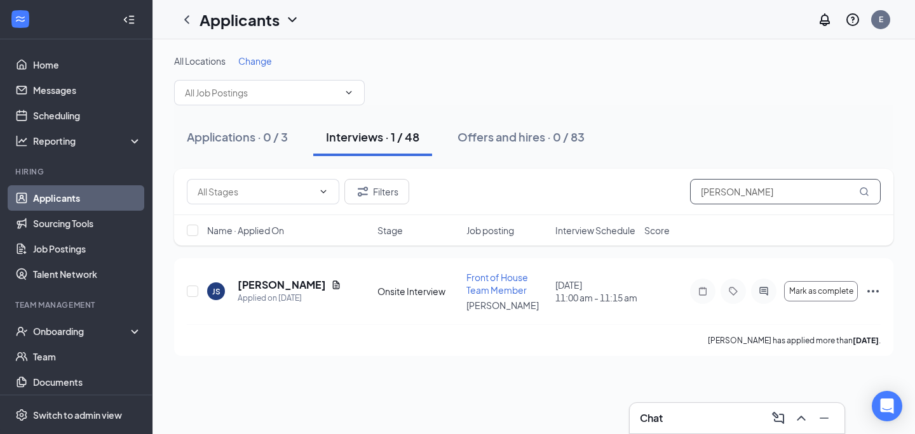
click at [763, 189] on input "[PERSON_NAME]" at bounding box center [785, 191] width 191 height 25
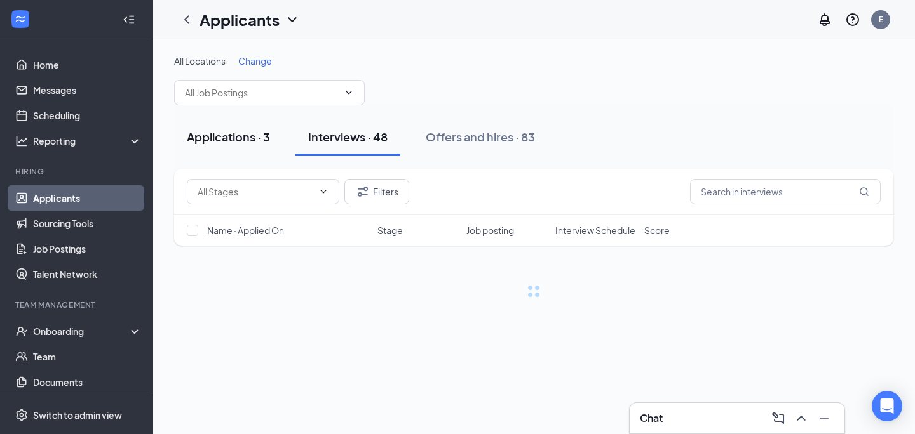
click at [227, 140] on div "Applications · 3" at bounding box center [228, 137] width 83 height 16
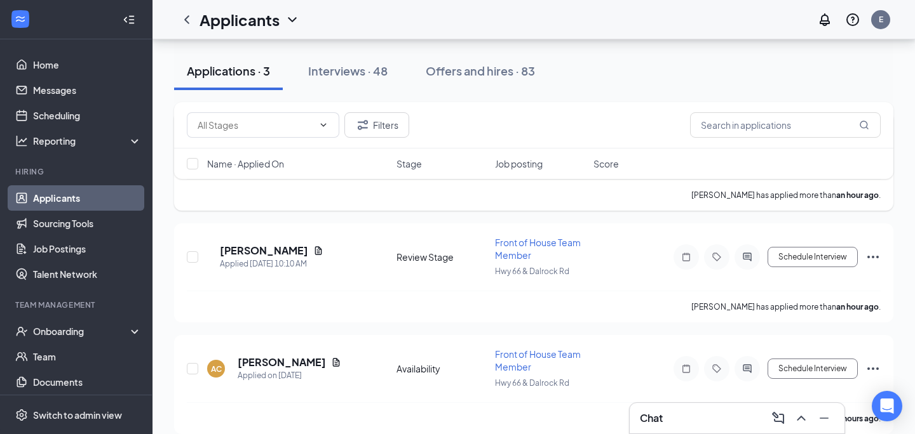
scroll to position [159, 0]
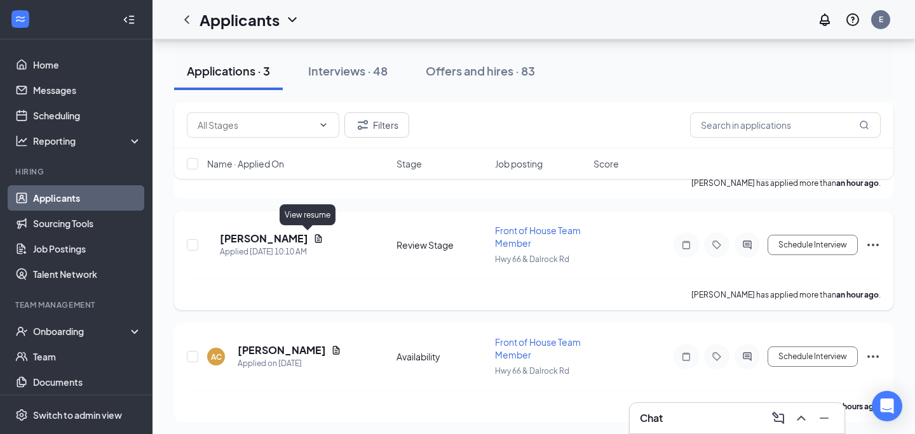
click at [315, 240] on icon "Document" at bounding box center [318, 238] width 7 height 8
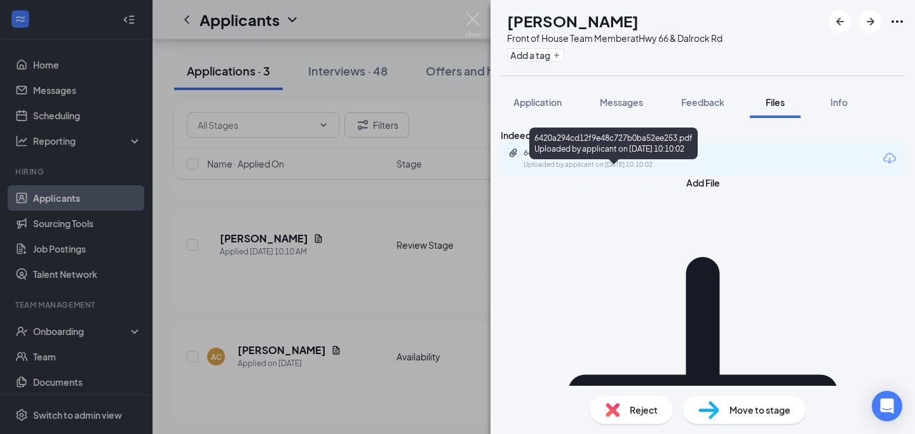
click at [574, 158] on div "6420a294cd12f9e48c727b0ba52ee253.pdf" at bounding box center [612, 153] width 178 height 10
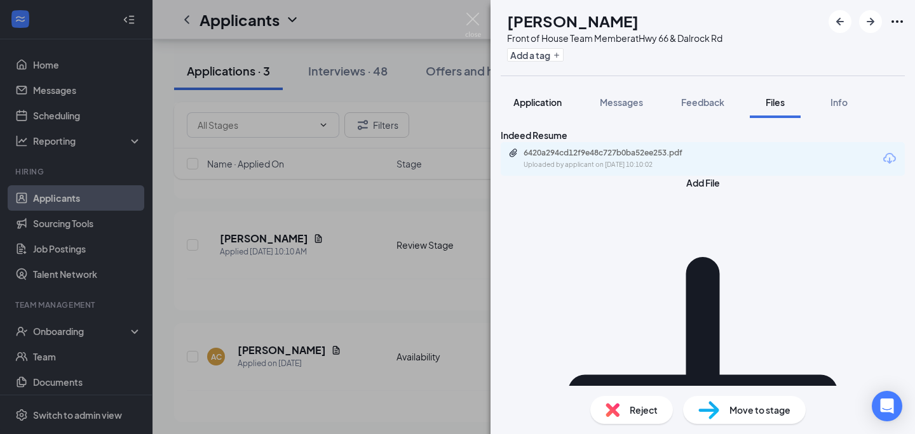
click at [523, 111] on button "Application" at bounding box center [538, 102] width 74 height 32
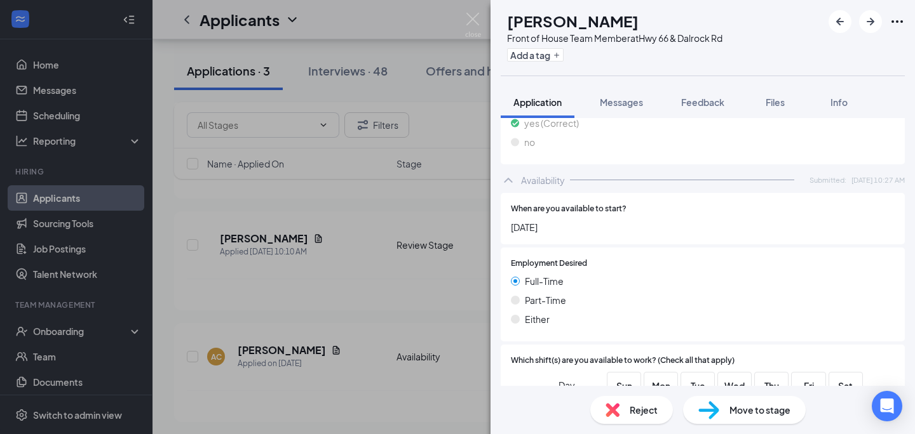
scroll to position [857, 0]
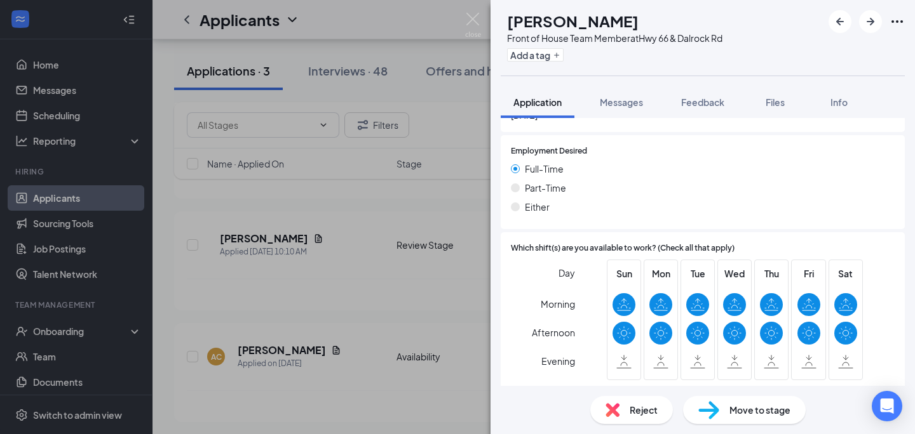
click at [621, 414] on div "Reject" at bounding box center [631, 410] width 83 height 28
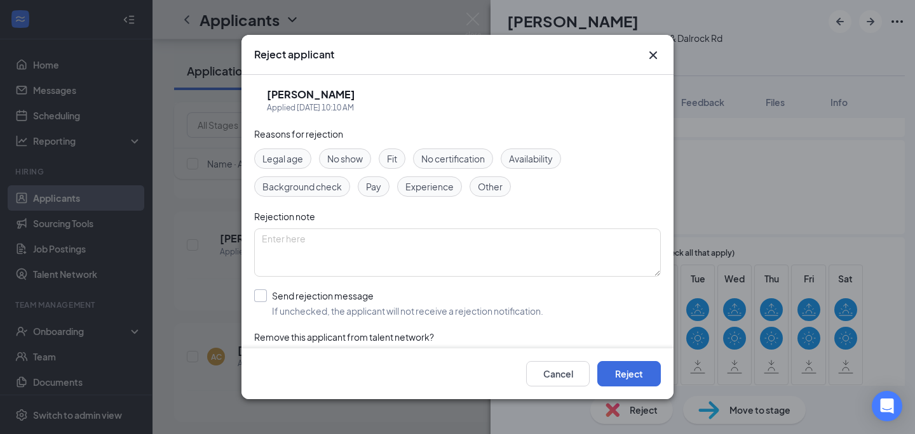
click at [402, 307] on input "Send rejection message If unchecked, the applicant will not receive a rejection…" at bounding box center [398, 304] width 289 height 28
checkbox input "true"
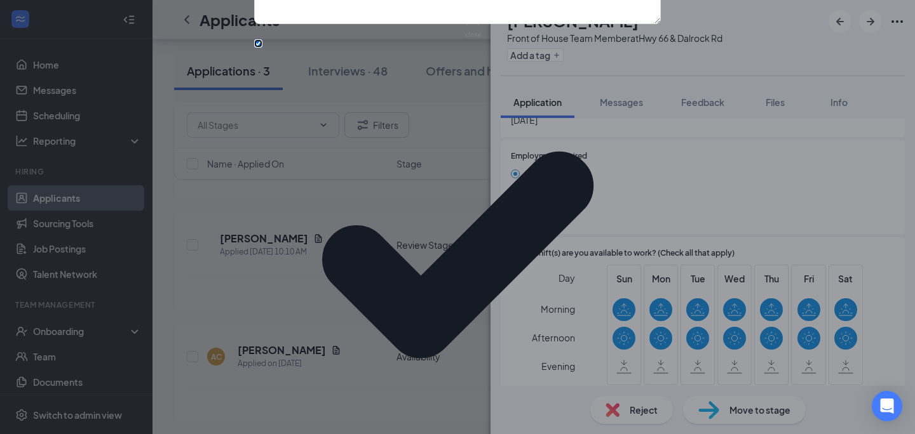
scroll to position [50, 0]
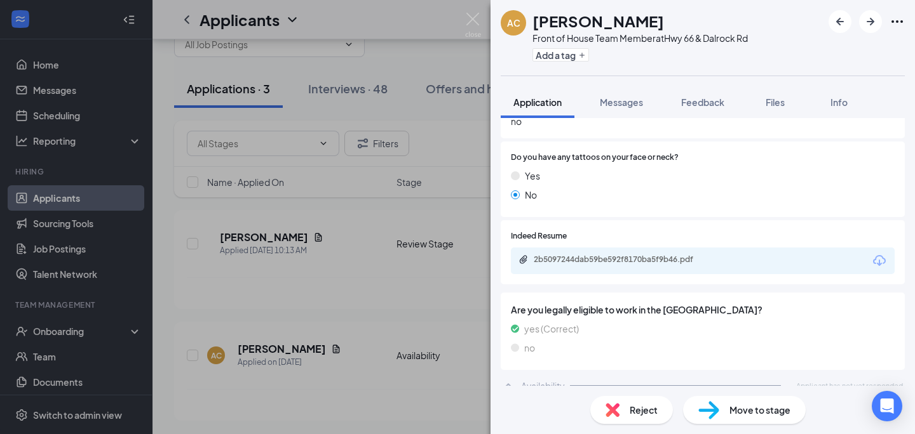
scroll to position [539, 0]
click at [858, 24] on div at bounding box center [866, 21] width 76 height 23
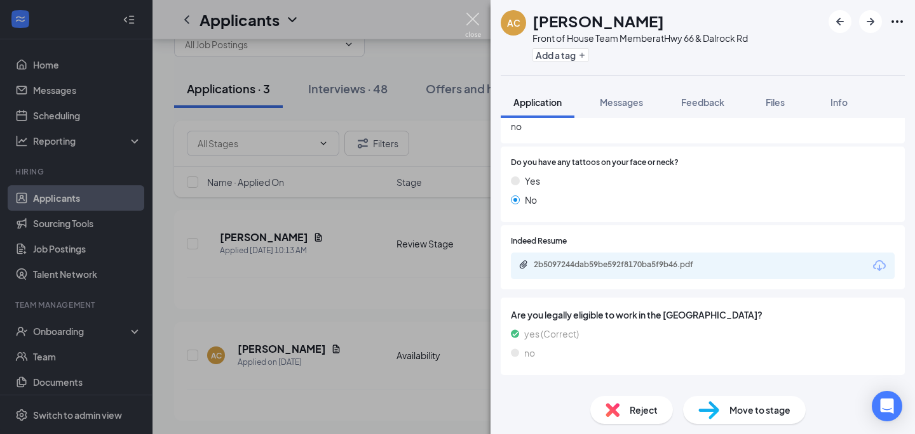
click at [473, 24] on img at bounding box center [473, 25] width 16 height 25
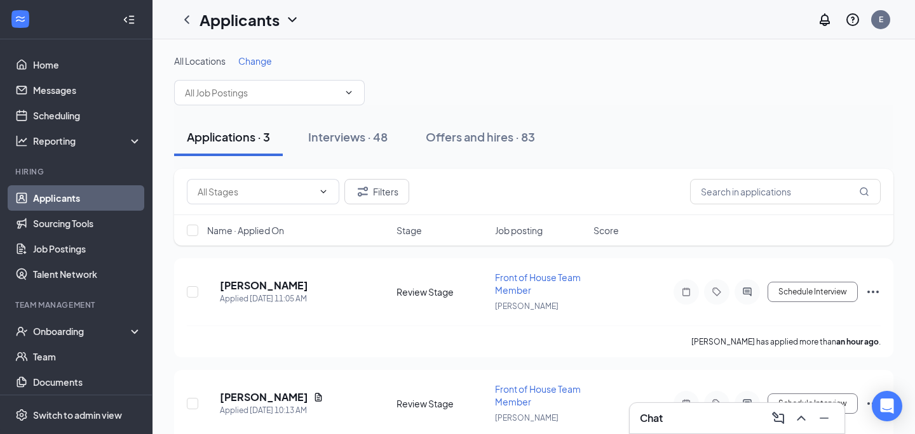
click at [494, 55] on div "All Locations Change" at bounding box center [533, 61] width 719 height 13
click at [51, 334] on div "Onboarding" at bounding box center [82, 331] width 98 height 13
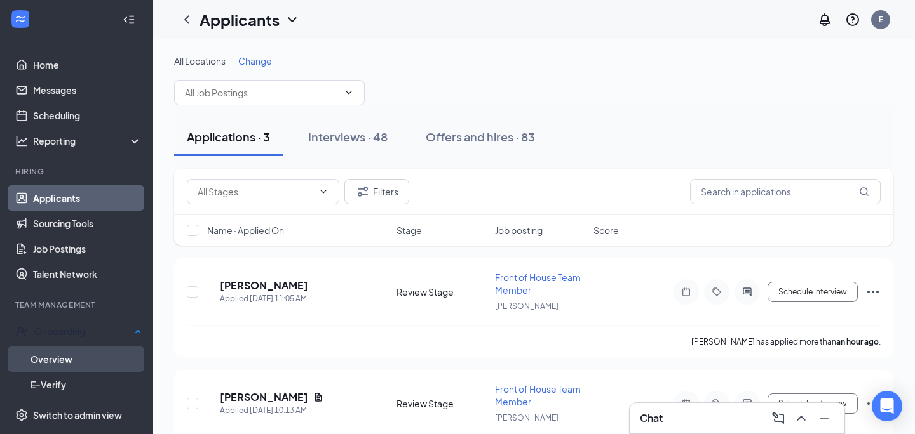
click at [49, 350] on link "Overview" at bounding box center [85, 359] width 111 height 25
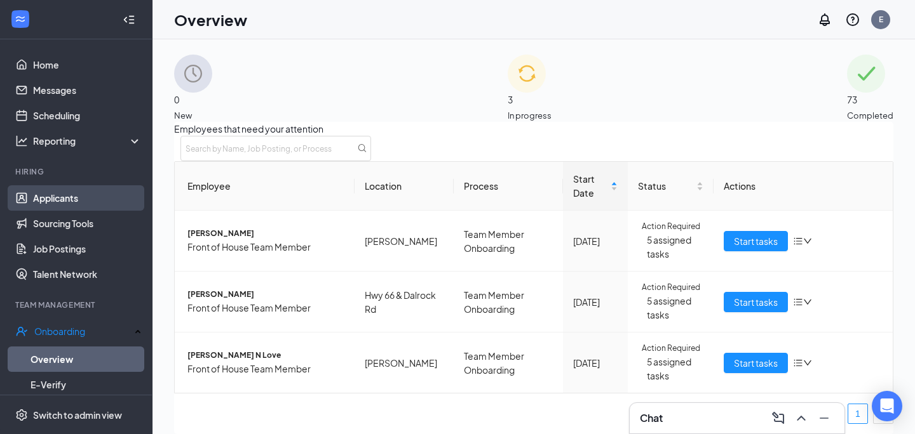
click at [97, 194] on link "Applicants" at bounding box center [87, 197] width 109 height 25
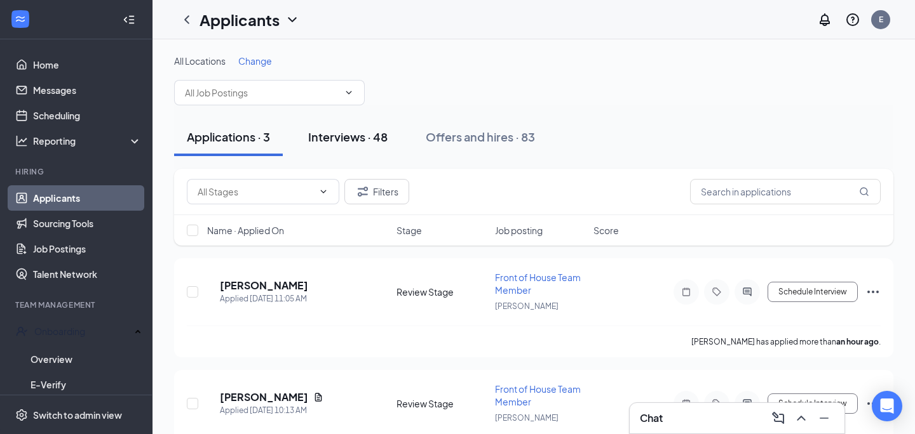
click at [347, 143] on div "Interviews · 48" at bounding box center [347, 137] width 79 height 16
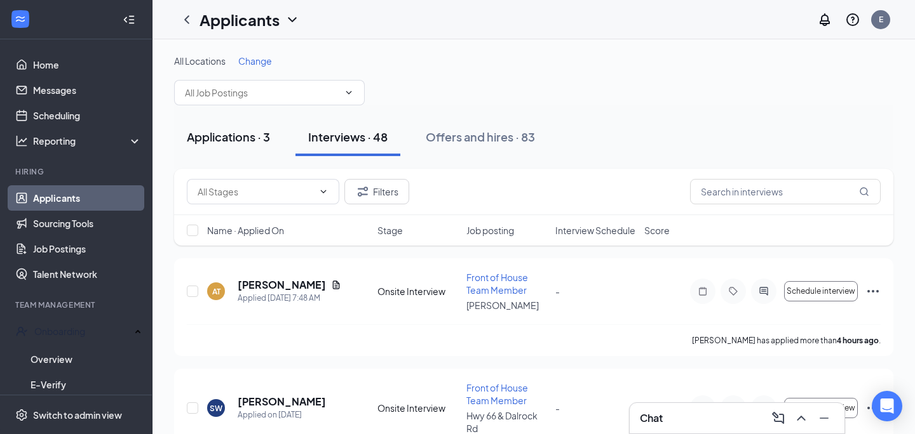
click at [253, 140] on div "Applications · 3" at bounding box center [228, 137] width 83 height 16
